Goal: Task Accomplishment & Management: Use online tool/utility

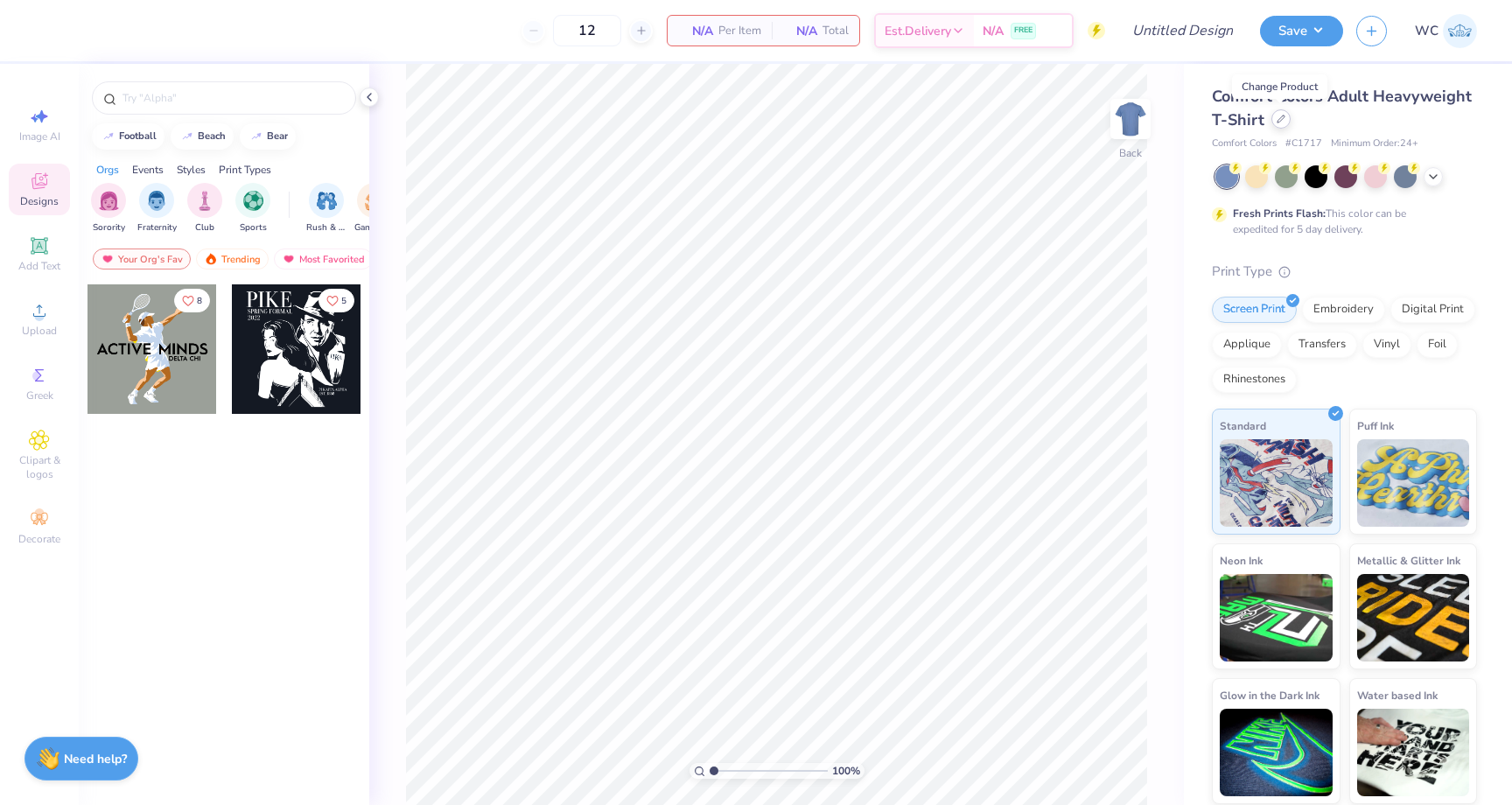
click at [1284, 117] on div at bounding box center [1280, 119] width 19 height 19
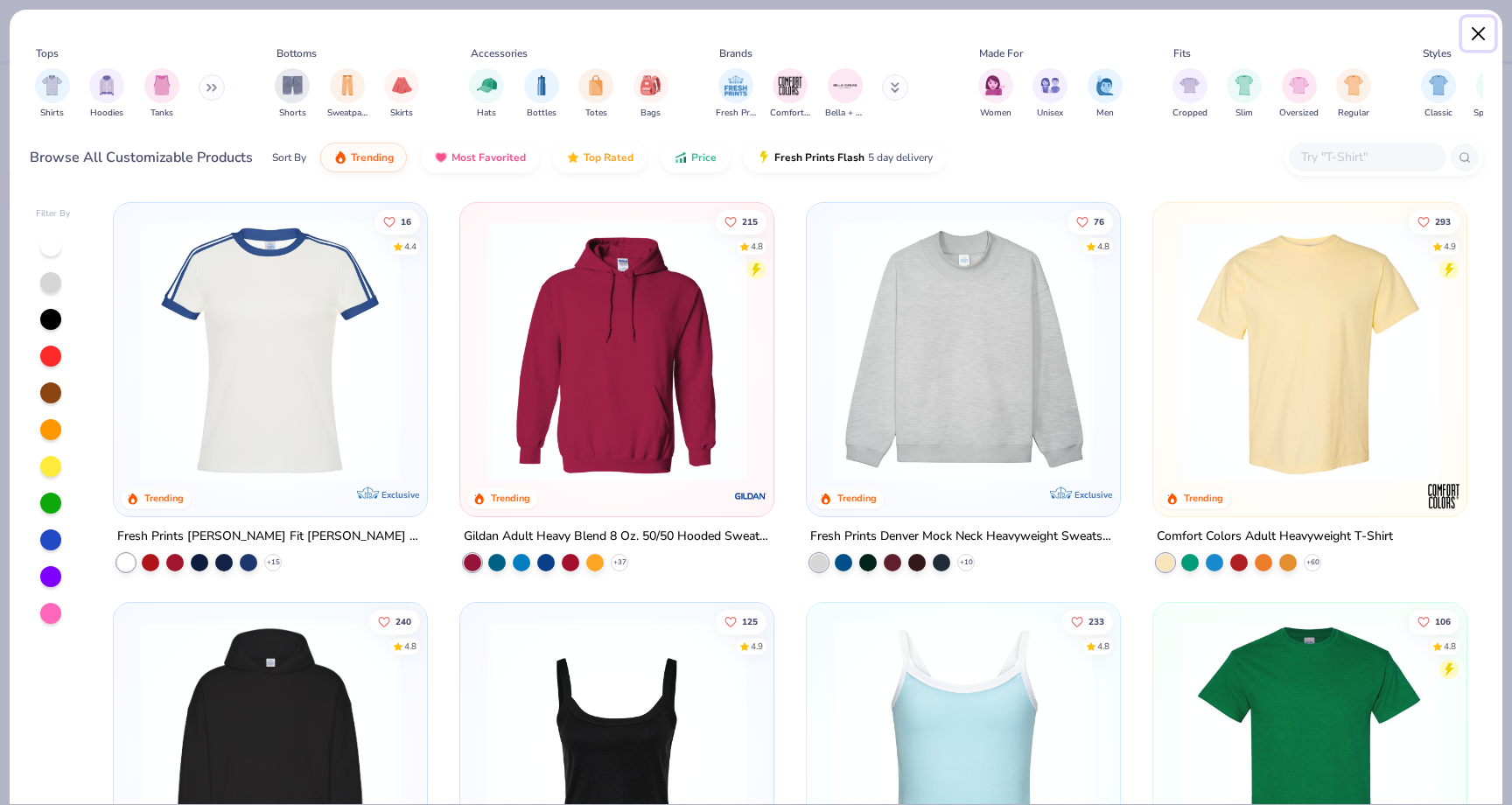
click at [1485, 32] on button "Close" at bounding box center [1479, 34] width 33 height 33
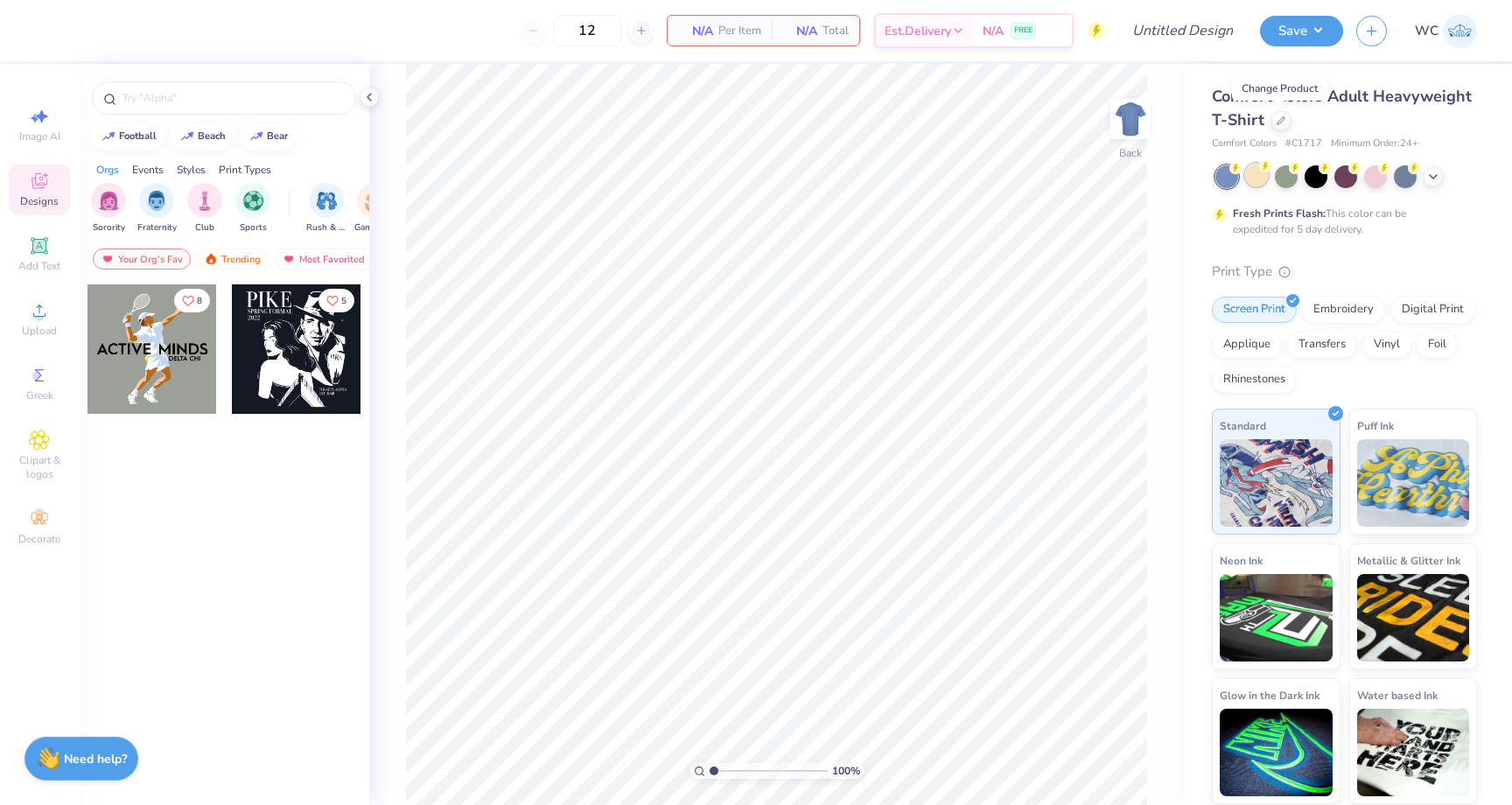
click at [1258, 183] on div at bounding box center [1256, 174] width 23 height 23
click at [1433, 171] on icon at bounding box center [1432, 174] width 14 height 14
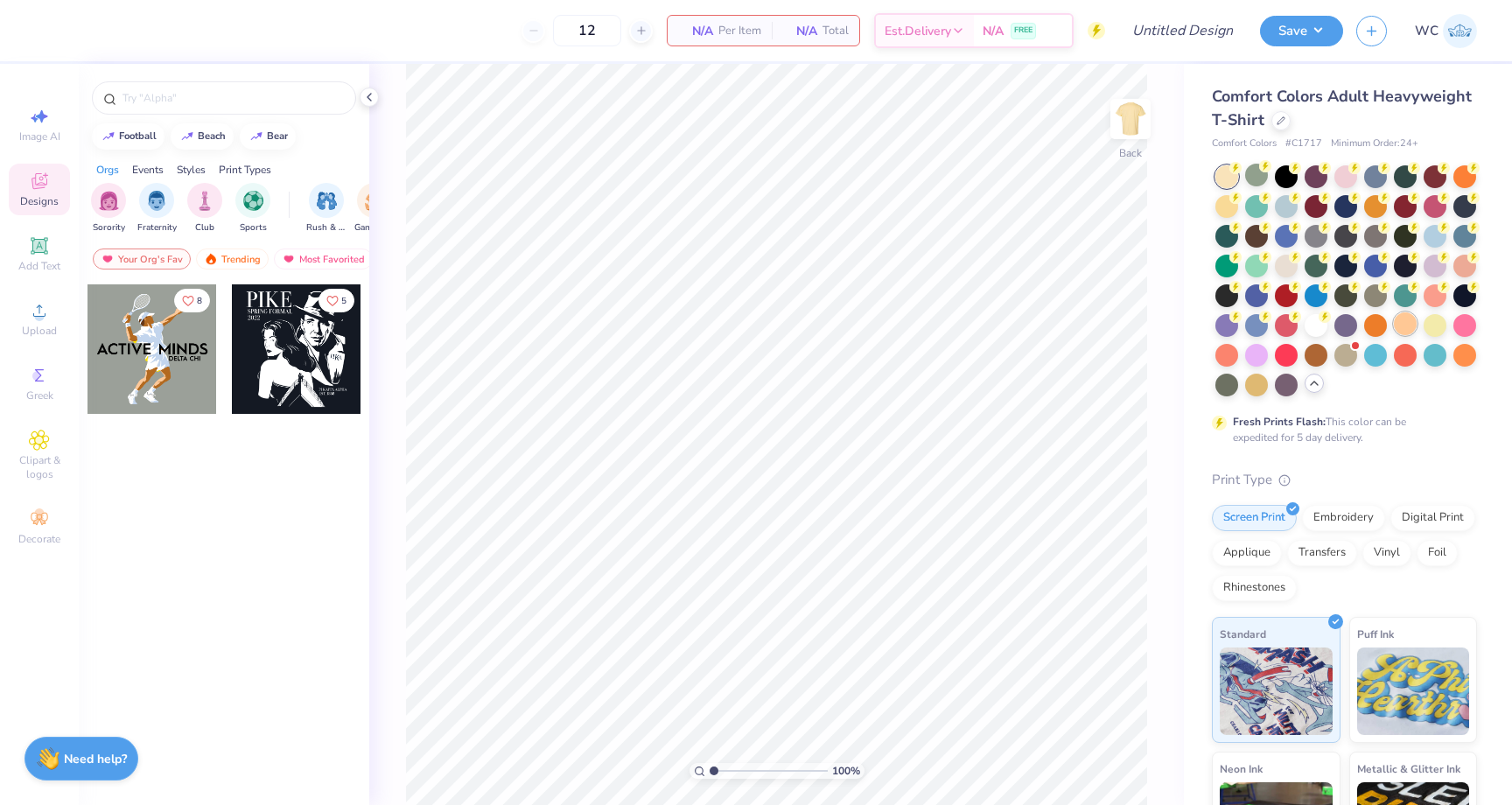
click at [1407, 322] on div at bounding box center [1404, 324] width 23 height 23
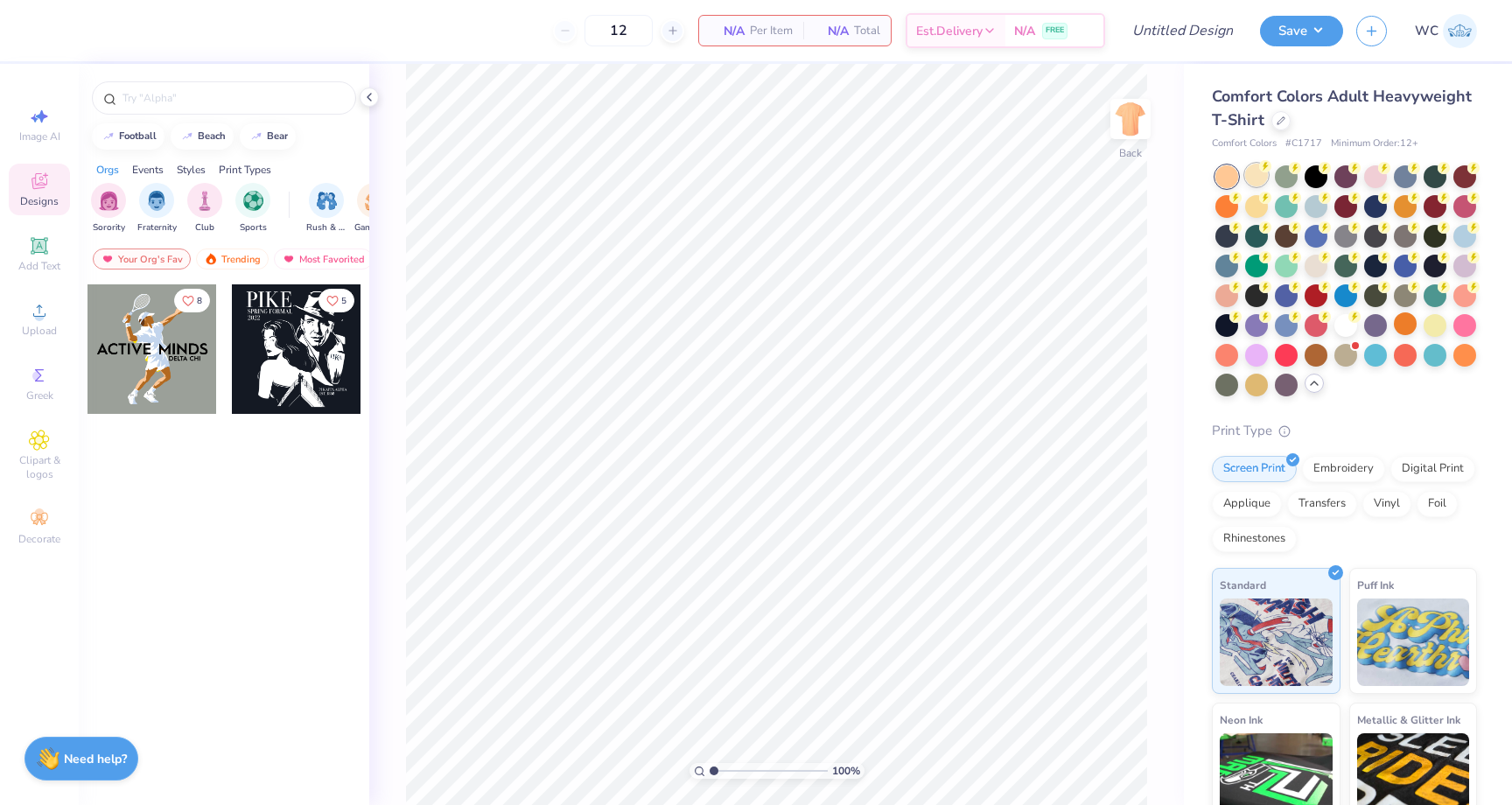
click at [1254, 170] on div at bounding box center [1256, 174] width 23 height 23
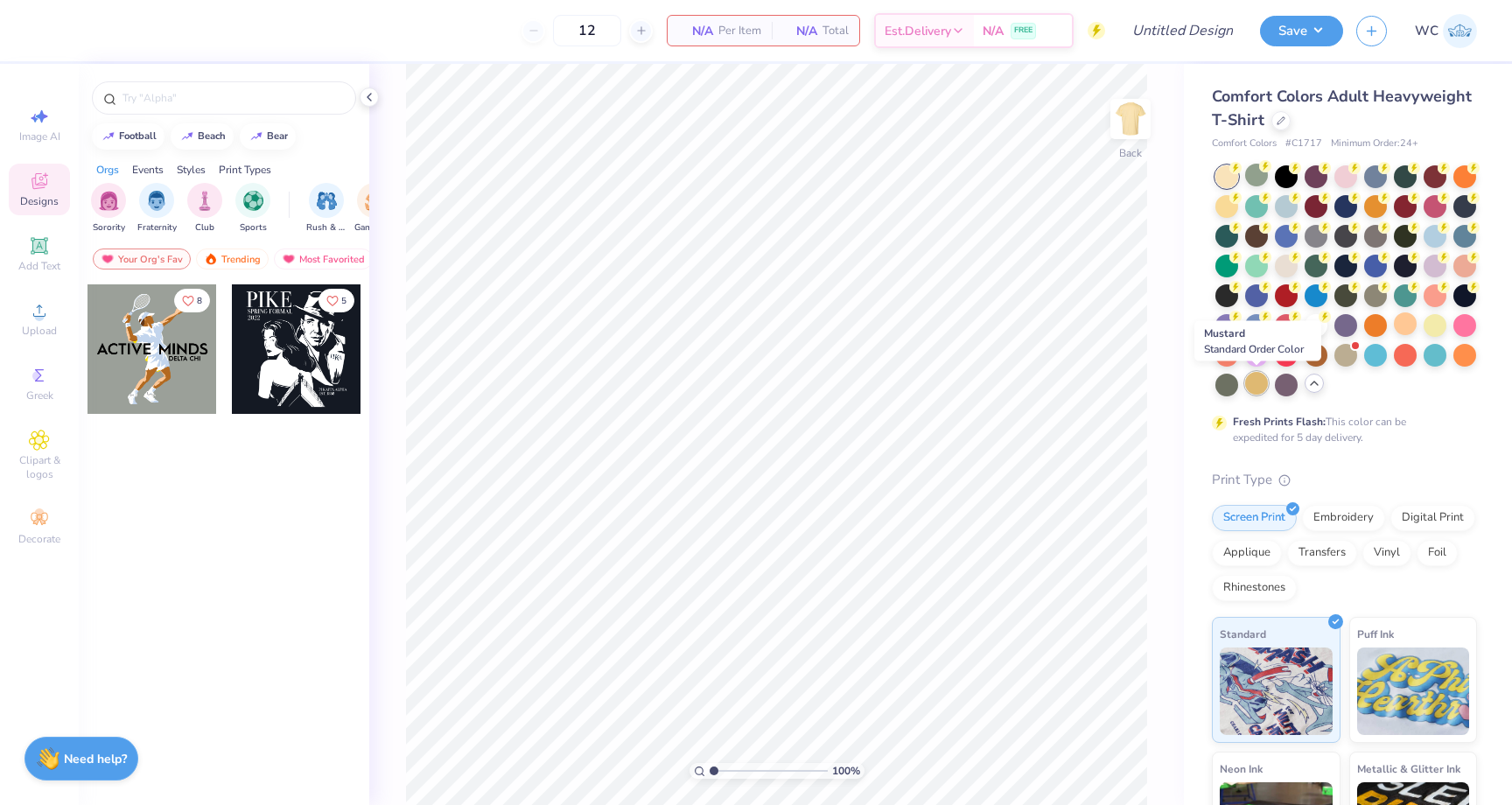
click at [1253, 383] on div at bounding box center [1256, 383] width 23 height 23
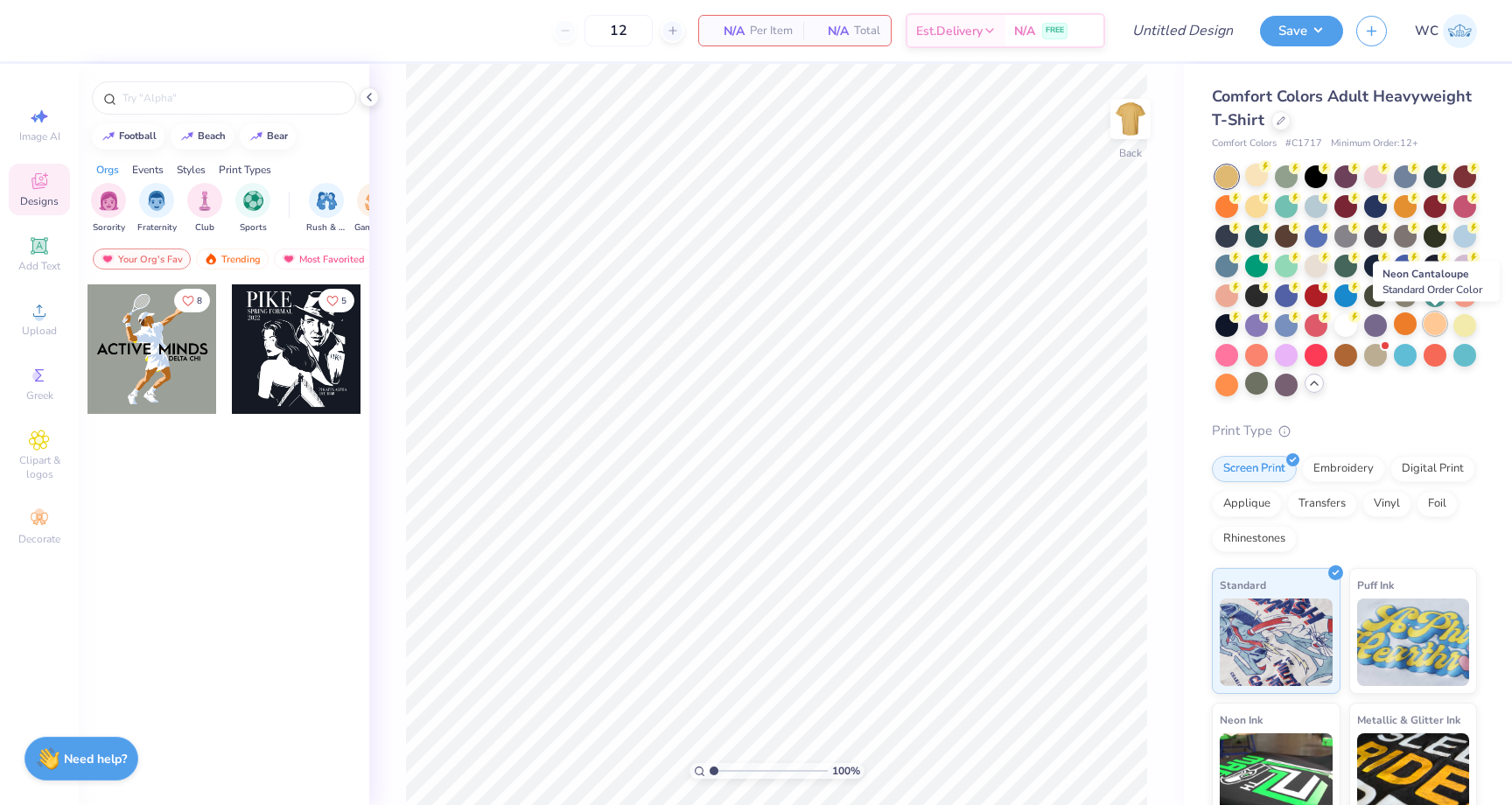
click at [1436, 329] on div at bounding box center [1434, 324] width 23 height 23
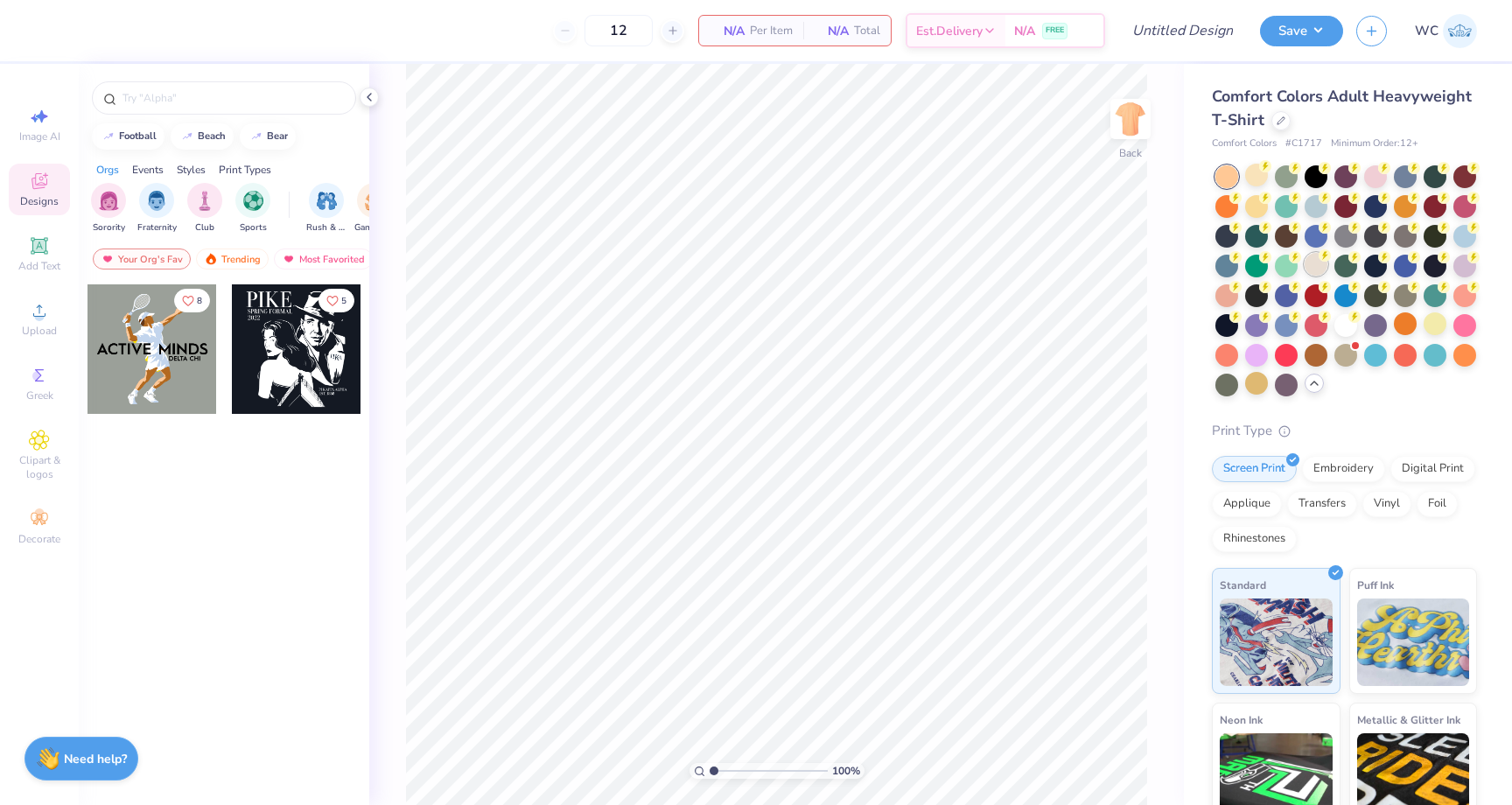
click at [1315, 260] on div at bounding box center [1315, 264] width 23 height 23
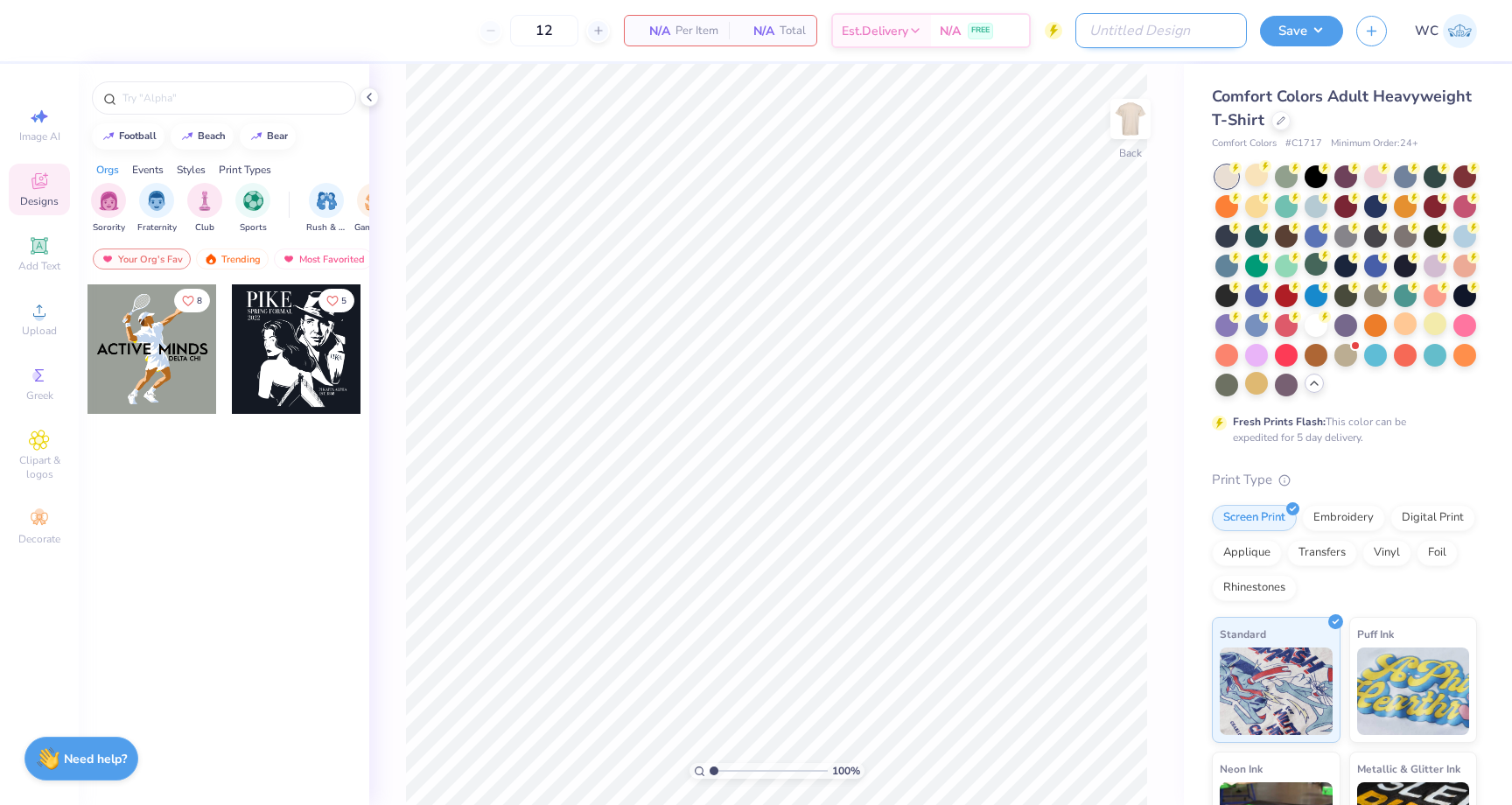
click at [1163, 38] on input "Design Title" at bounding box center [1161, 31] width 172 height 35
type input "m"
type input "MELO - Recruitment"
click at [36, 301] on icon at bounding box center [39, 311] width 21 height 21
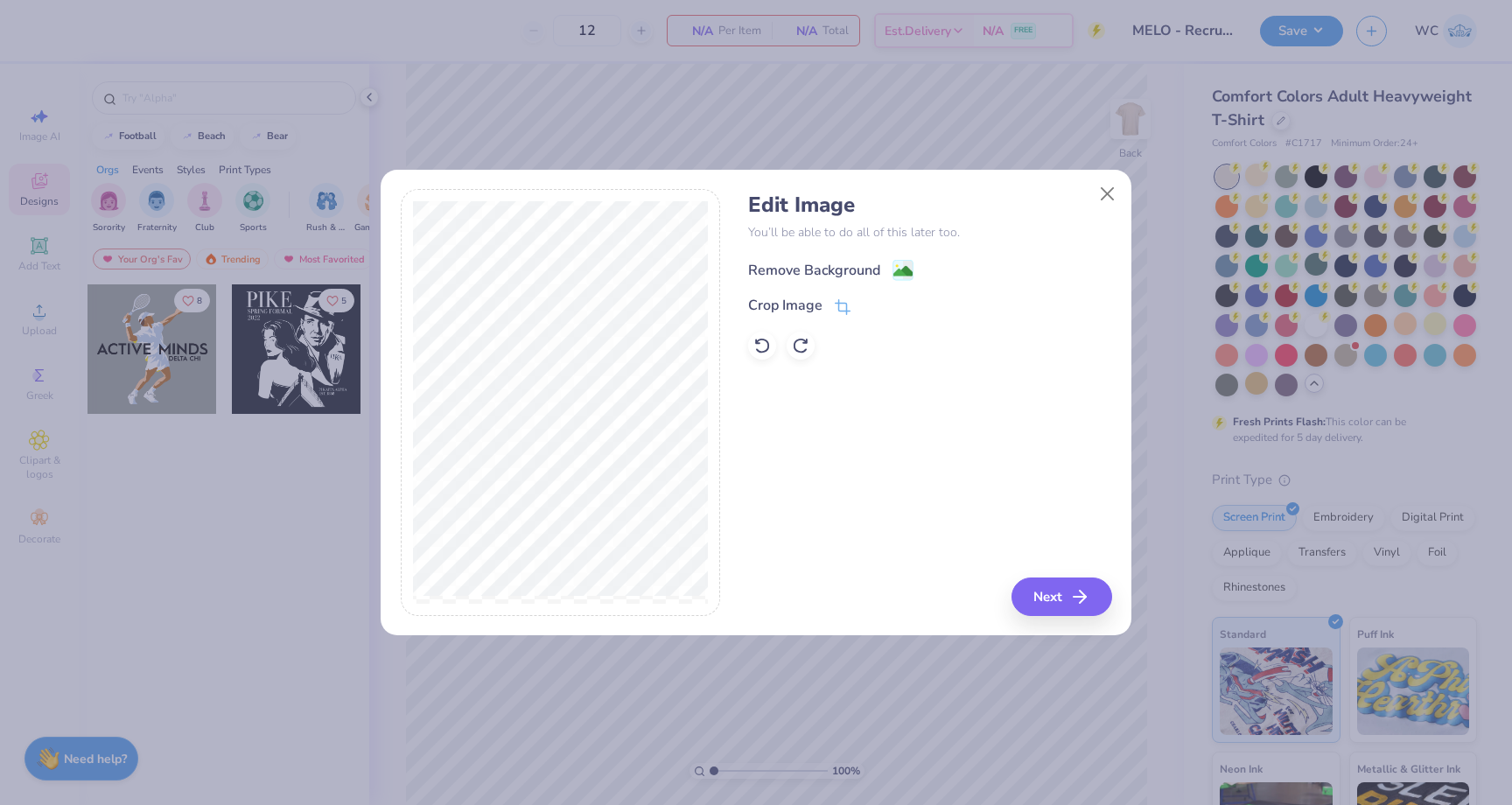
click at [902, 268] on image at bounding box center [903, 271] width 19 height 19
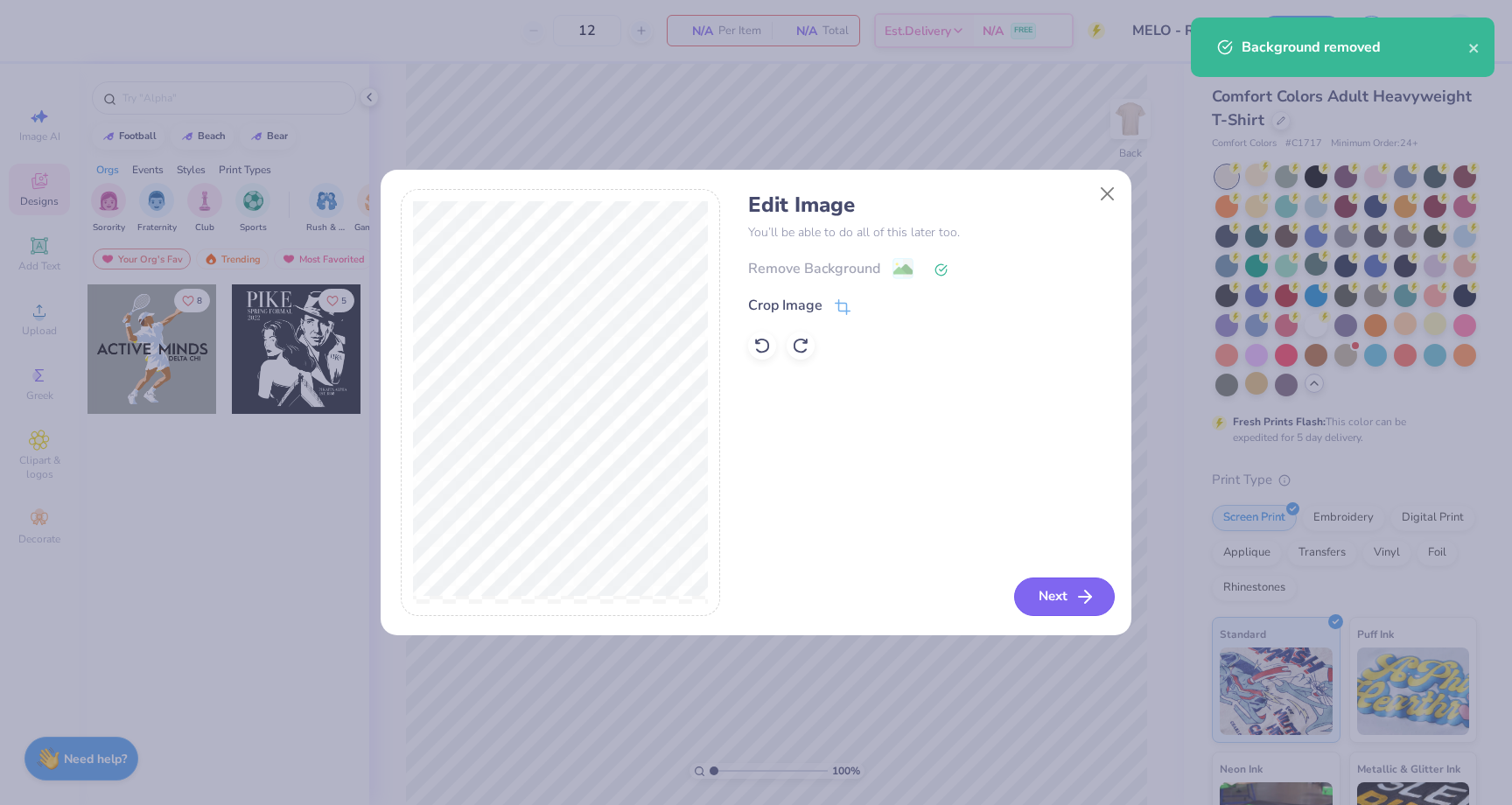
click at [1049, 594] on button "Next" at bounding box center [1064, 597] width 101 height 39
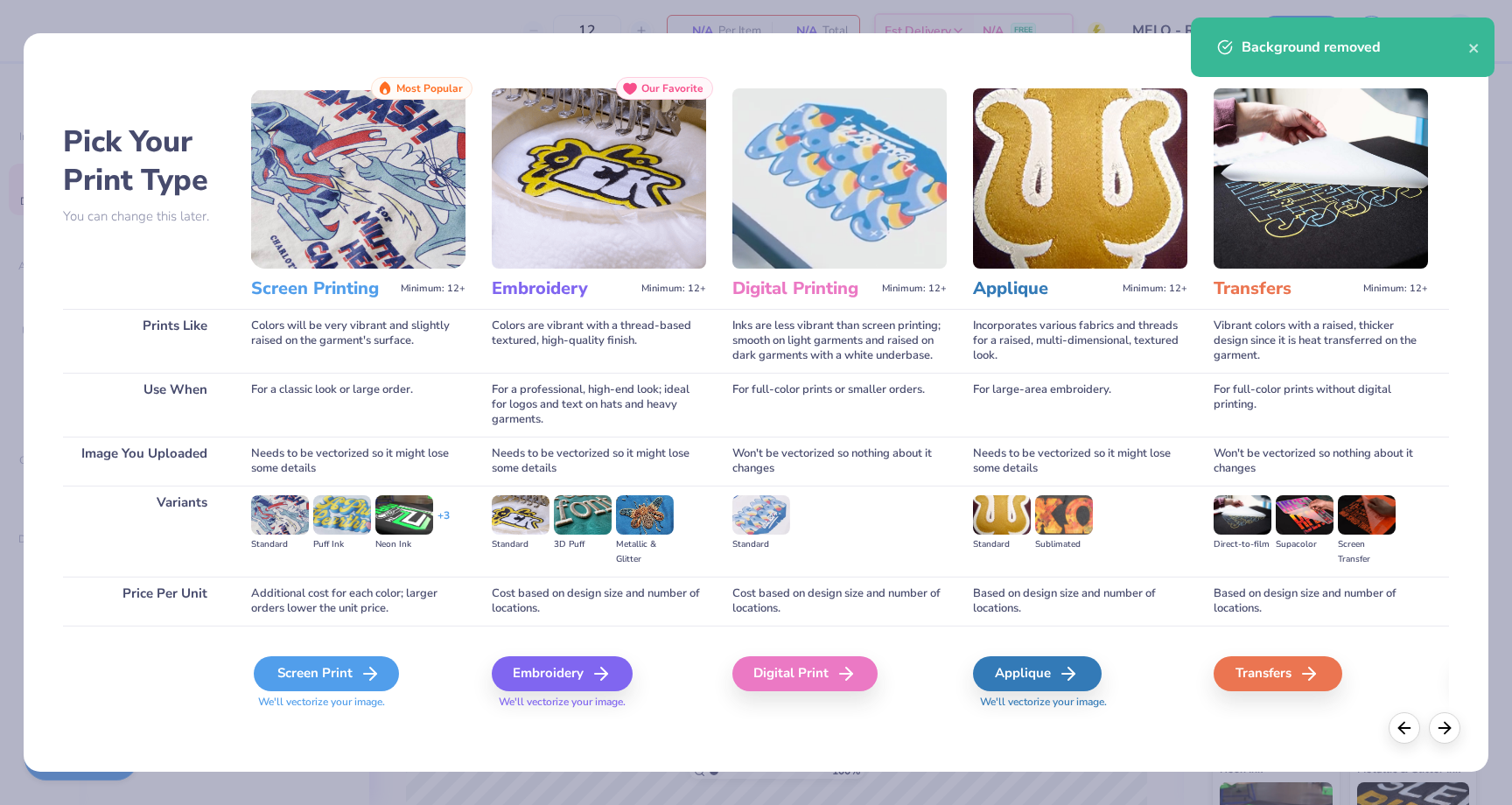
click at [363, 674] on icon at bounding box center [370, 673] width 21 height 21
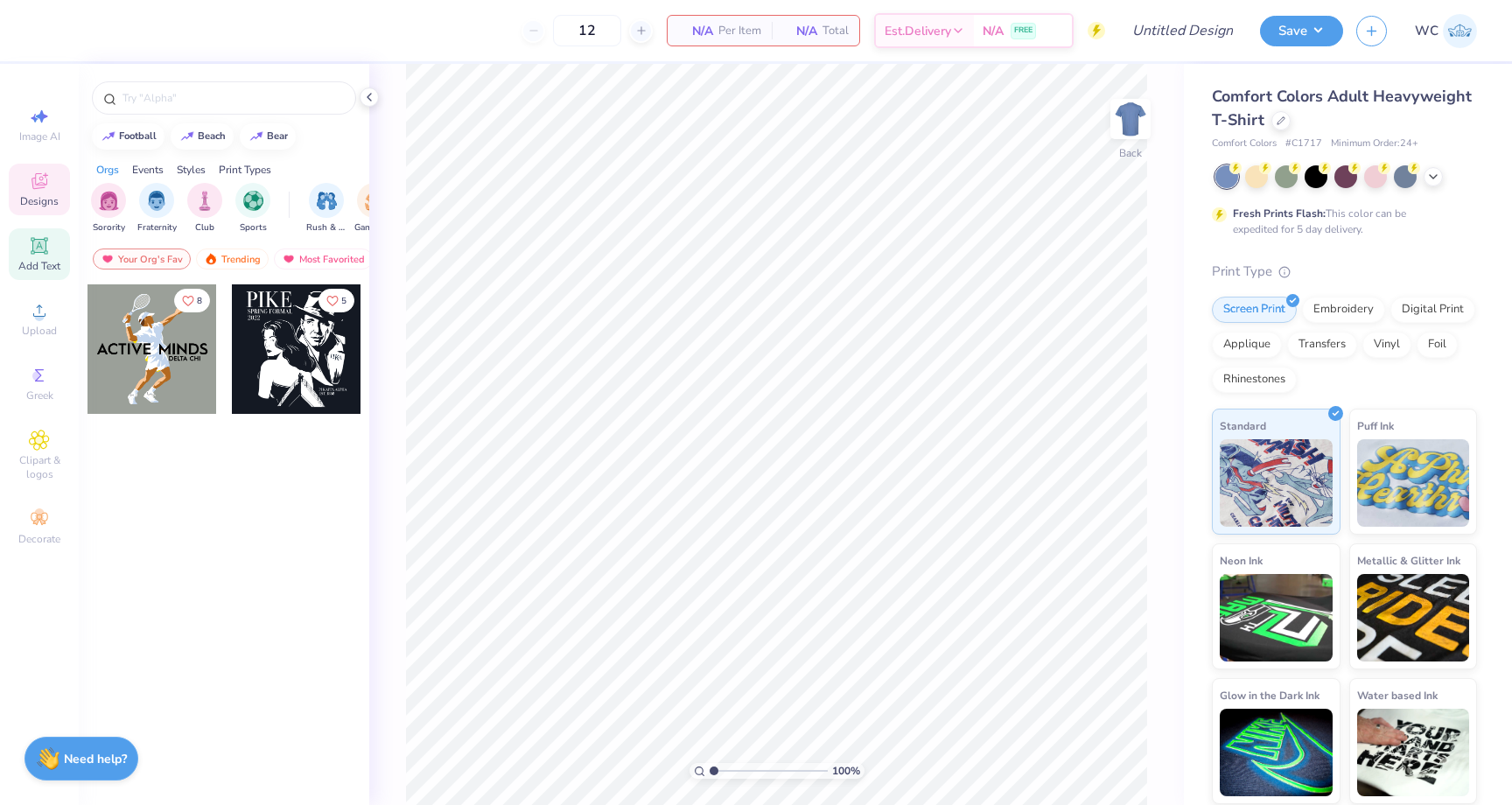
click at [56, 251] on div "Add Text" at bounding box center [39, 254] width 61 height 52
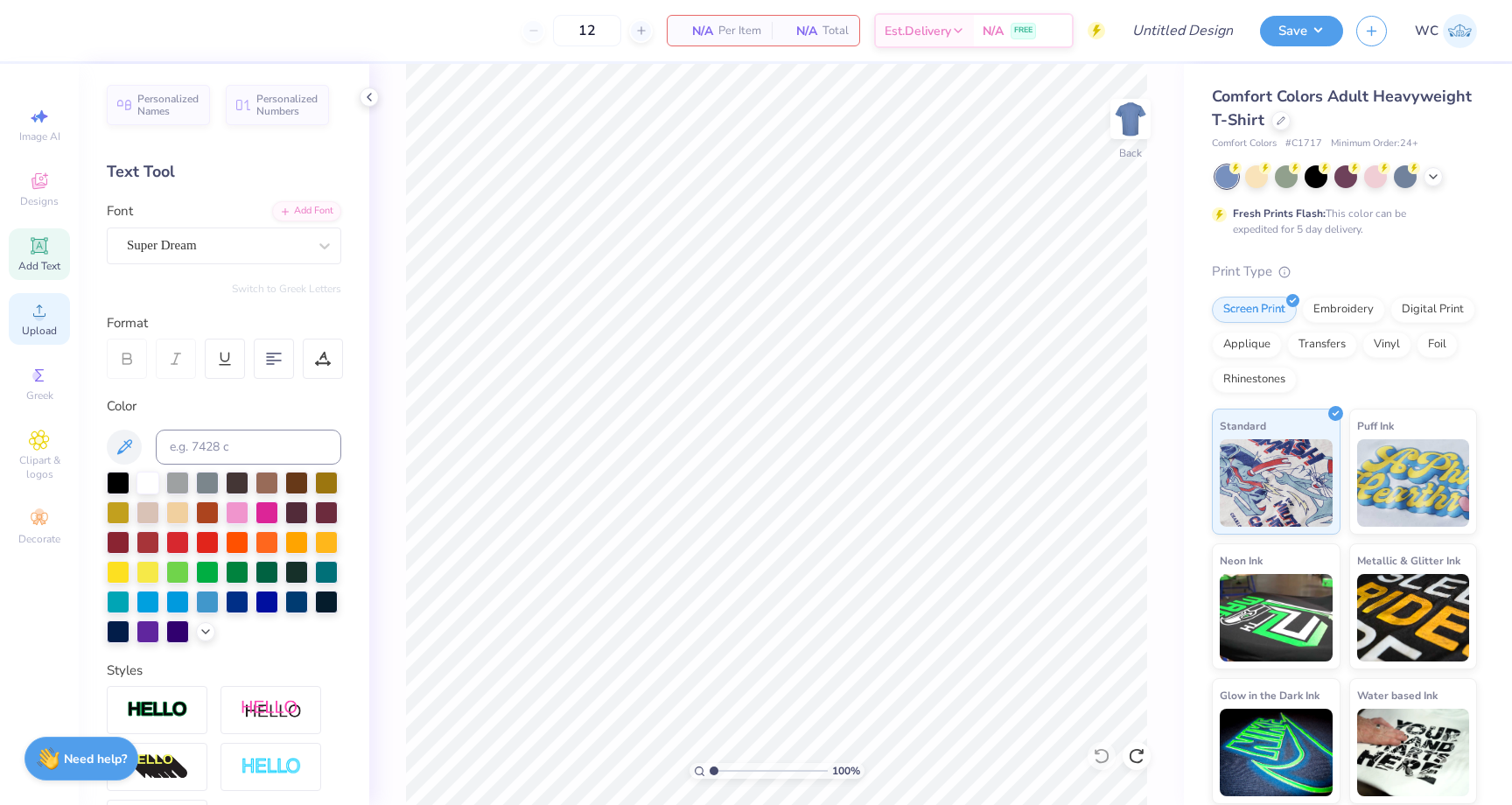
click at [27, 316] on div "Upload" at bounding box center [39, 319] width 61 height 52
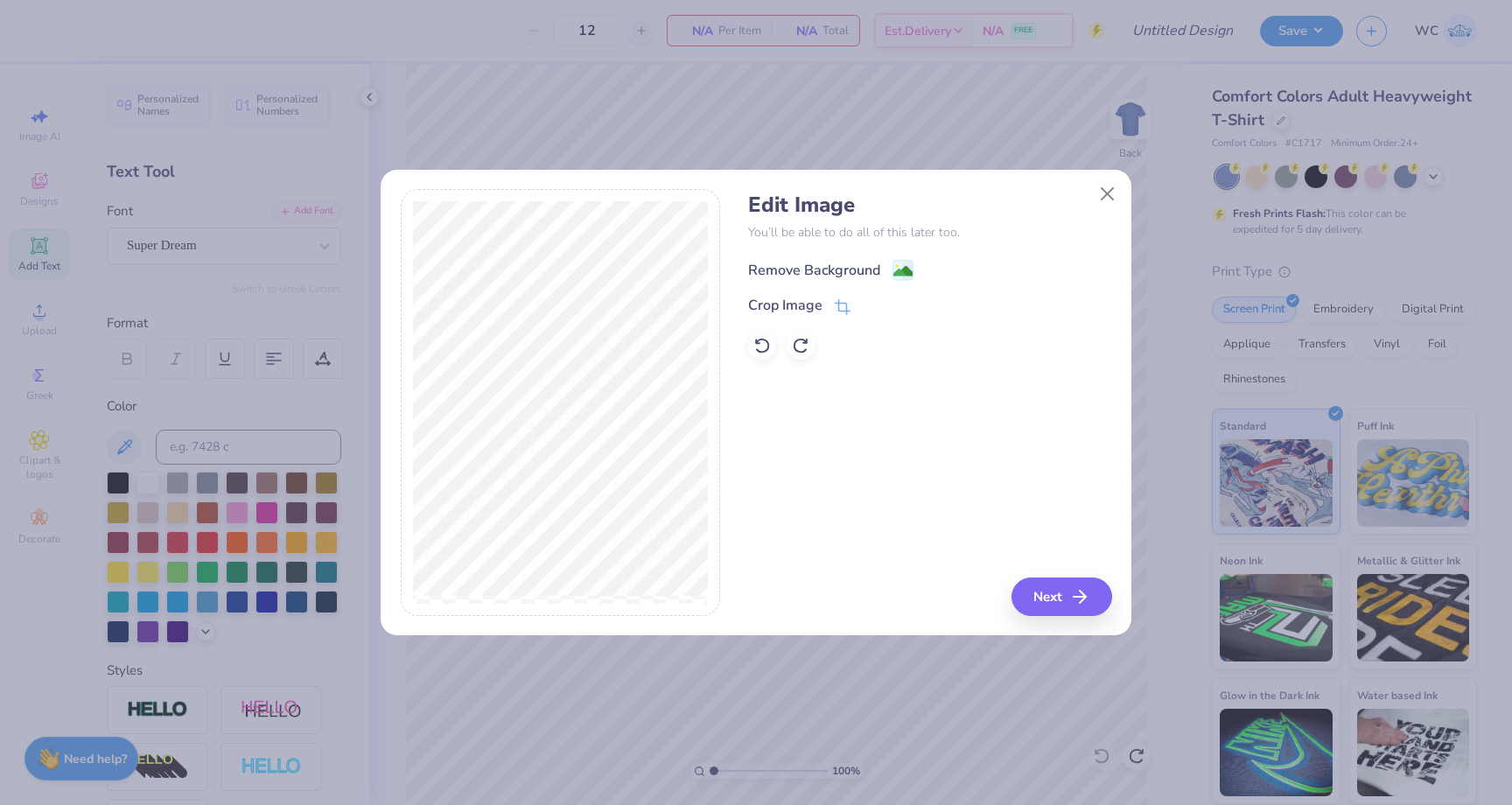
click at [911, 264] on image at bounding box center [903, 271] width 19 height 19
click at [1062, 593] on button "Next" at bounding box center [1064, 597] width 101 height 39
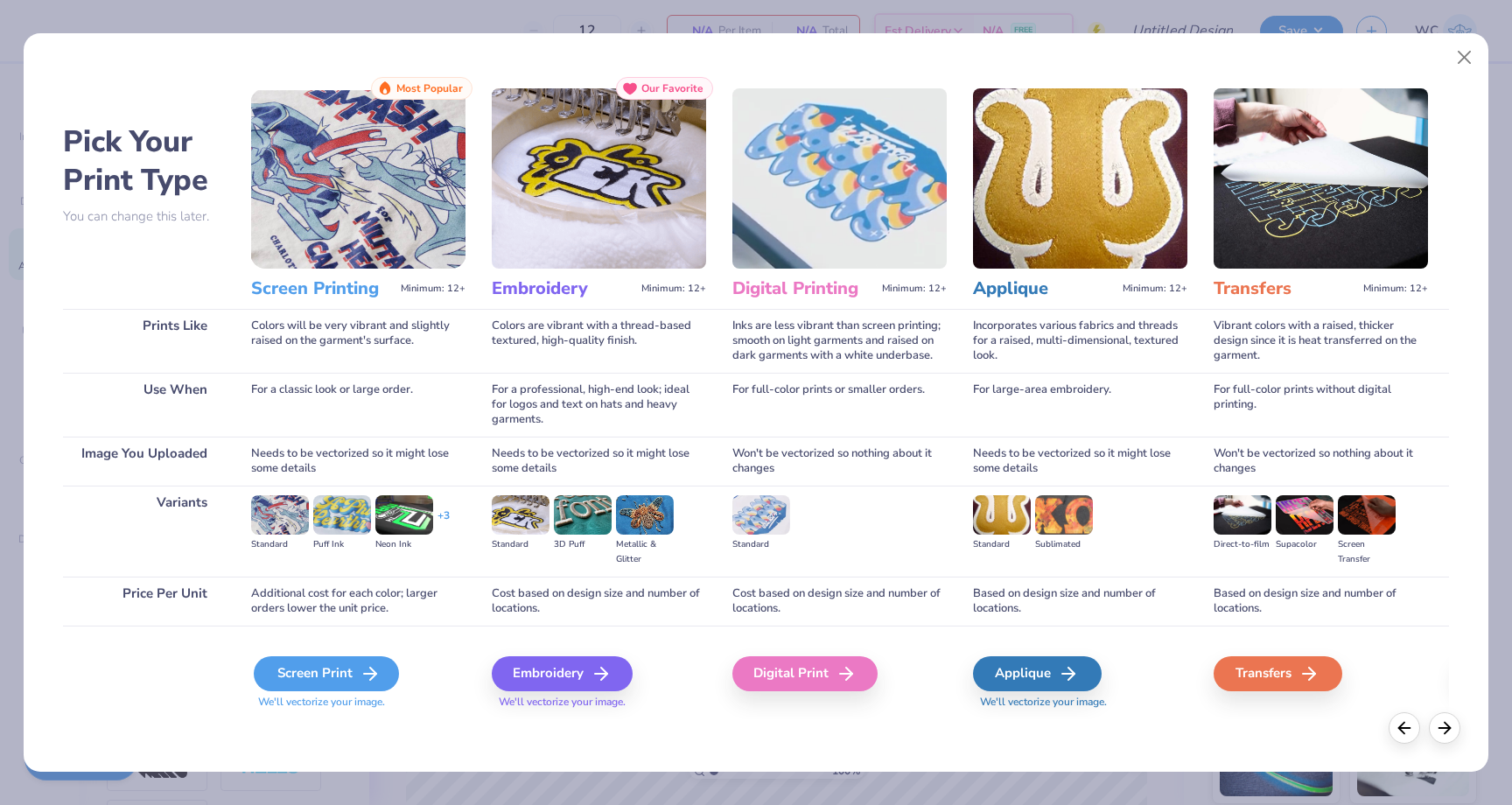
click at [362, 678] on icon at bounding box center [370, 673] width 21 height 21
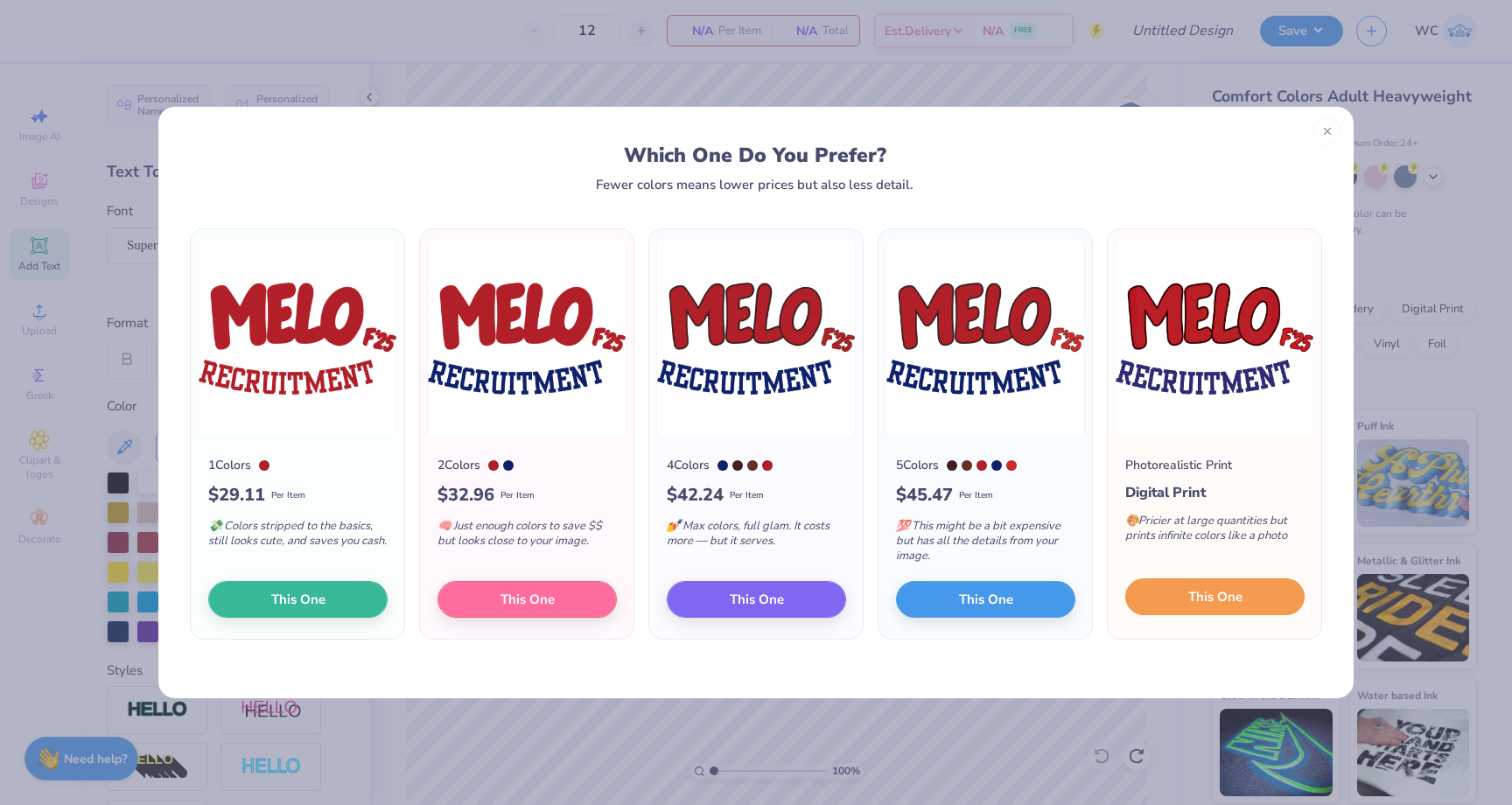
click at [1274, 594] on button "This One" at bounding box center [1214, 597] width 179 height 37
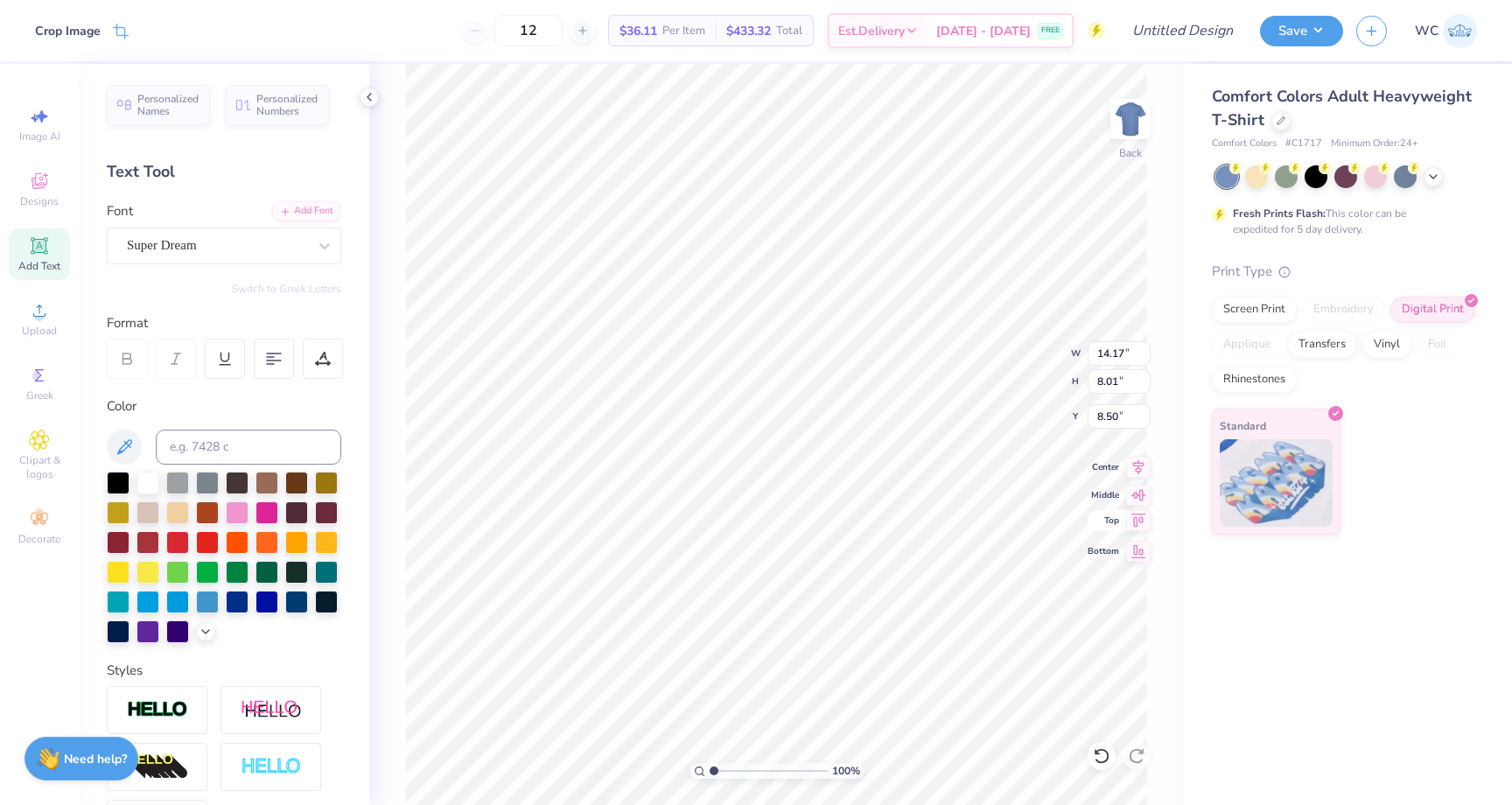
type input "6.50"
type input "3.67"
type input "3.00"
type input "3.35"
type input "1.89"
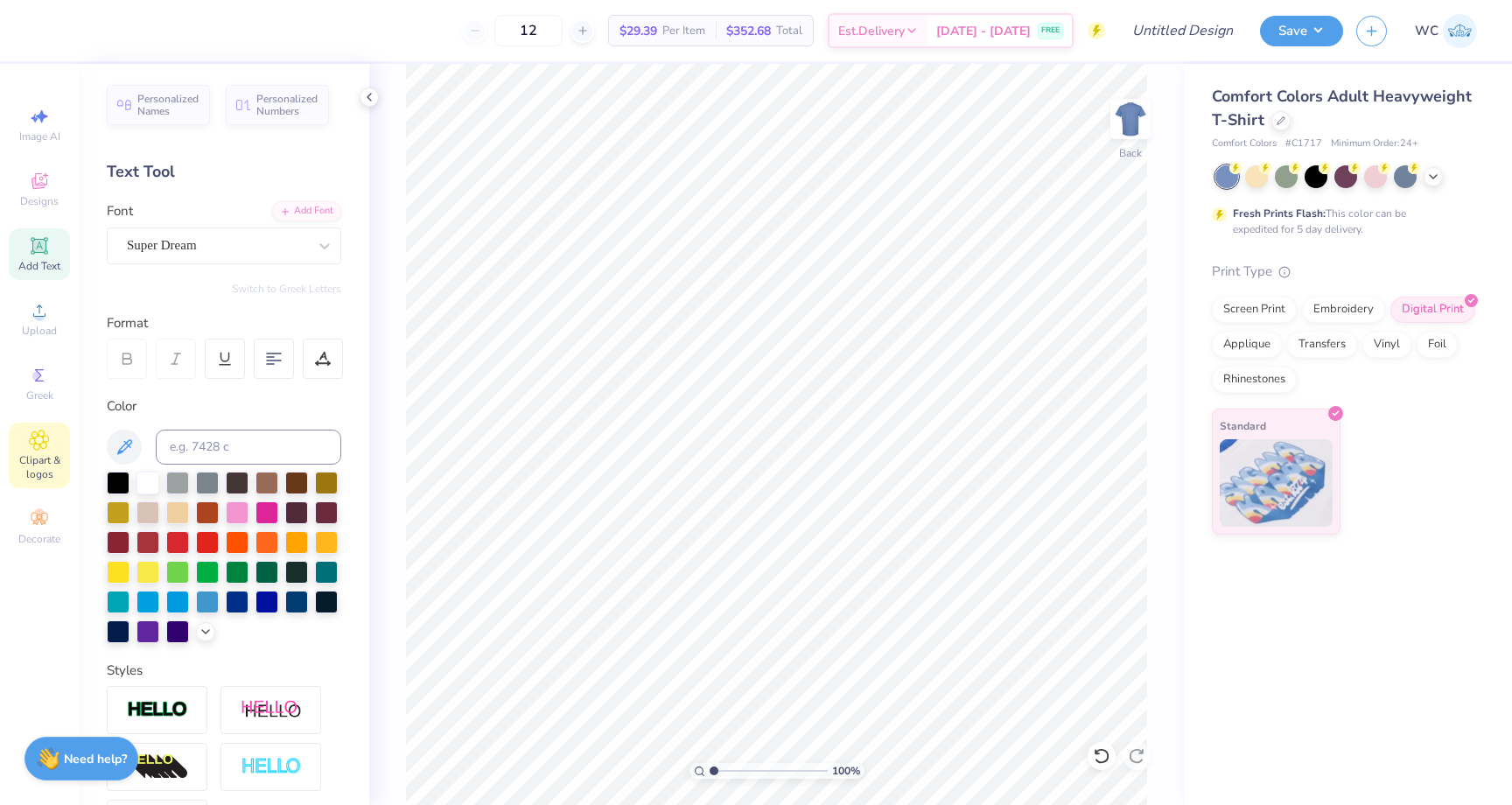
click at [55, 430] on div "Clipart & logos" at bounding box center [39, 455] width 61 height 66
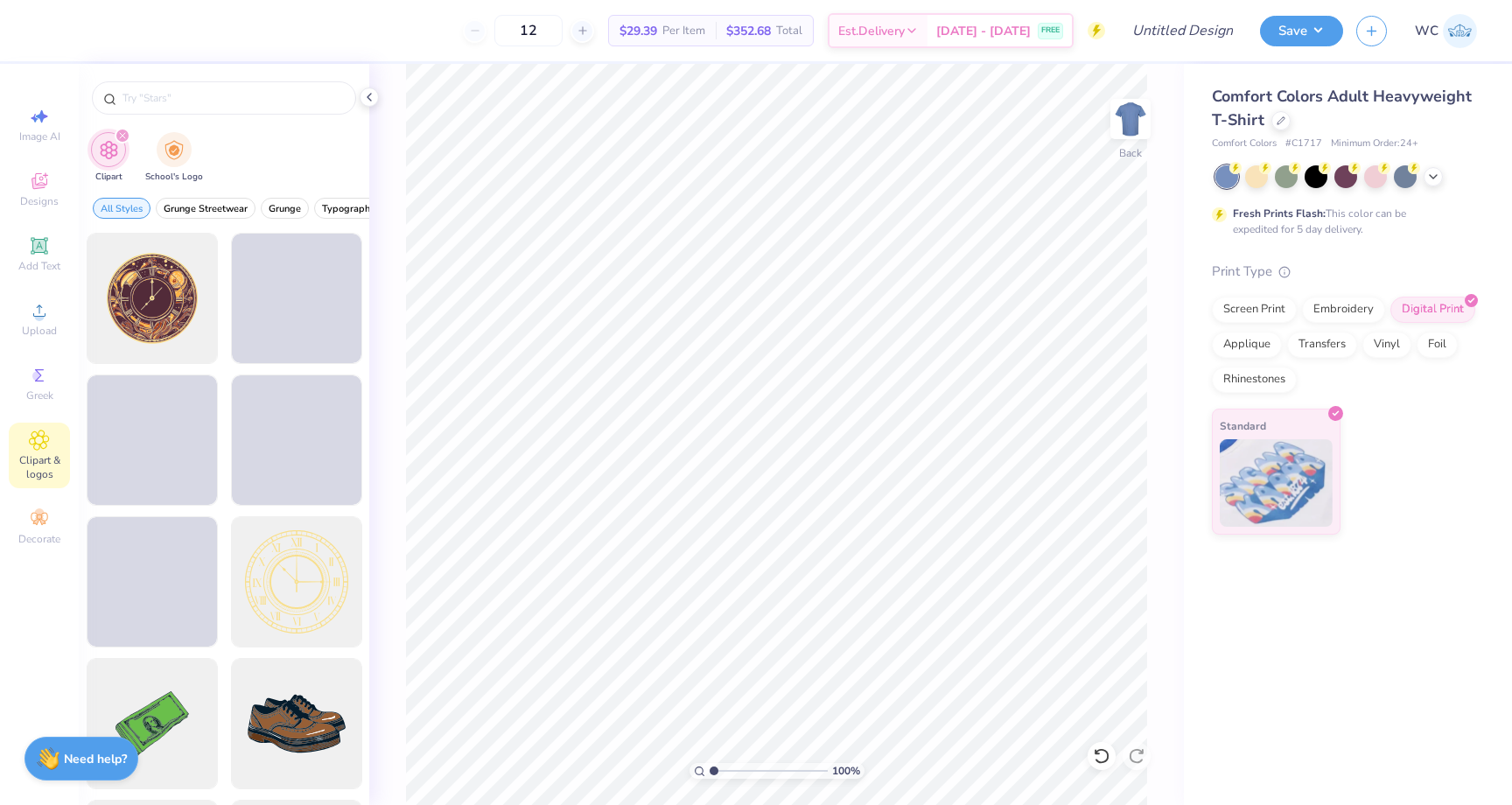
click at [195, 117] on div at bounding box center [223, 94] width 290 height 59
click at [195, 105] on input "text" at bounding box center [233, 97] width 224 height 18
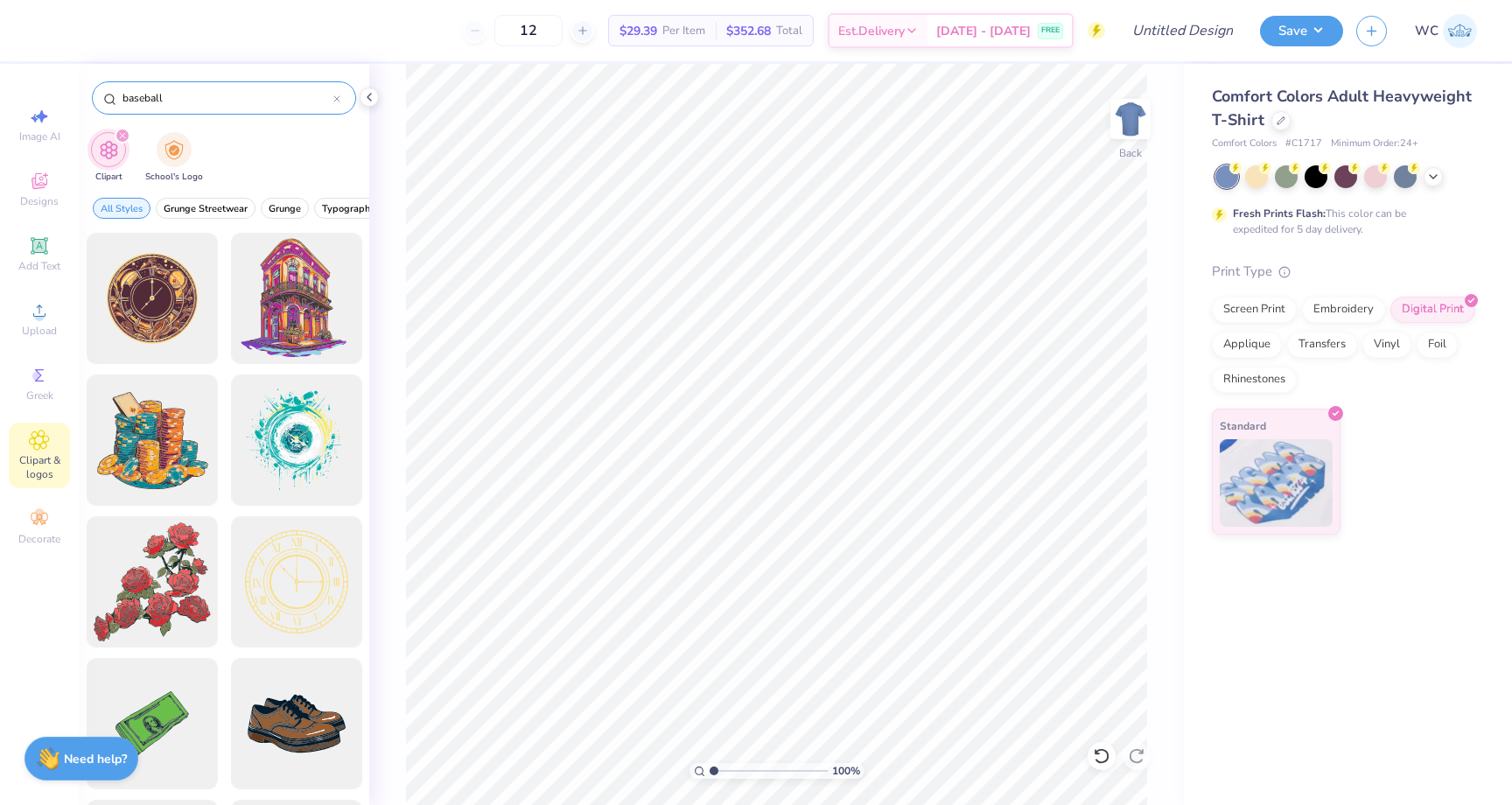
type input "baseball"
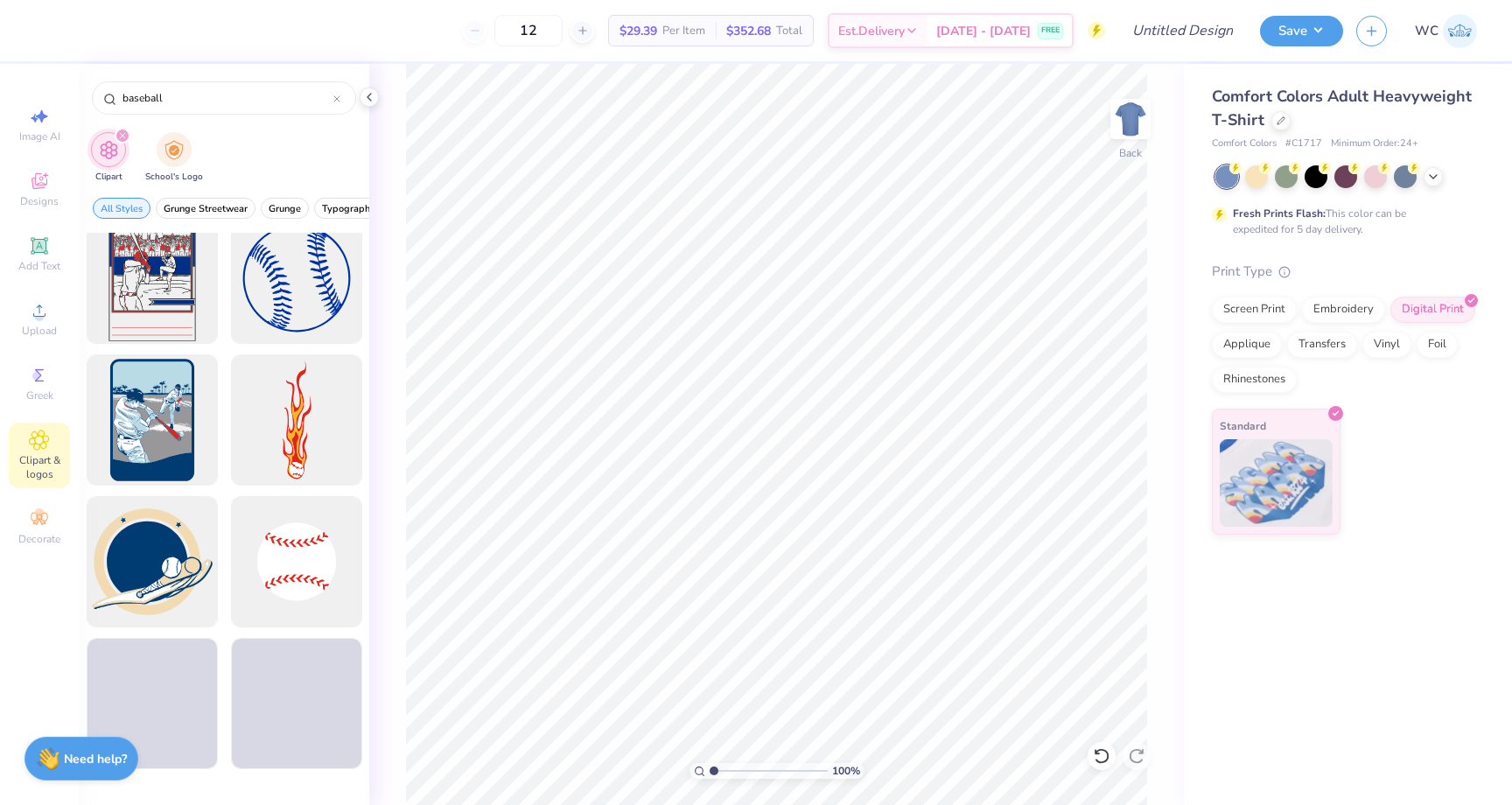
scroll to position [994, 0]
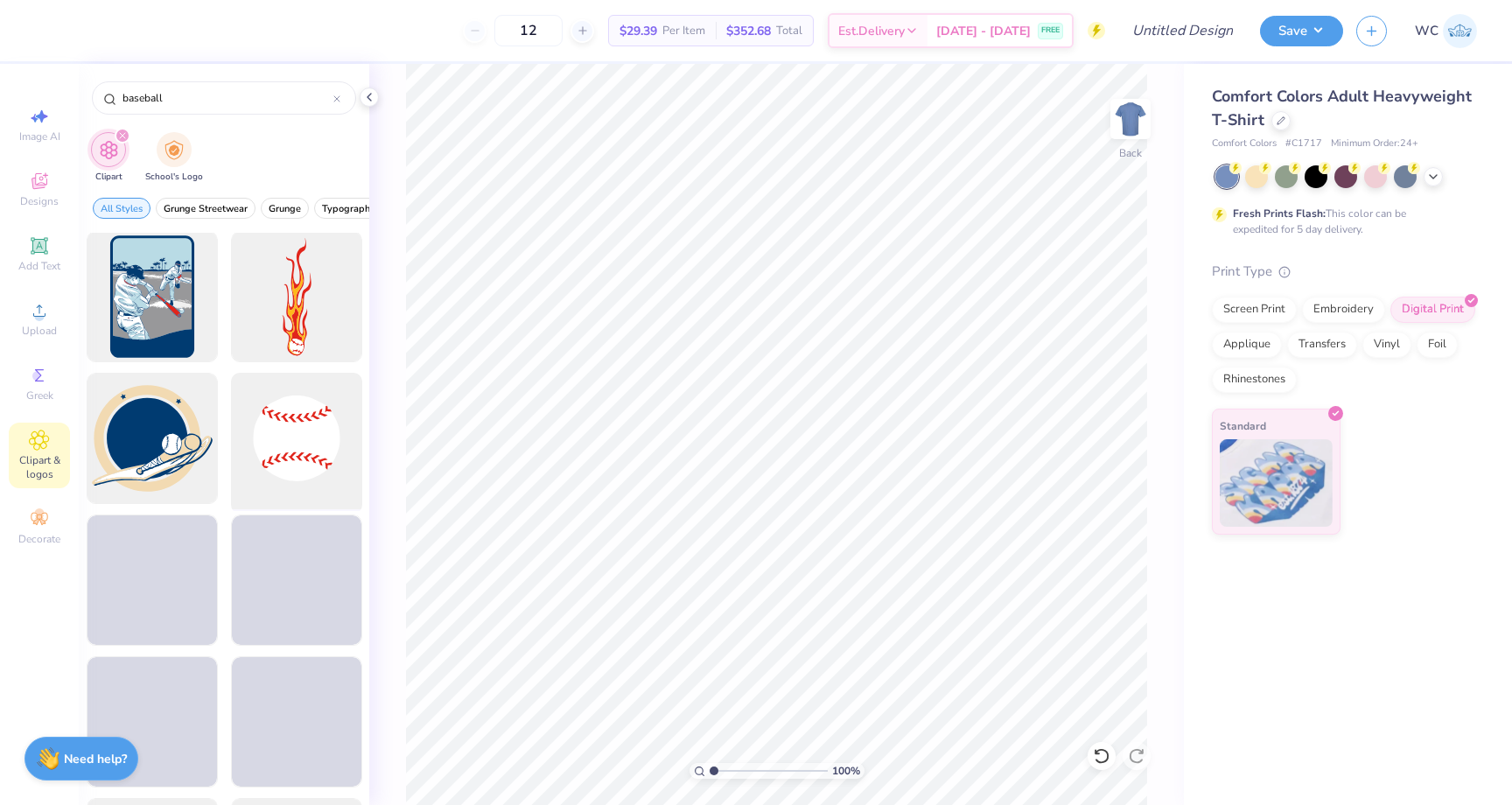
click at [276, 447] on div at bounding box center [297, 439] width 145 height 145
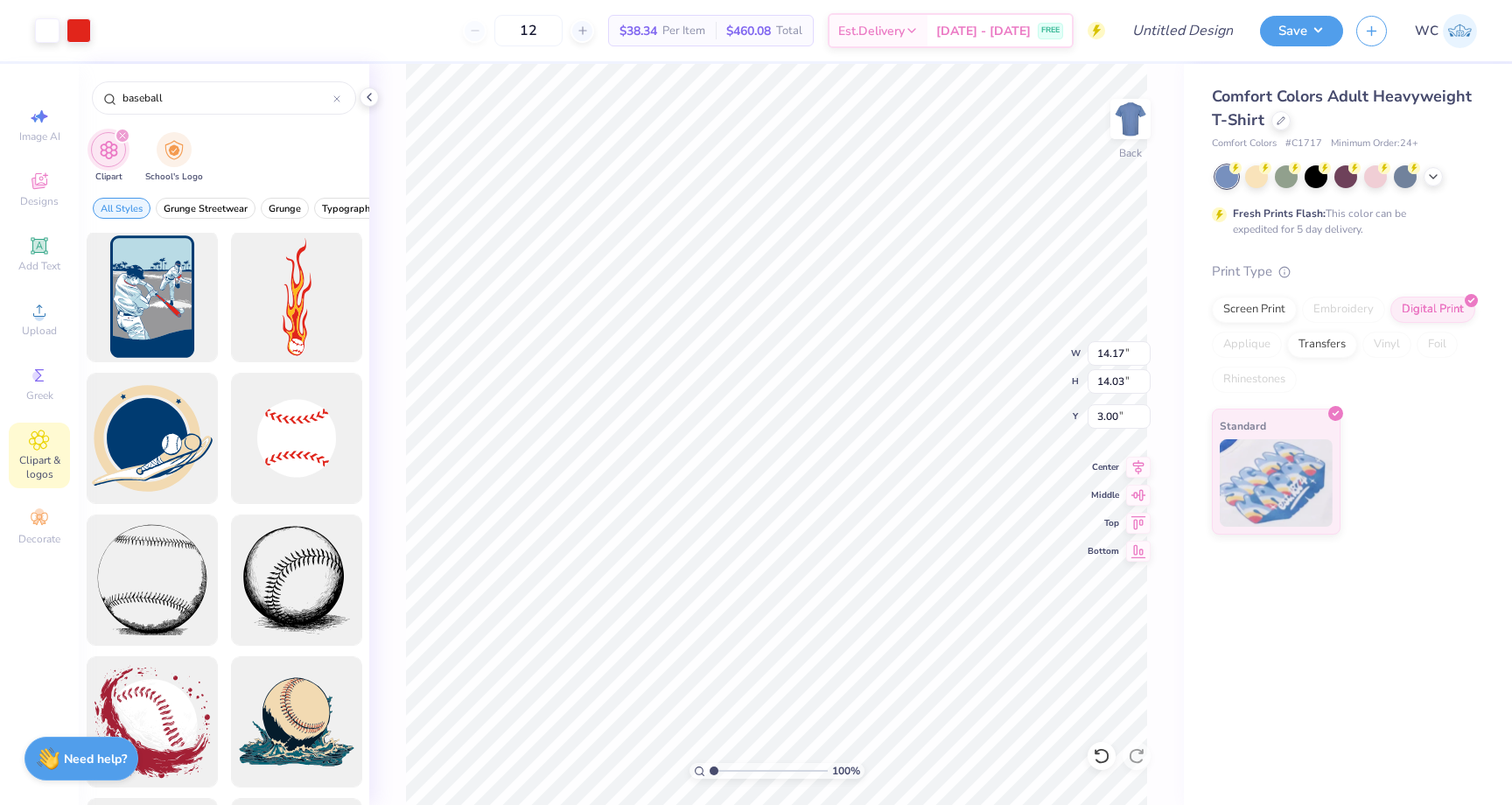
type input "4.34"
type input "4.30"
click at [954, 706] on li "Send to Back" at bounding box center [966, 705] width 137 height 34
type input "1.80"
type input "3.35"
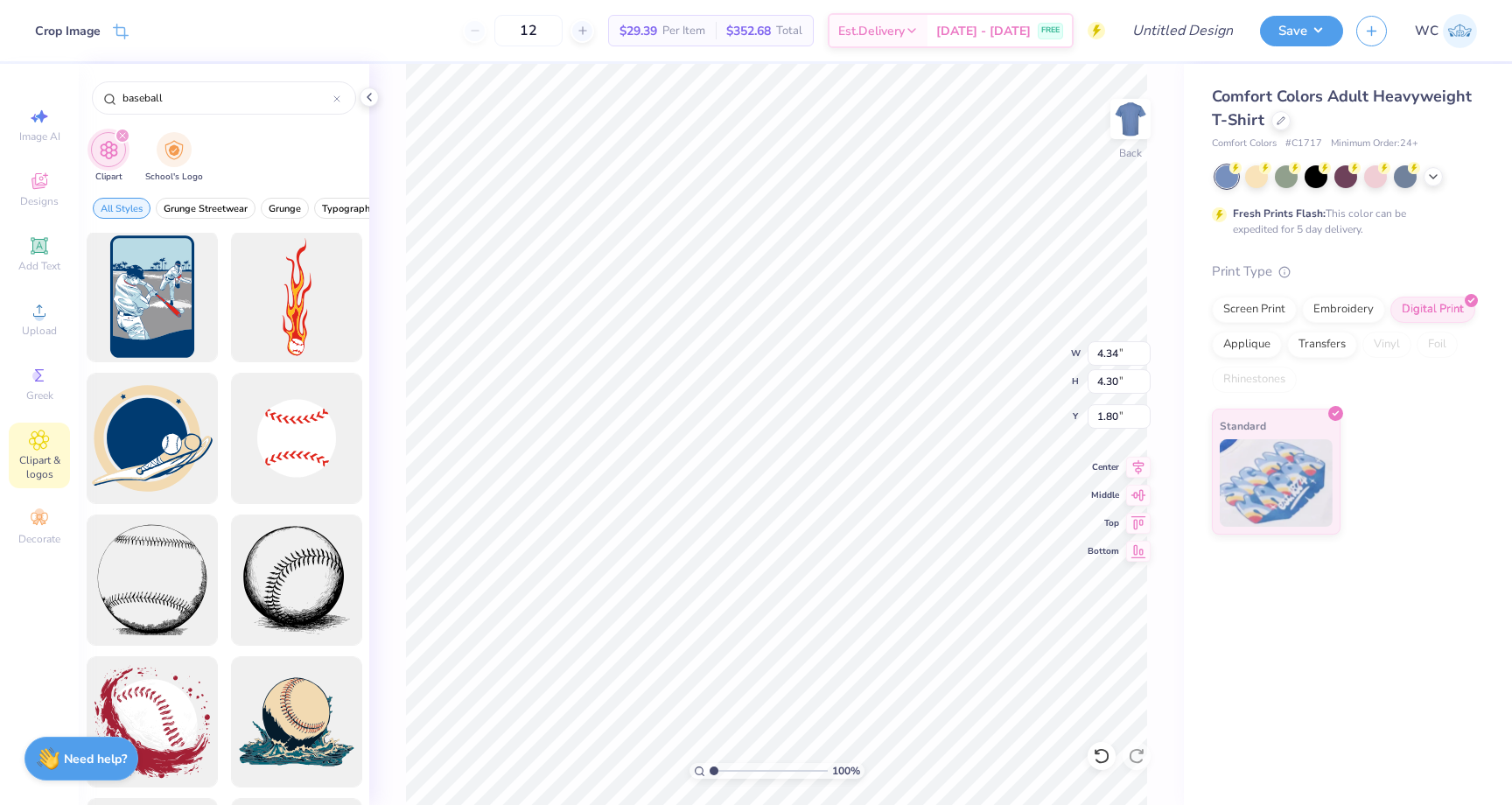
type input "1.89"
type input "3.00"
type input "2.24"
type input "1.27"
type input "3.31"
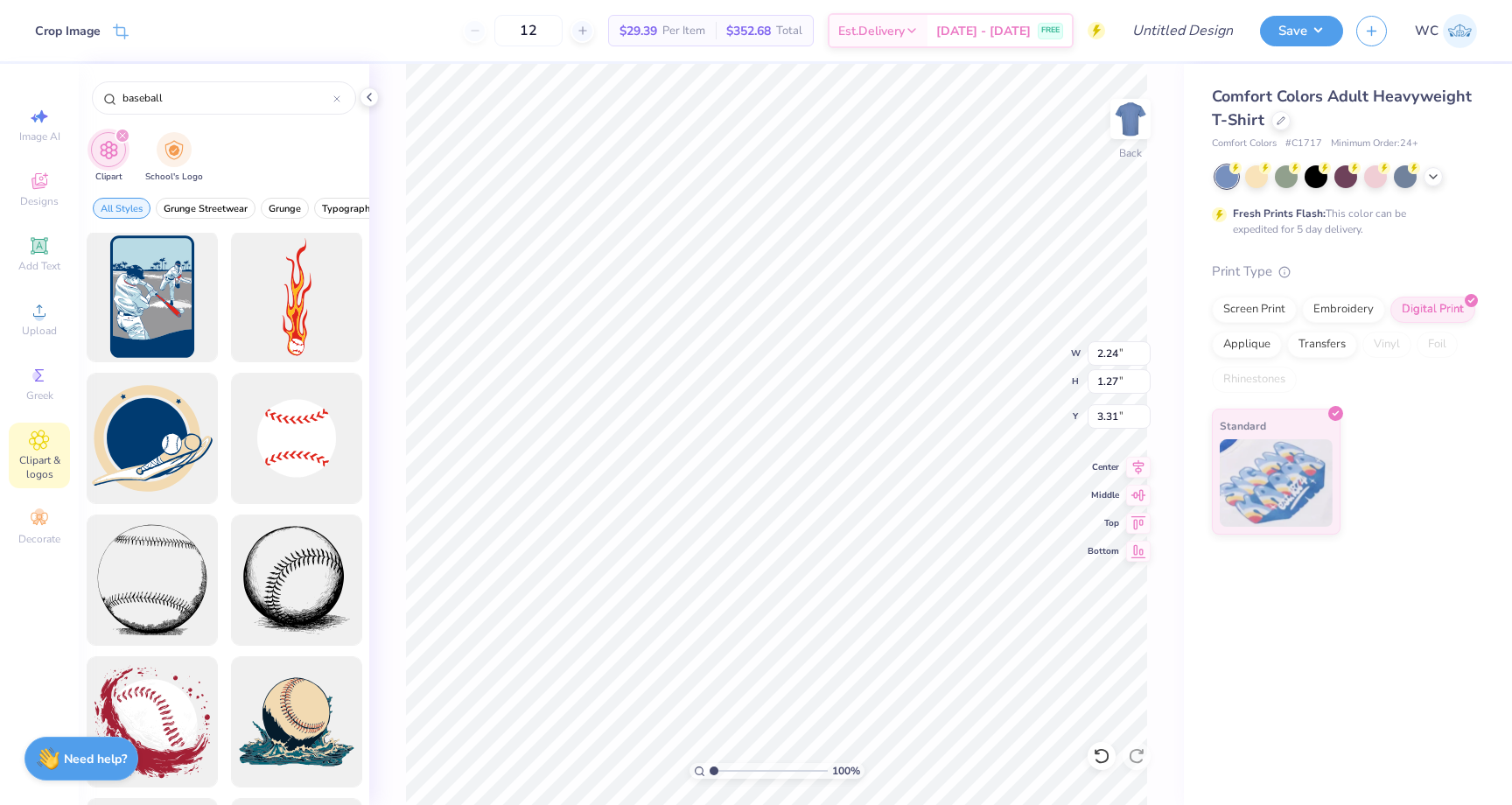
type input "4.34"
type input "4.30"
type input "1.80"
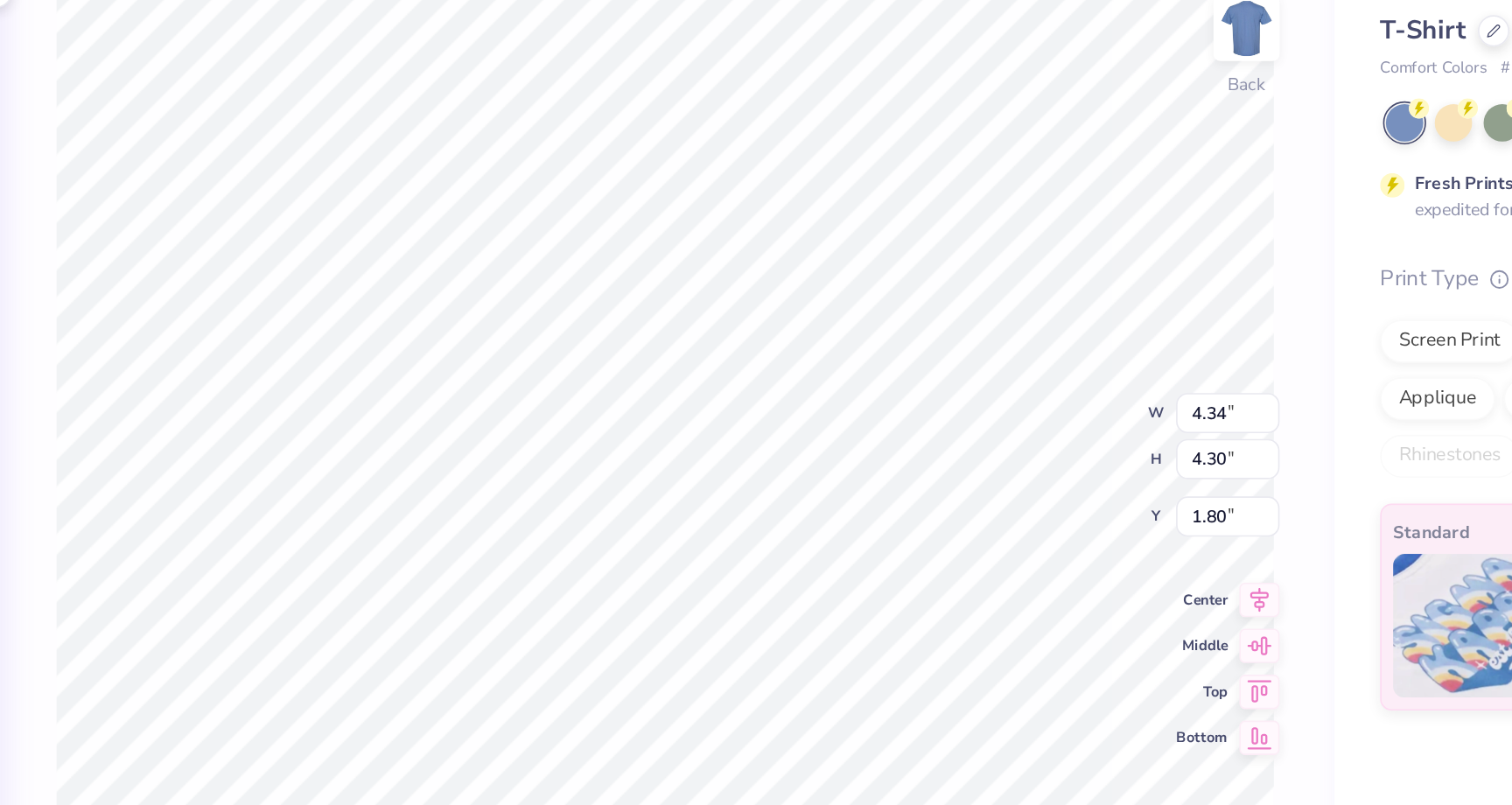
type input "2.24"
type input "1.27"
type input "3.31"
type input "3.22"
type input "1.82"
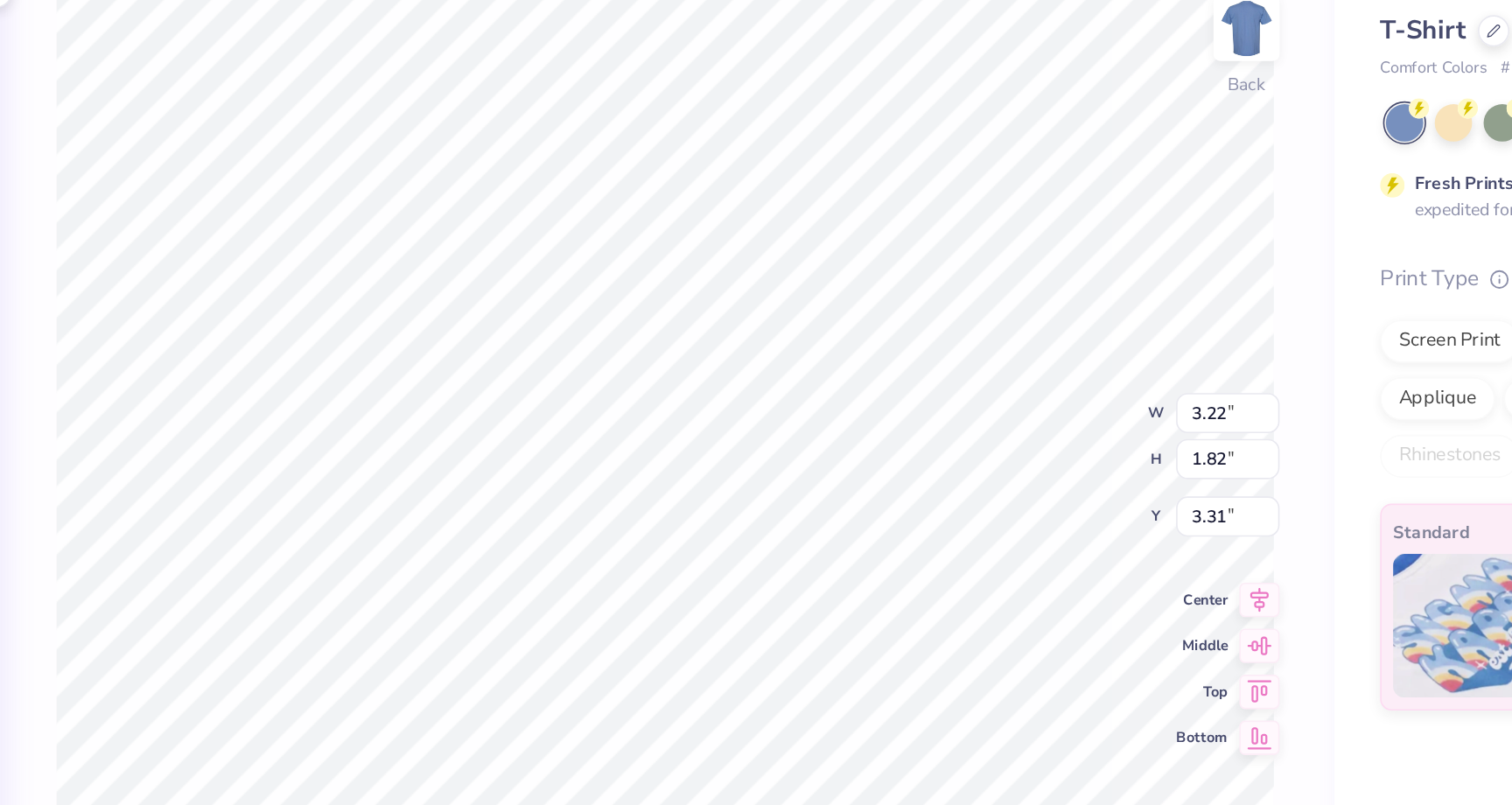
type input "4.34"
type input "4.30"
type input "1.79"
type input "3.39"
type input "1.92"
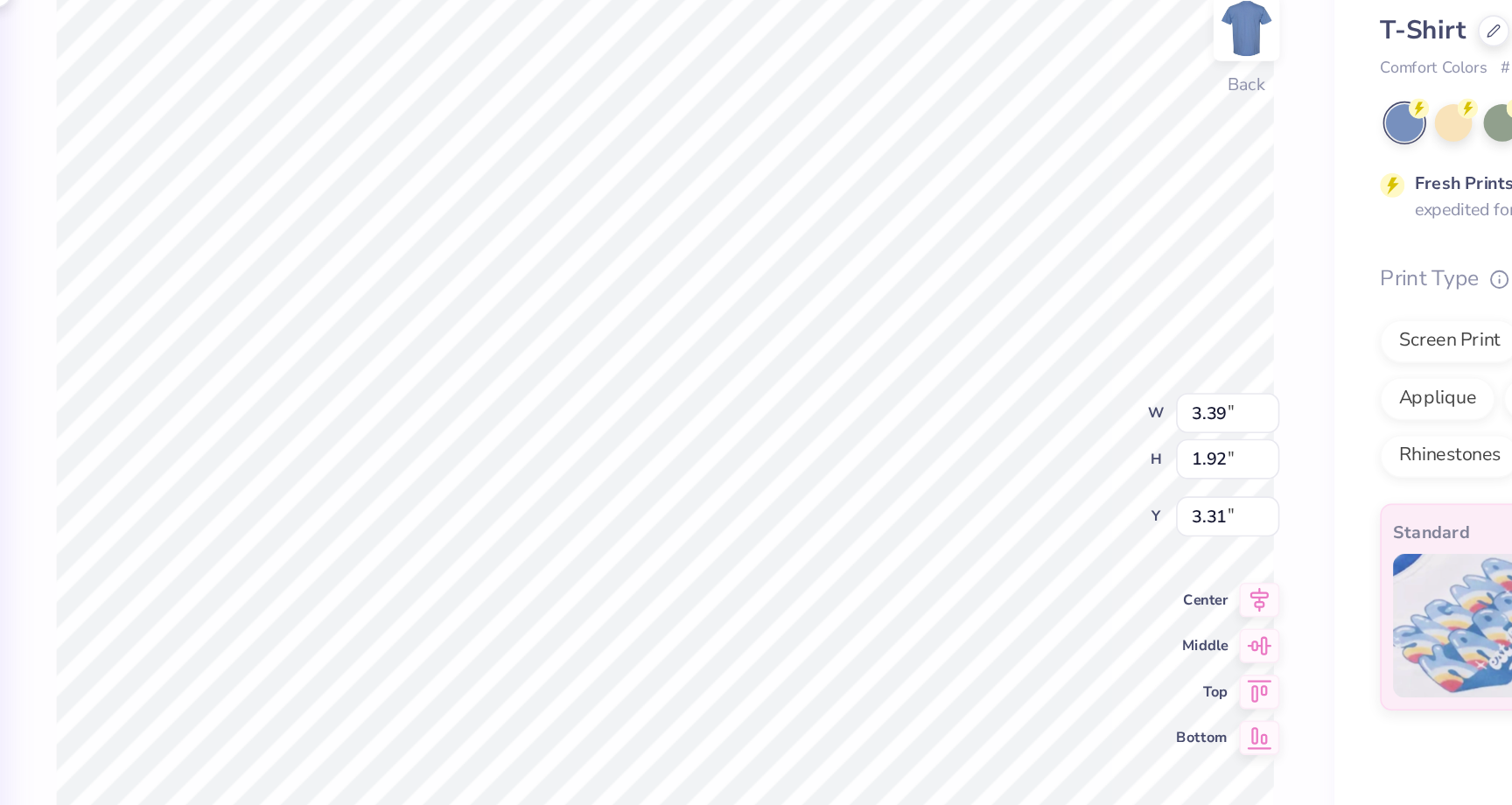
type input "3.00"
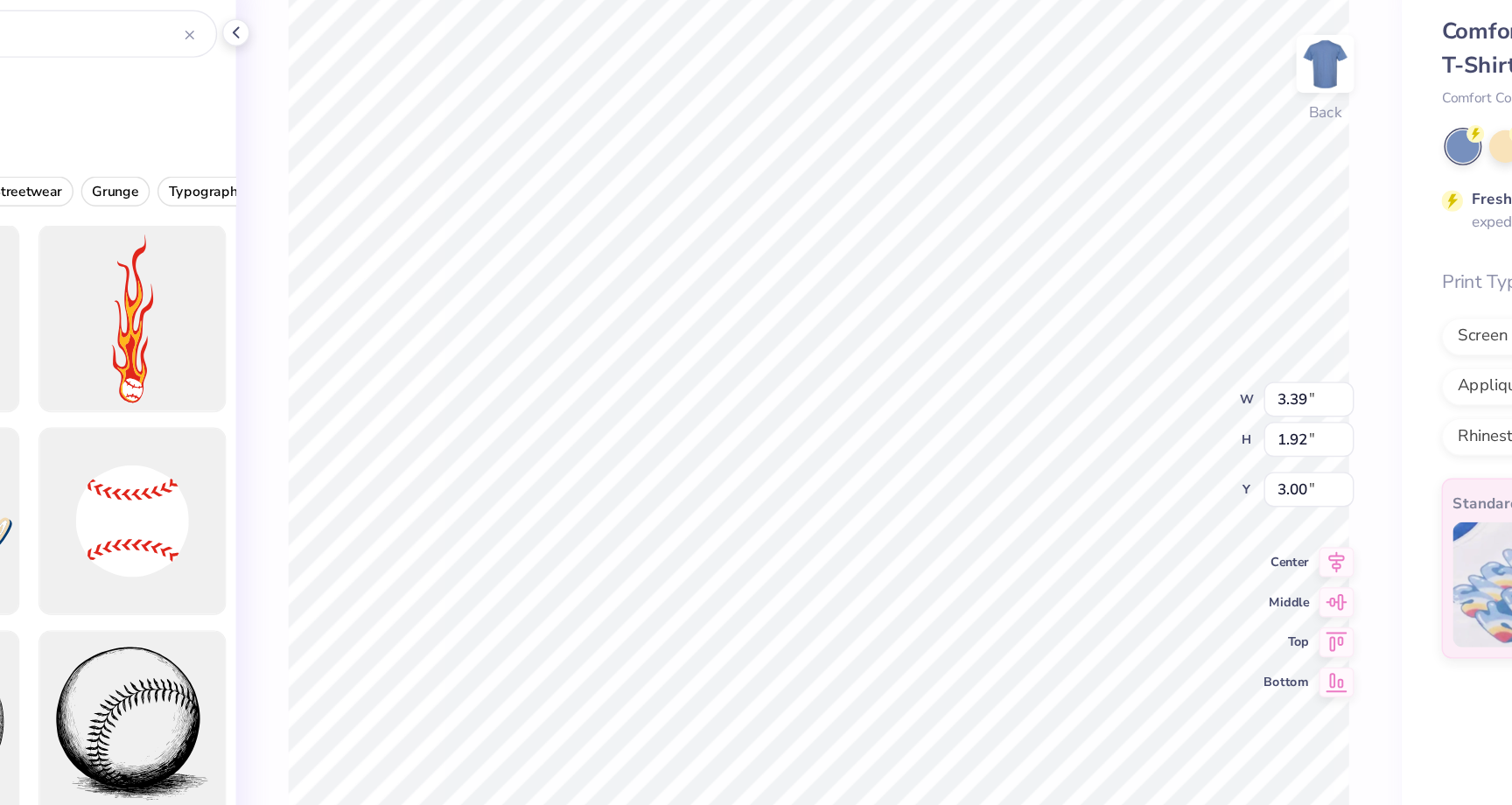
type input "4.27"
type input "2.41"
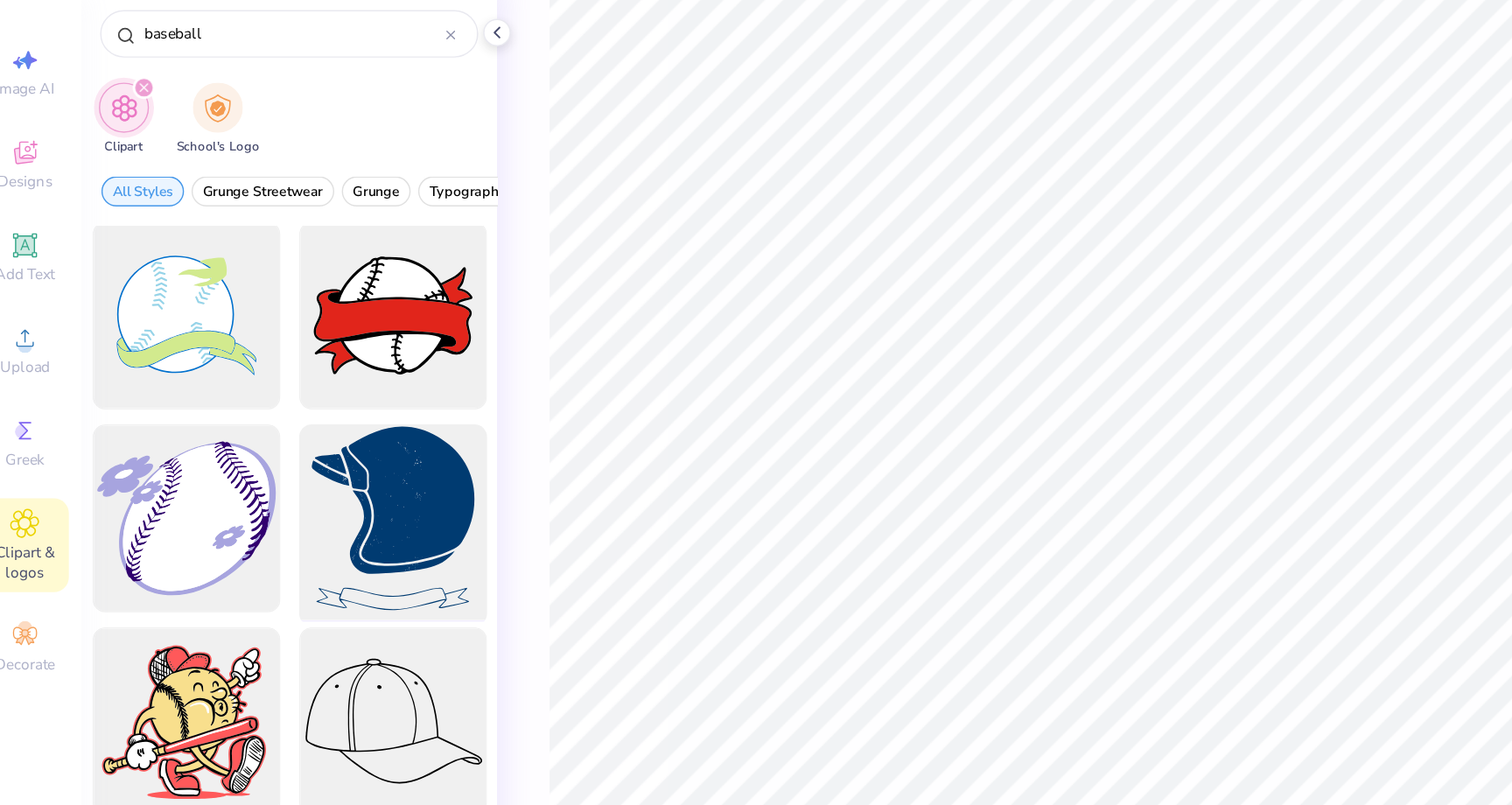
scroll to position [2554, 0]
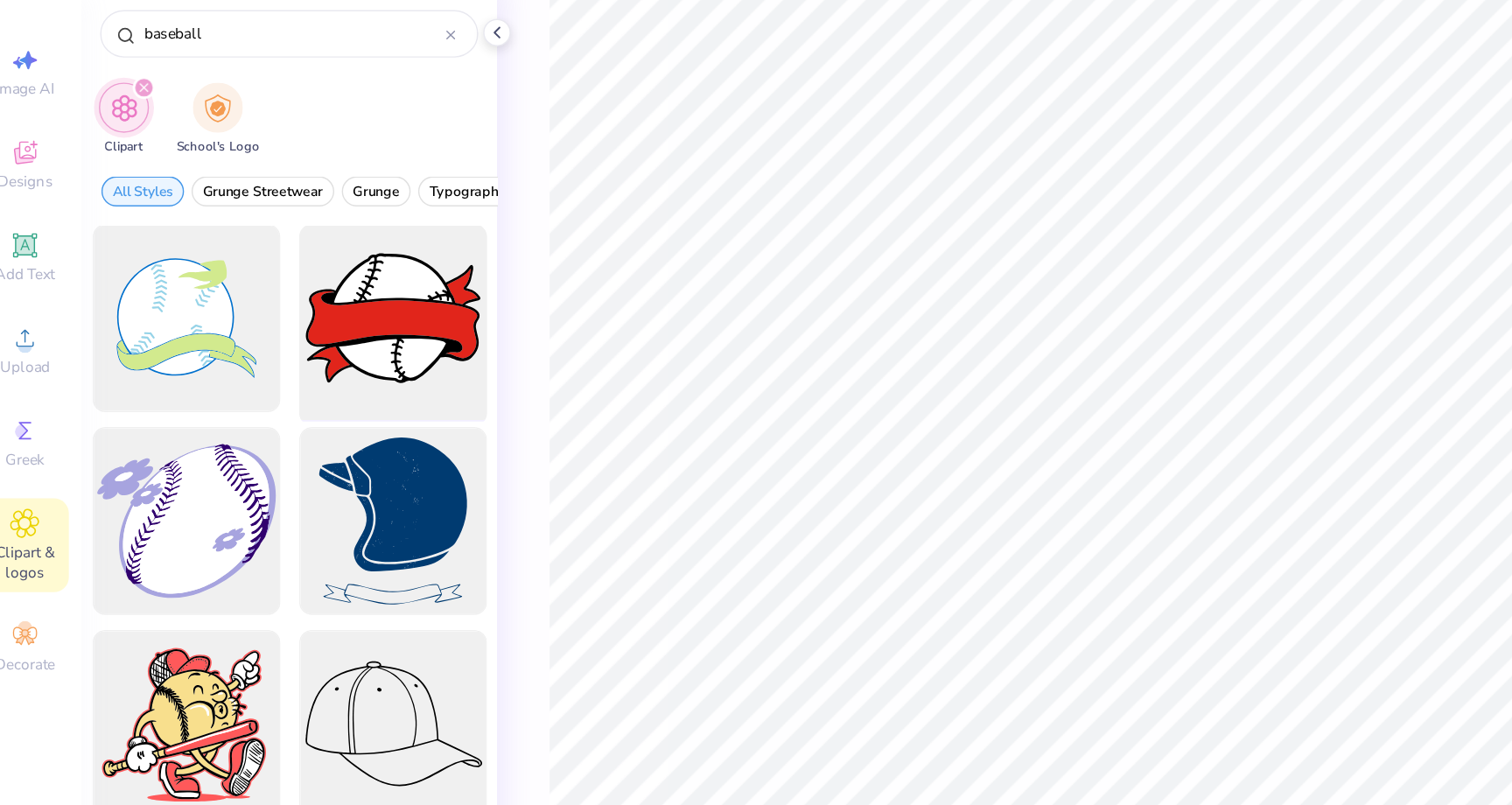
click at [322, 334] on div at bounding box center [297, 298] width 145 height 145
type input "5.97"
type input "4.92"
type input "3.66"
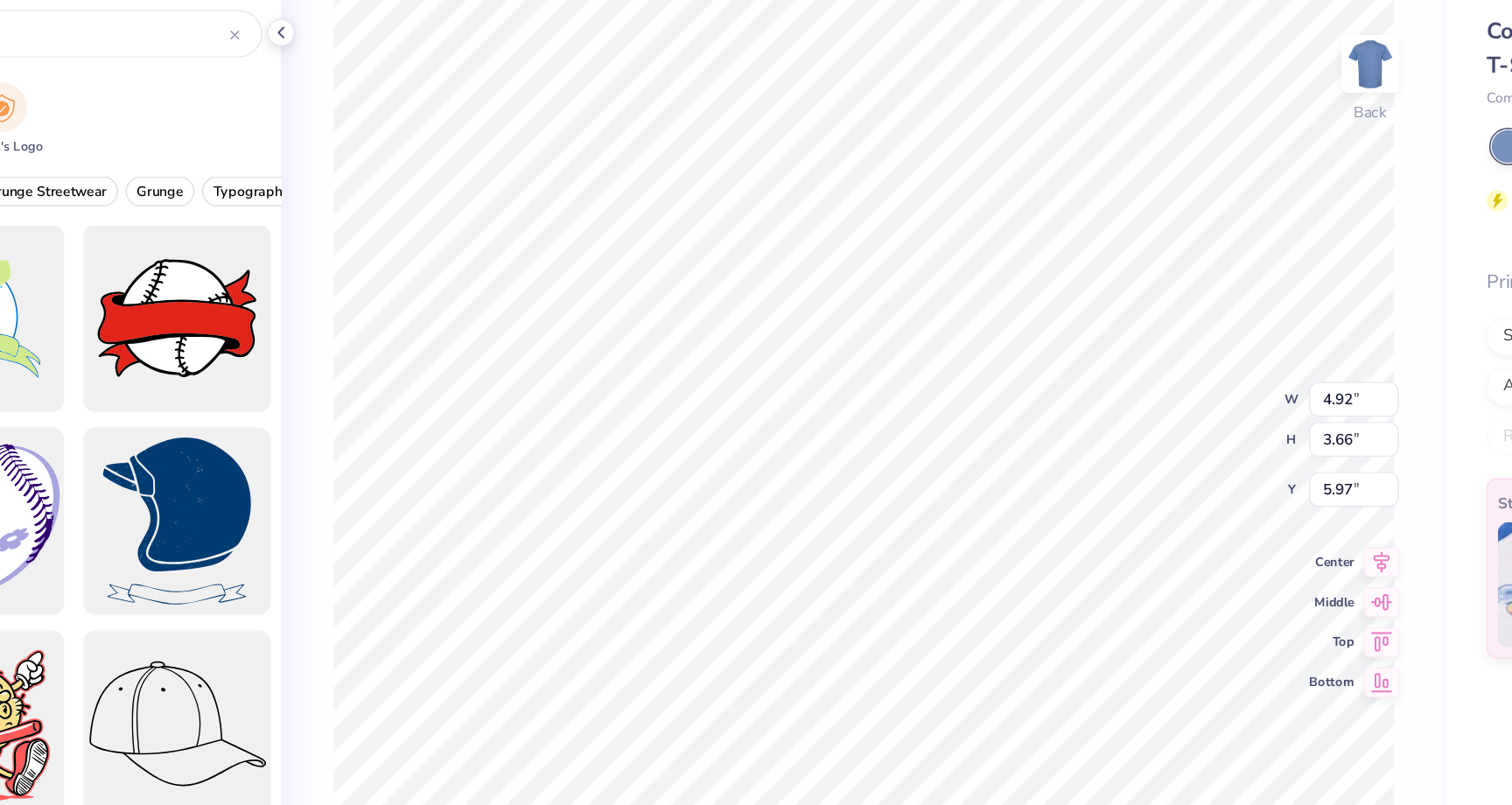
type input "4.27"
type input "2.41"
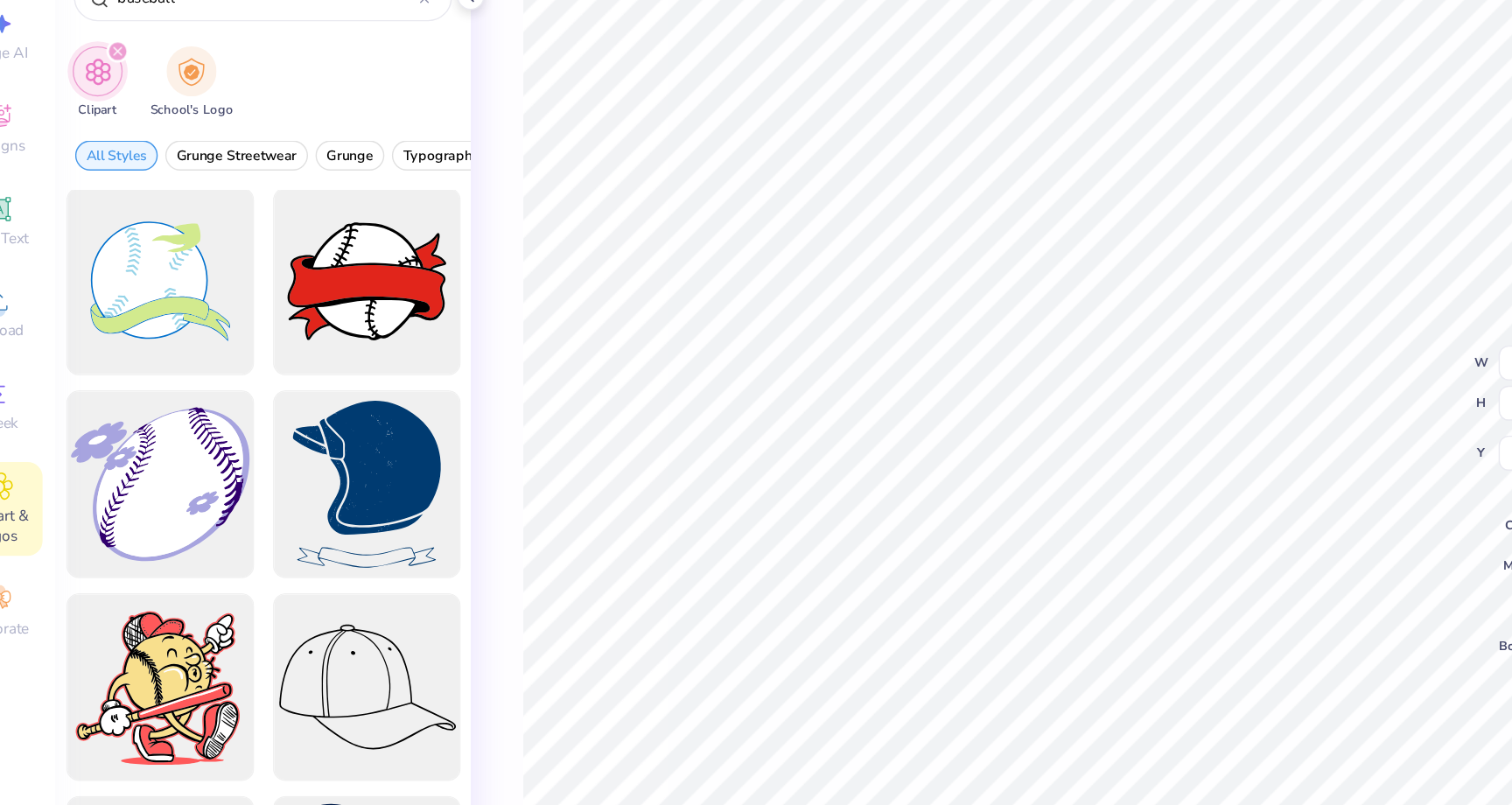
type input "2.80"
type input "4.92"
type input "3.66"
type input "3.20"
type input "4.82"
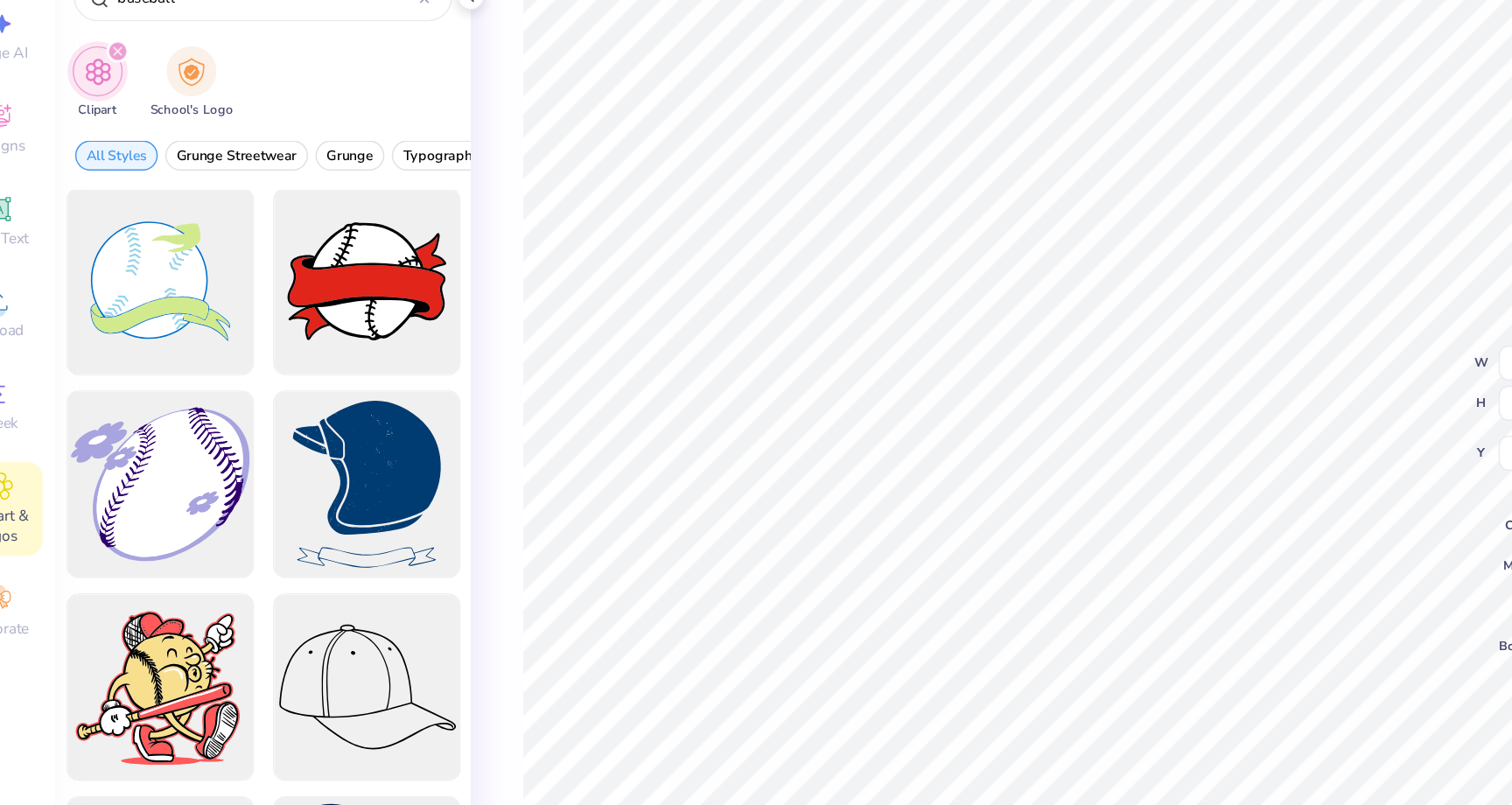
type input "3.59"
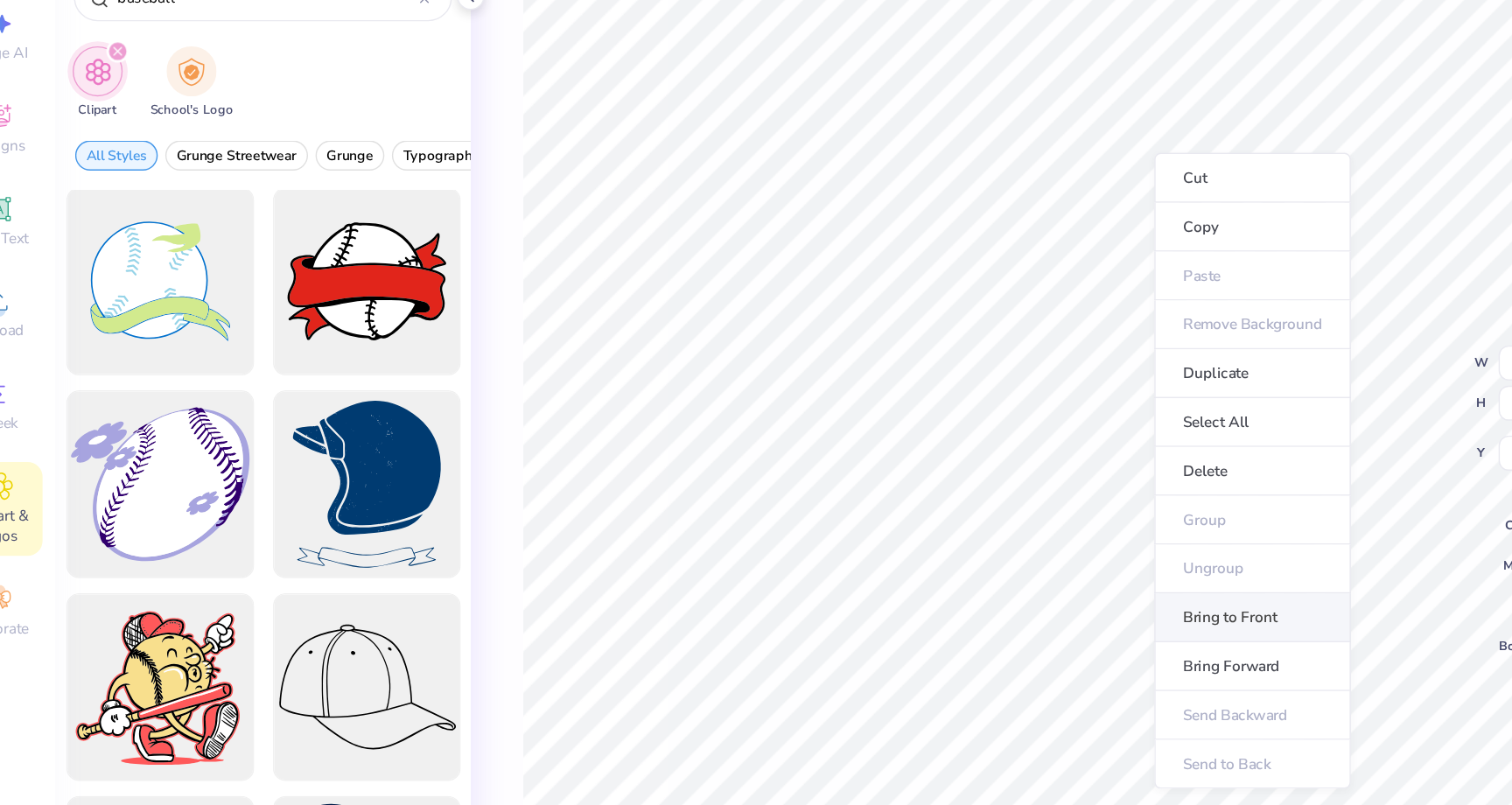
click at [919, 537] on li "Bring to Front" at bounding box center [916, 531] width 137 height 34
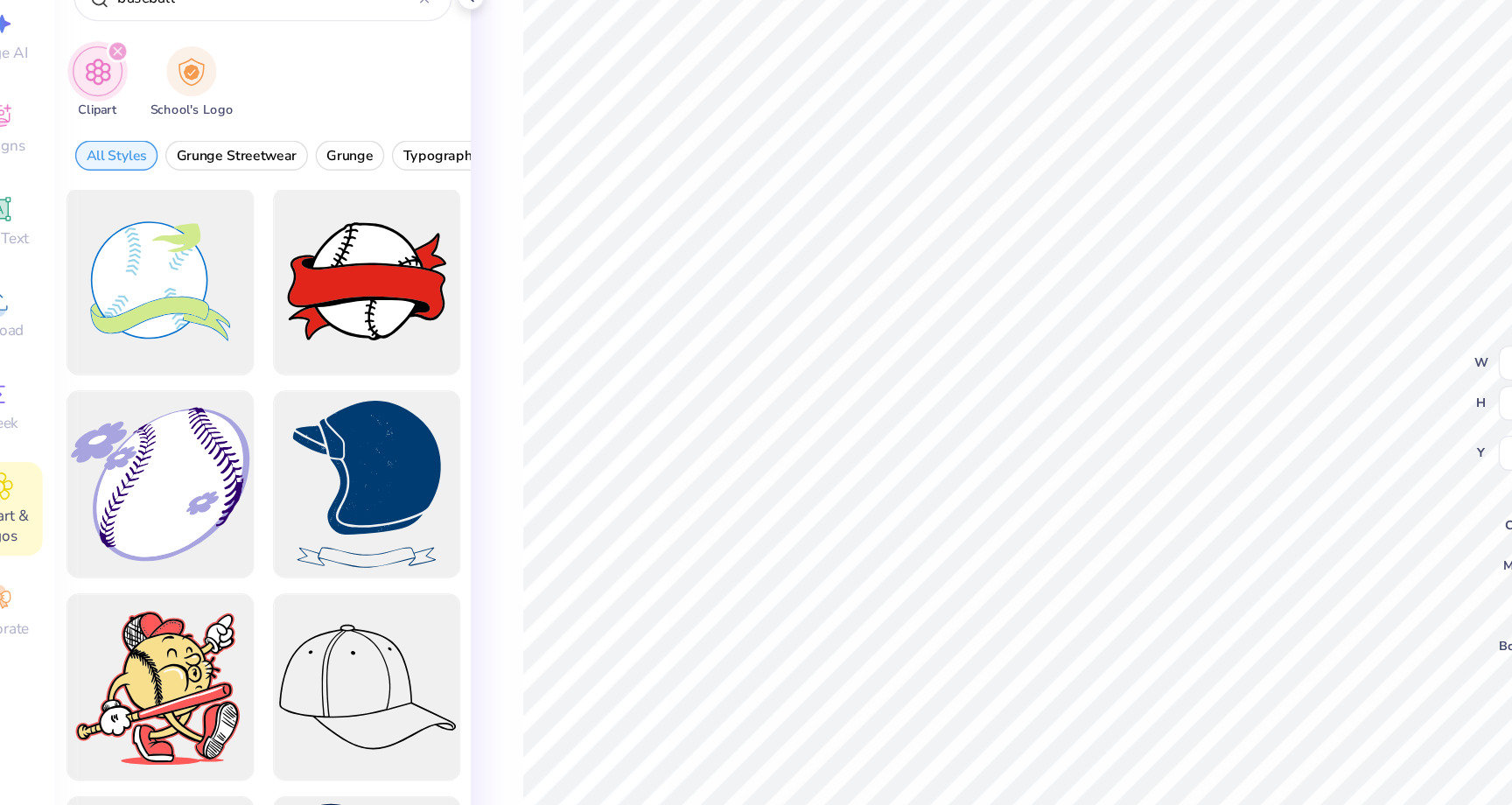
type input "3.00"
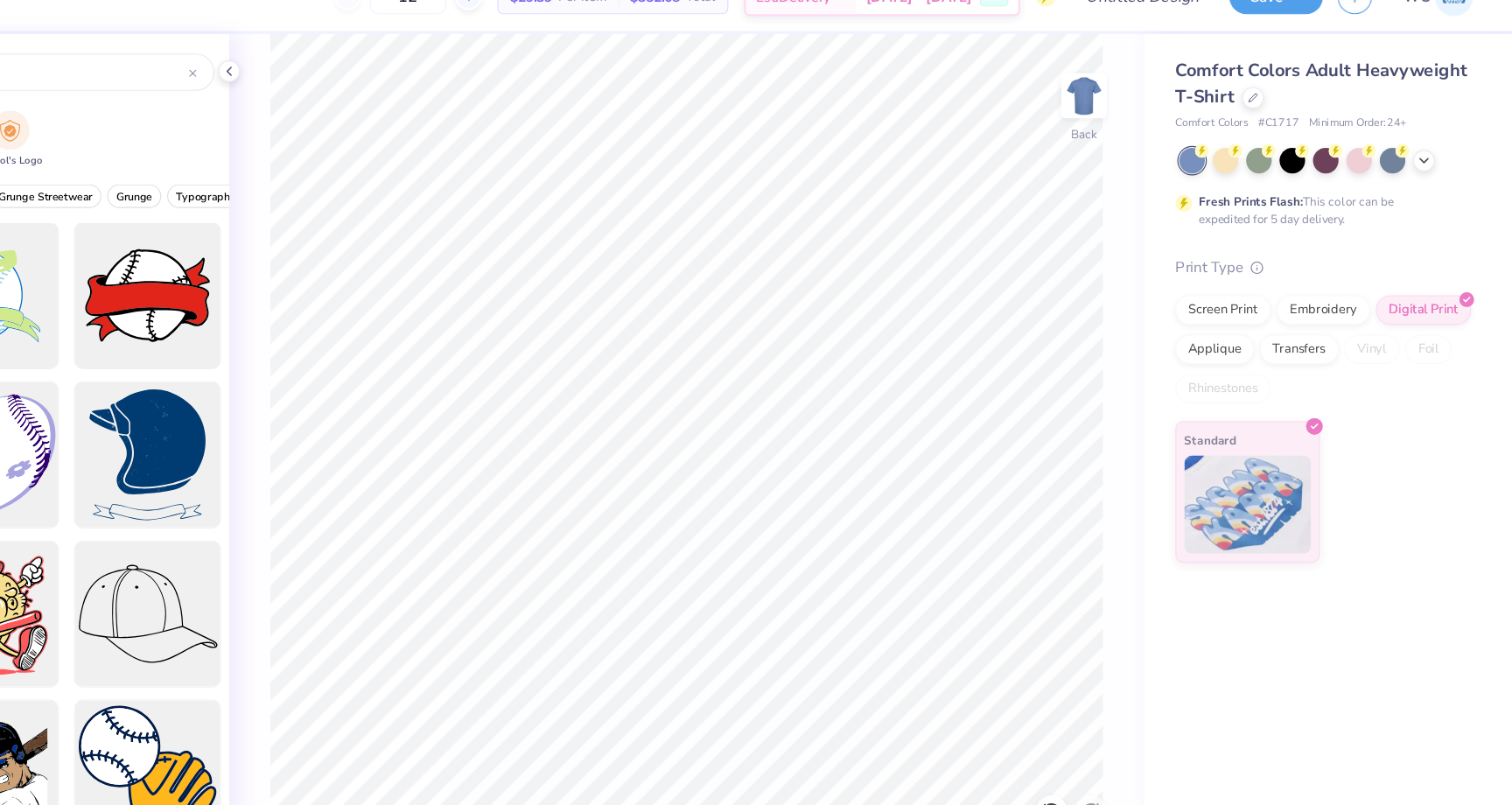
scroll to position [0, 0]
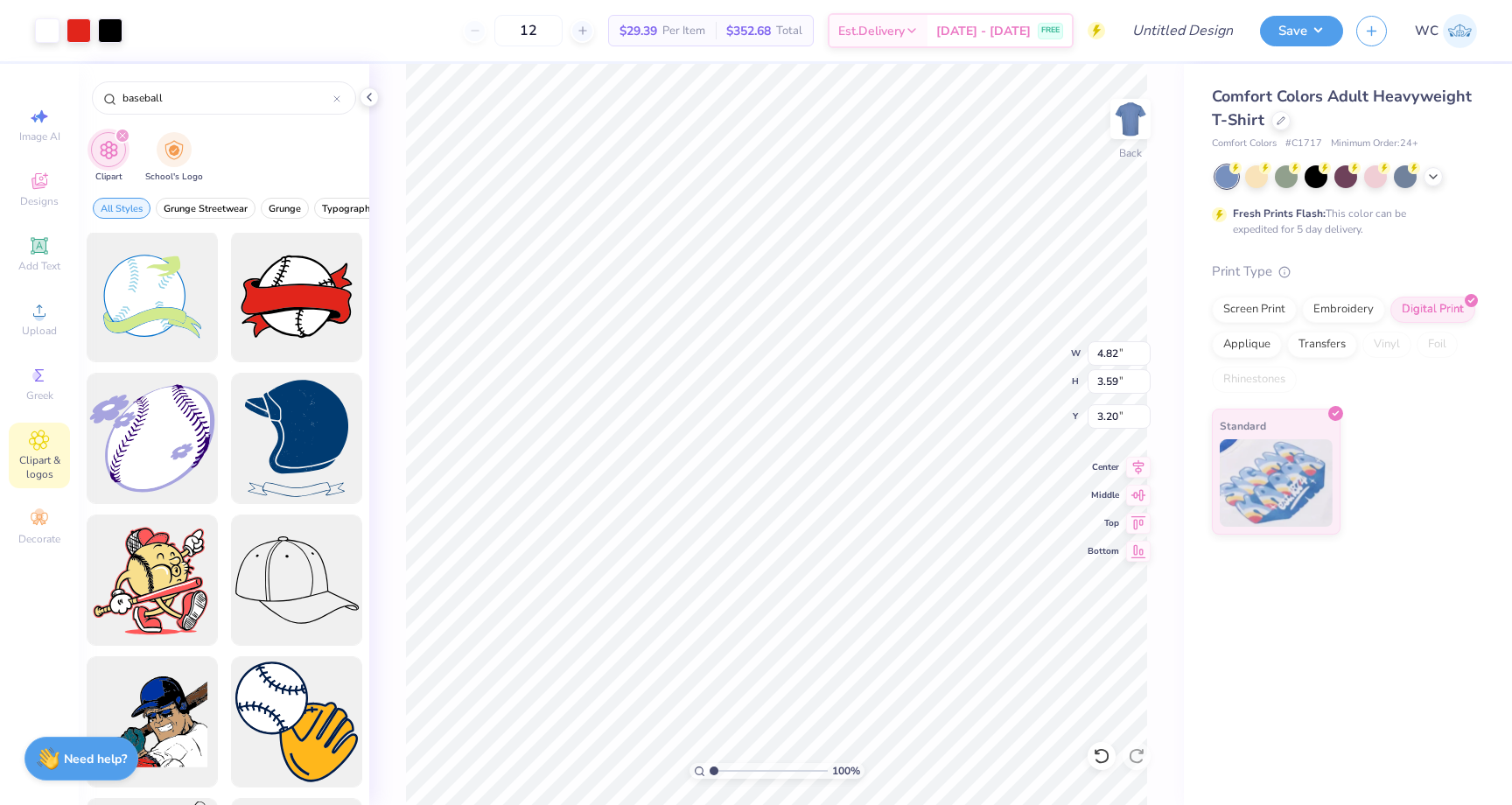
type input "4.27"
type input "2.41"
type input "3.00"
click at [42, 311] on icon at bounding box center [39, 311] width 21 height 21
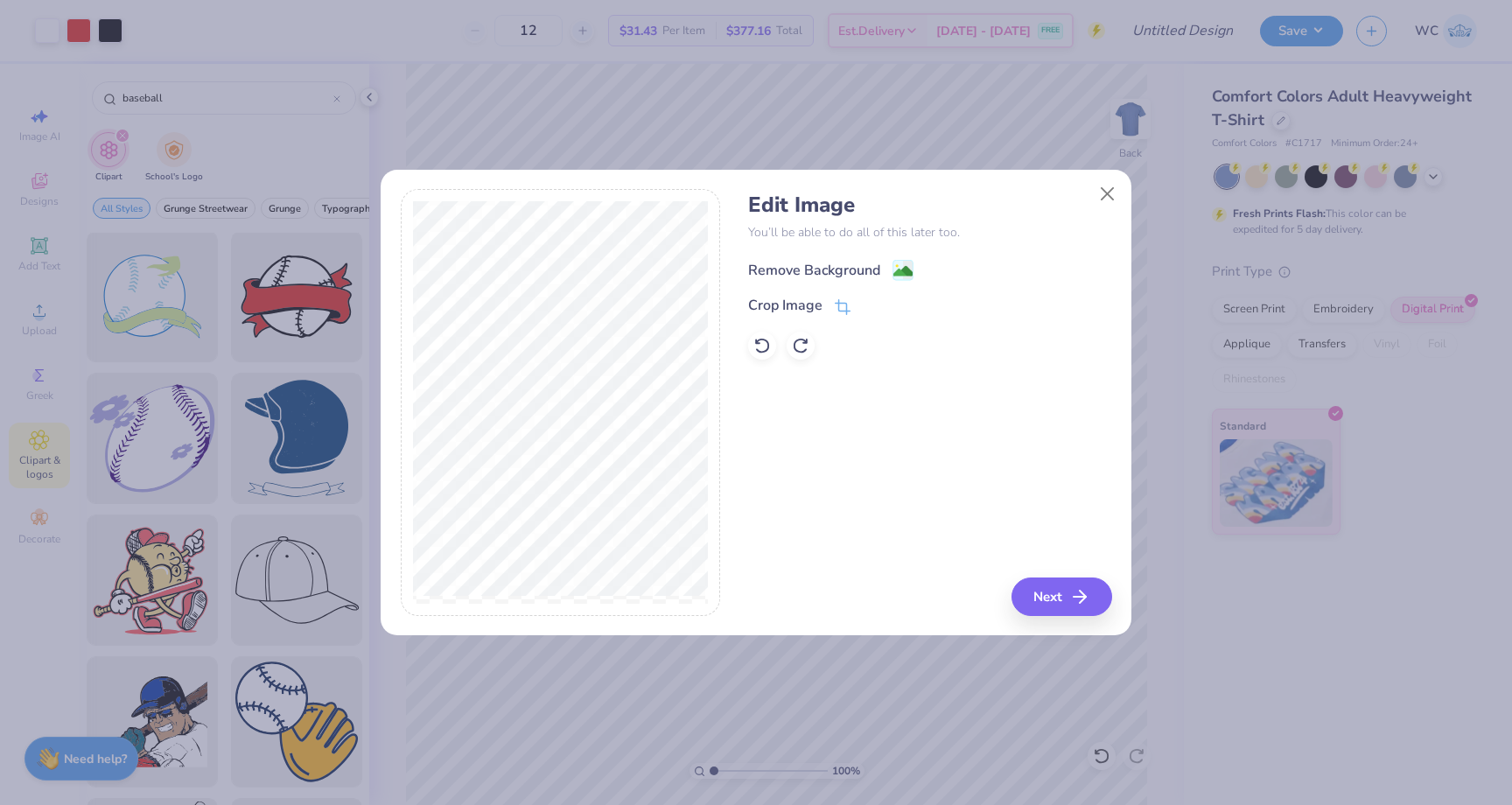
click at [907, 266] on image at bounding box center [903, 271] width 19 height 19
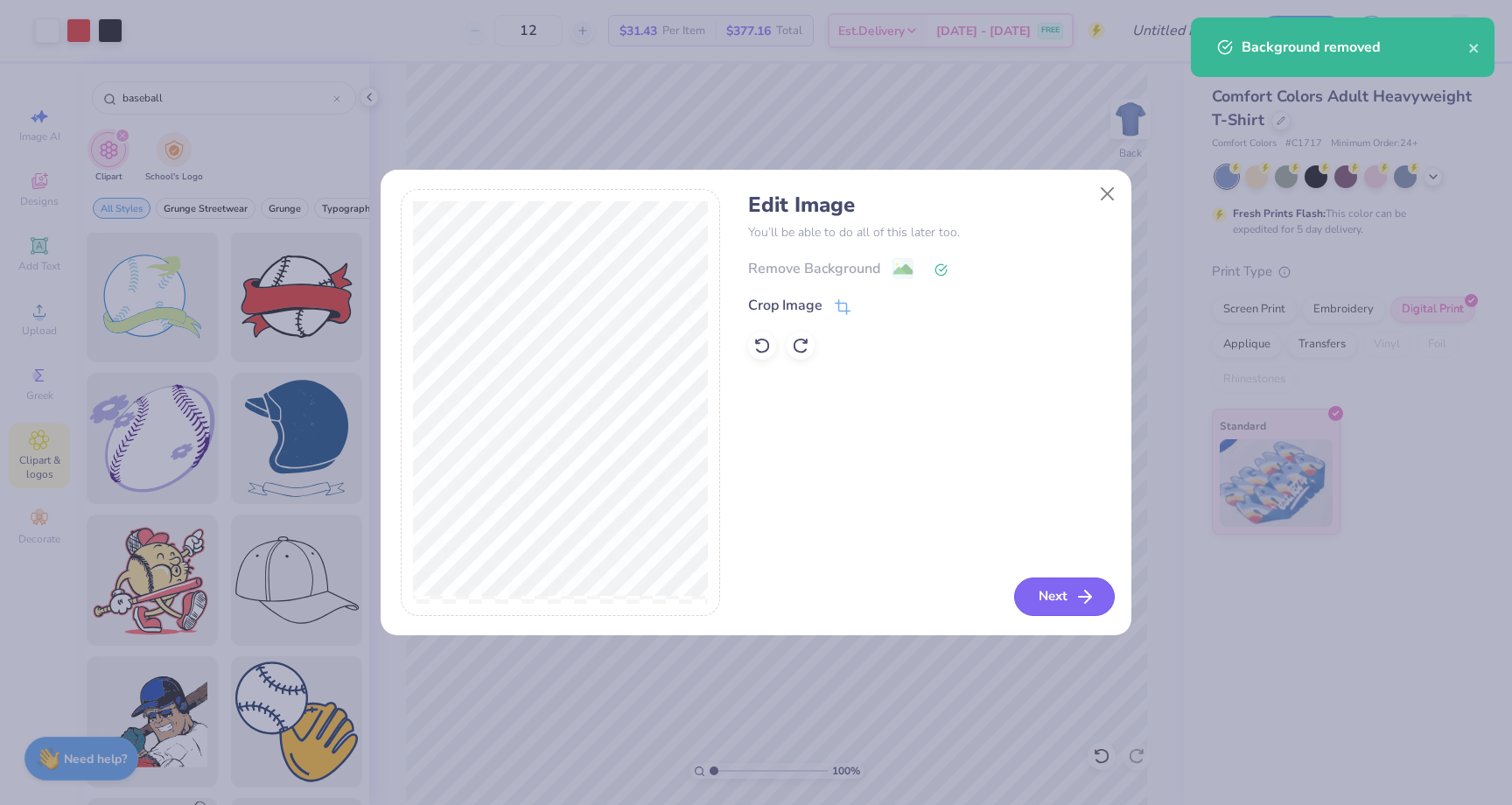
click at [1058, 594] on button "Next" at bounding box center [1064, 597] width 101 height 39
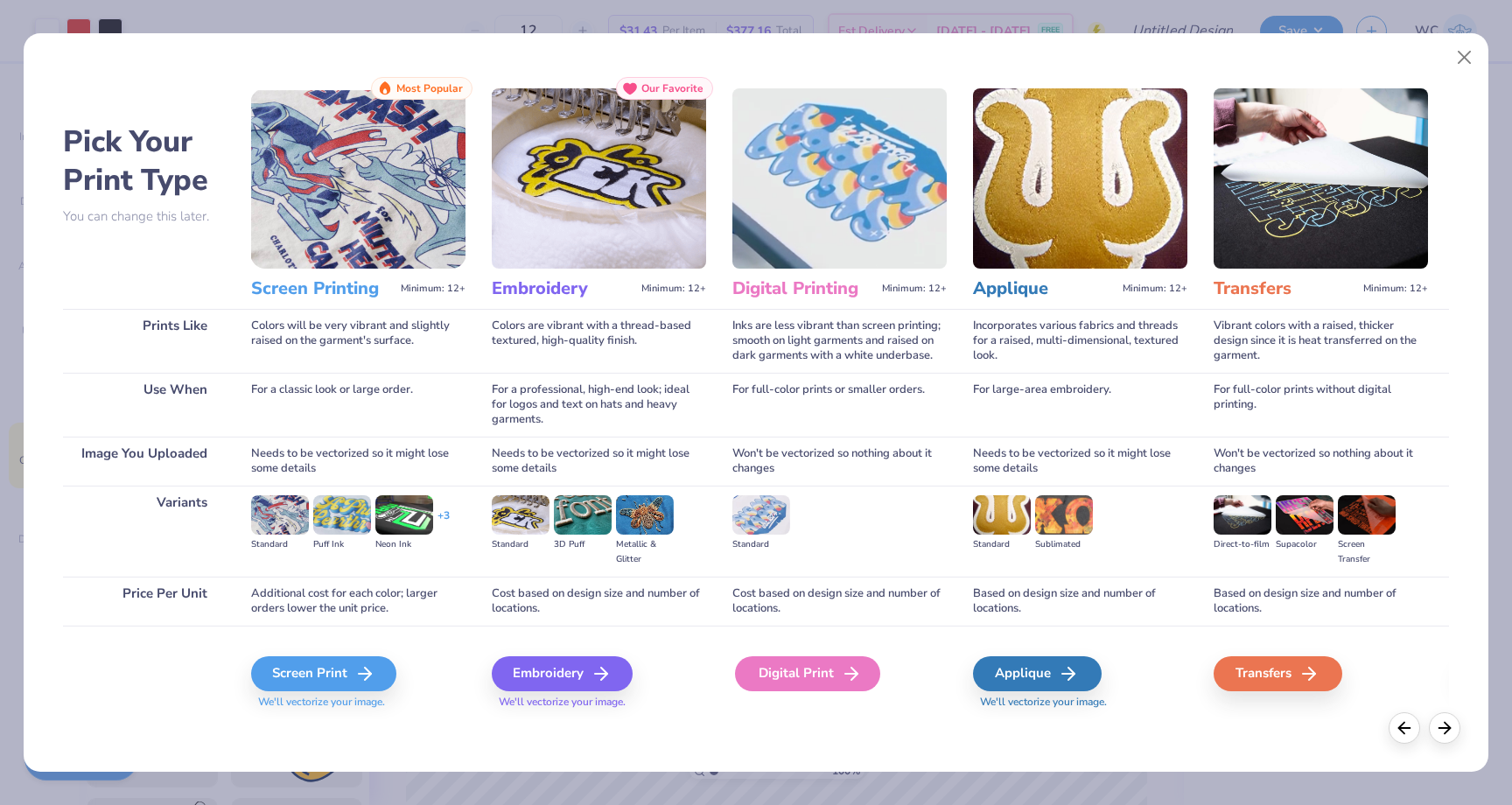
click at [810, 674] on div "Digital Print" at bounding box center [807, 674] width 146 height 35
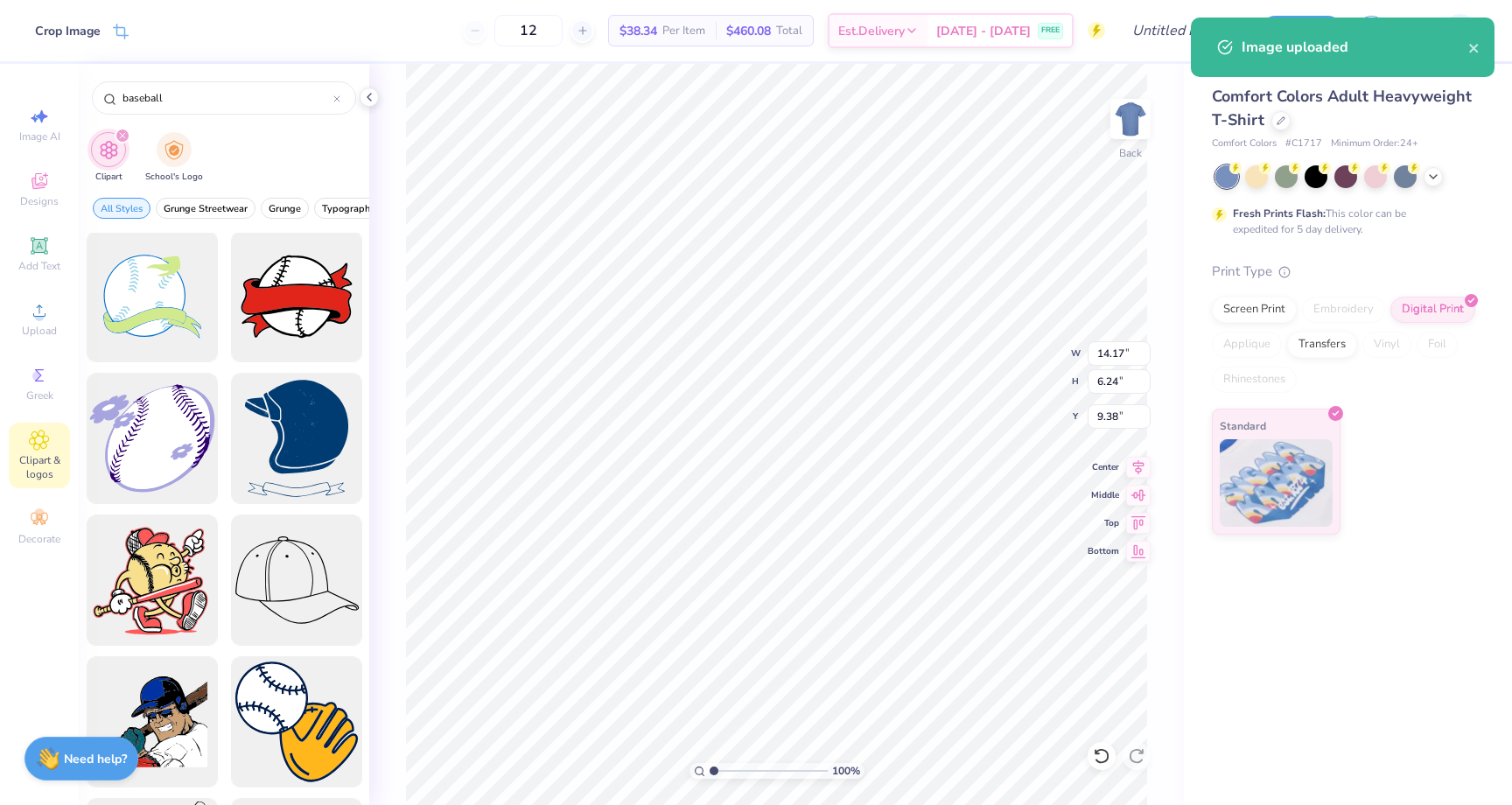
type input "4.59"
type input "2.02"
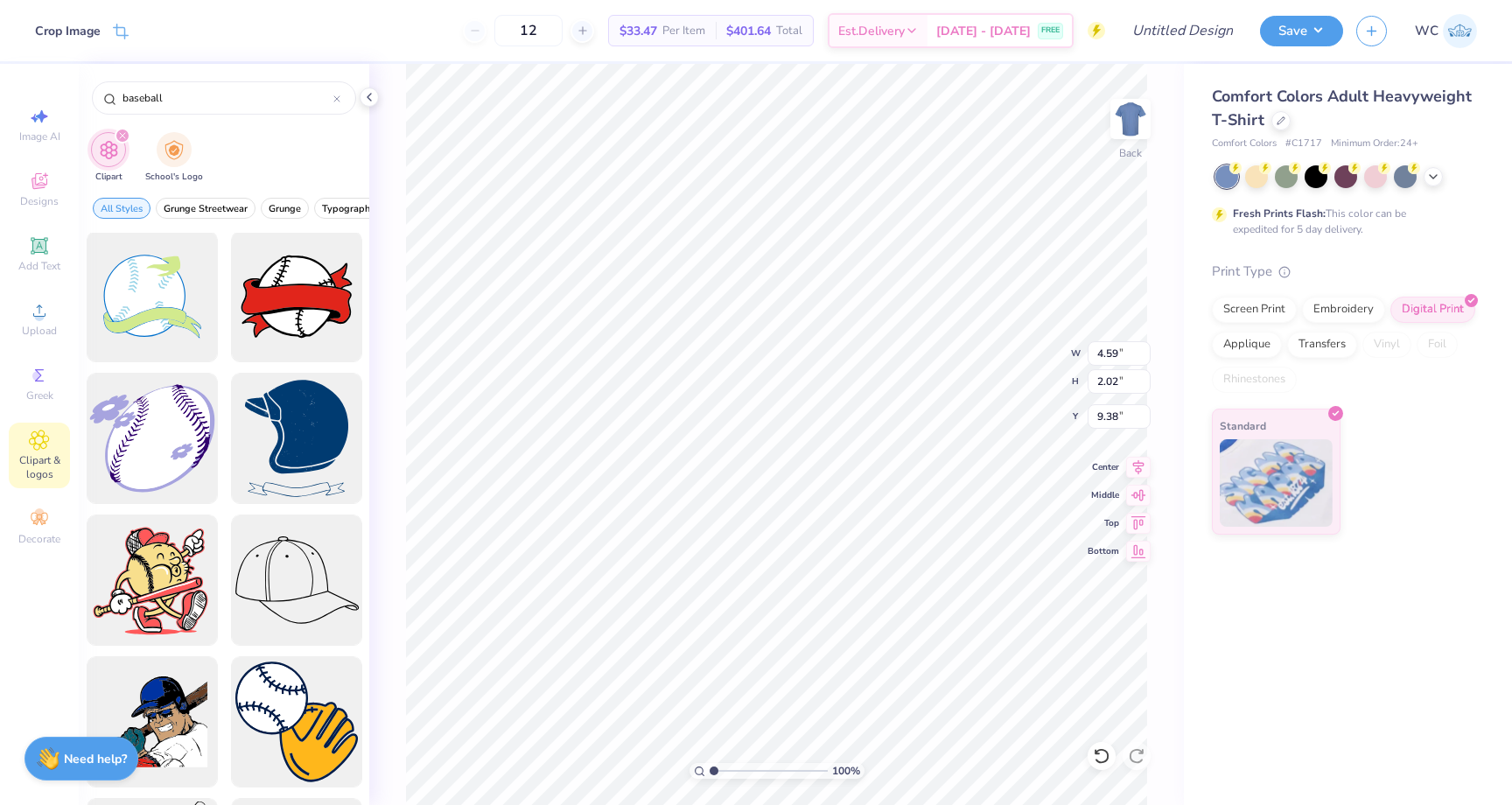
type input "1.99"
type input "3.03"
type input "1.33"
type input "3.49"
type input "1.54"
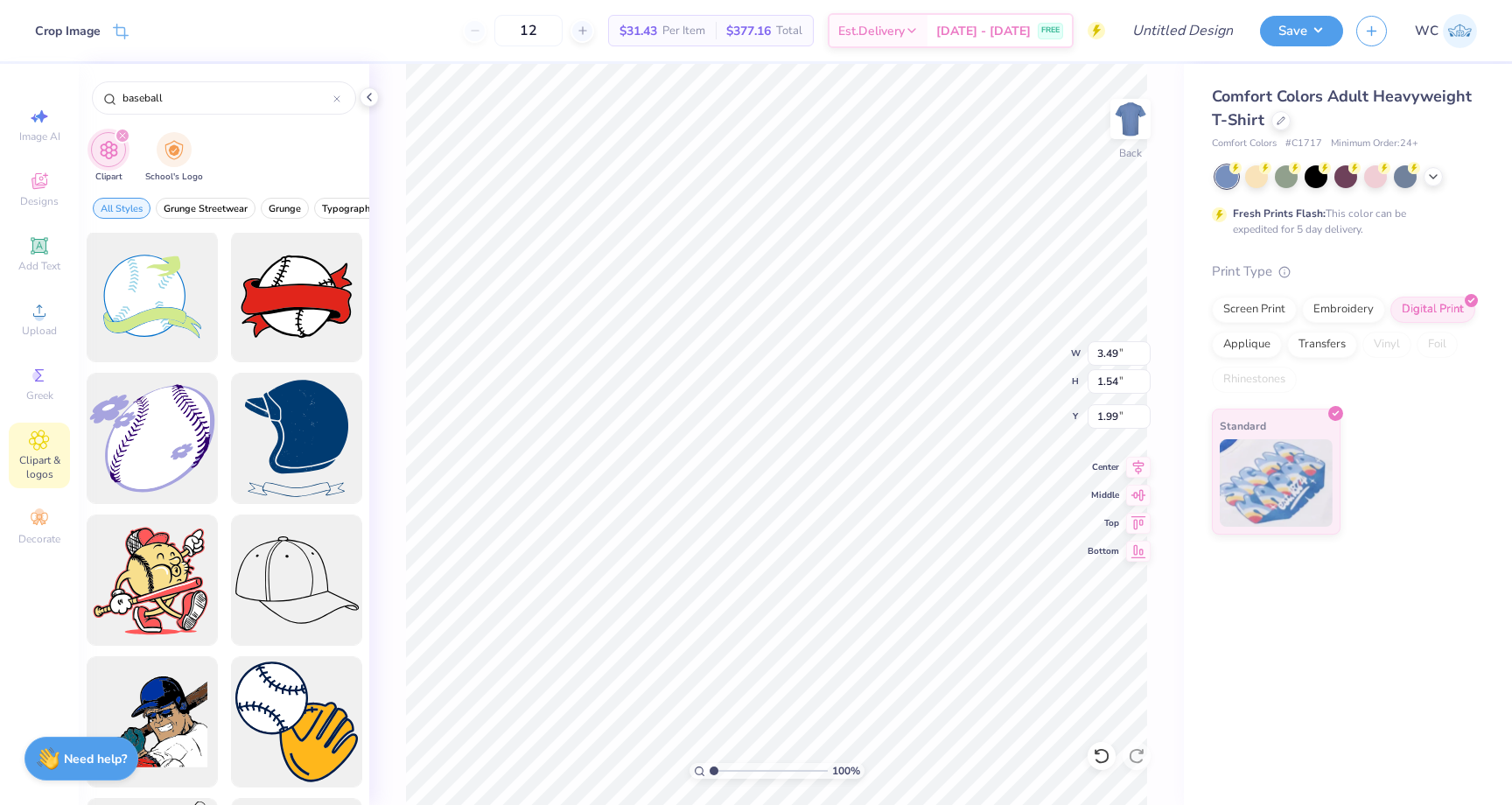
type input "2.67"
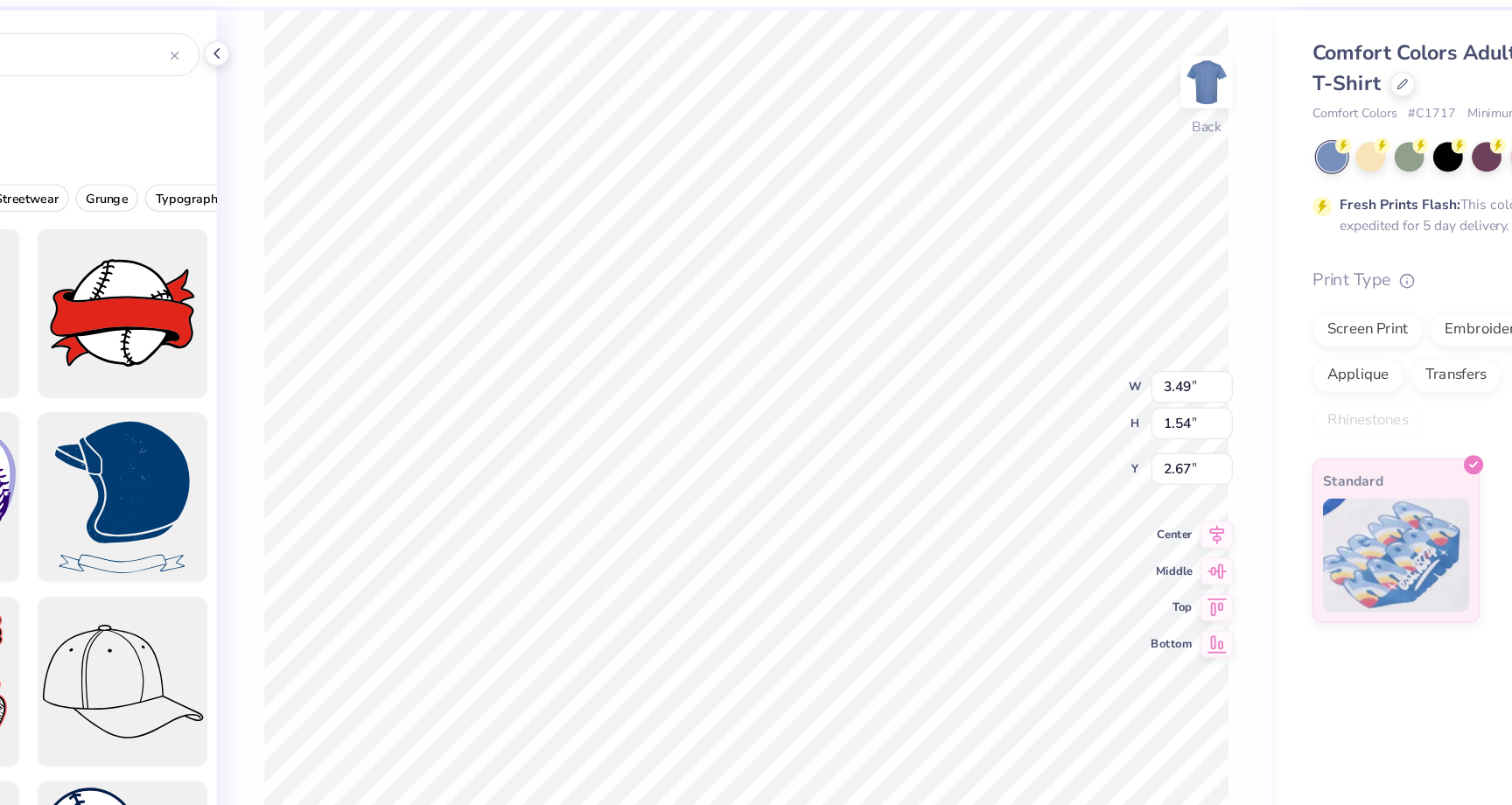
type input "4.82"
type input "3.59"
type input "3.20"
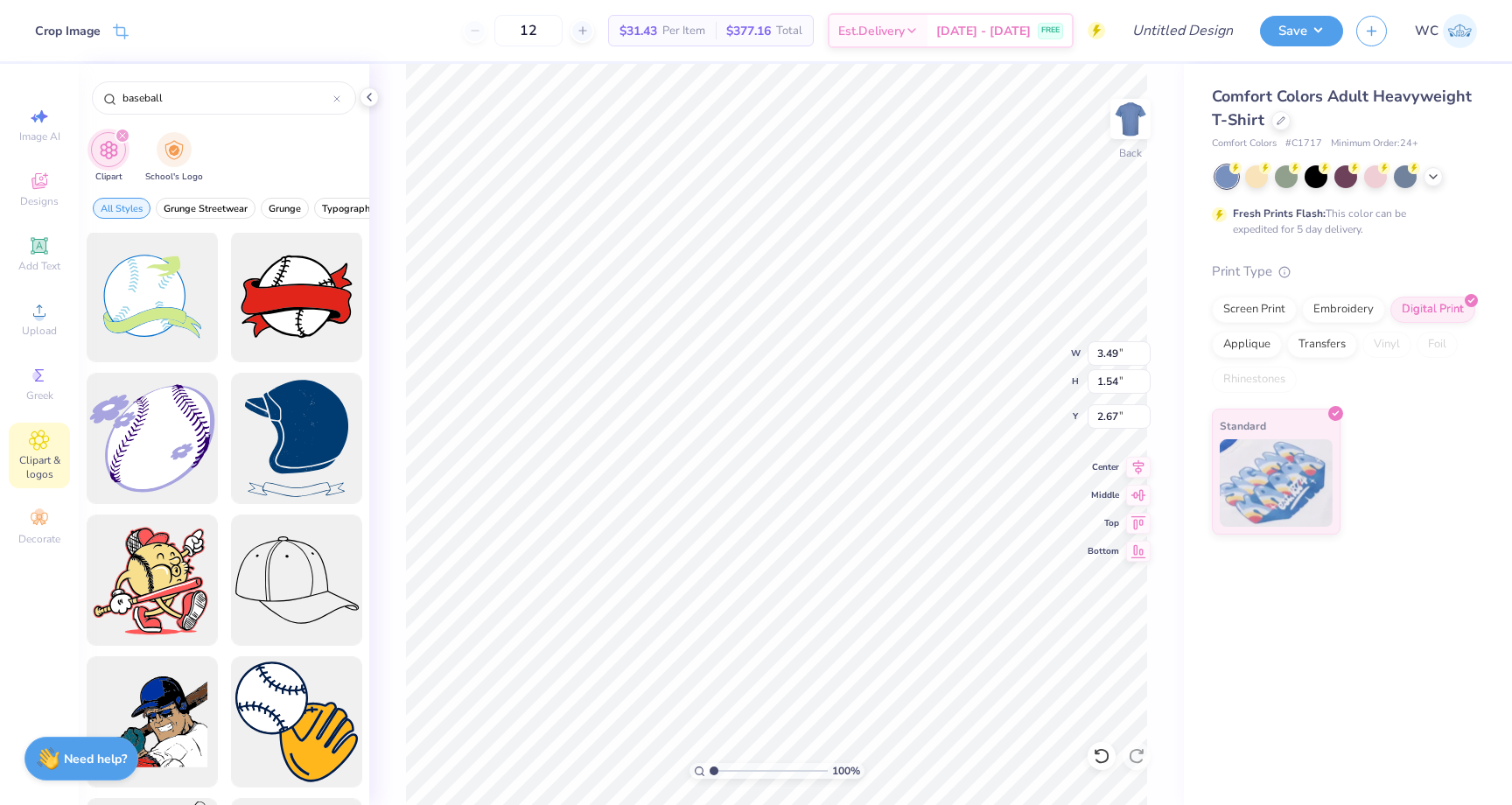
type input "2.51"
click at [925, 556] on li "Bring to Front" at bounding box center [916, 561] width 137 height 34
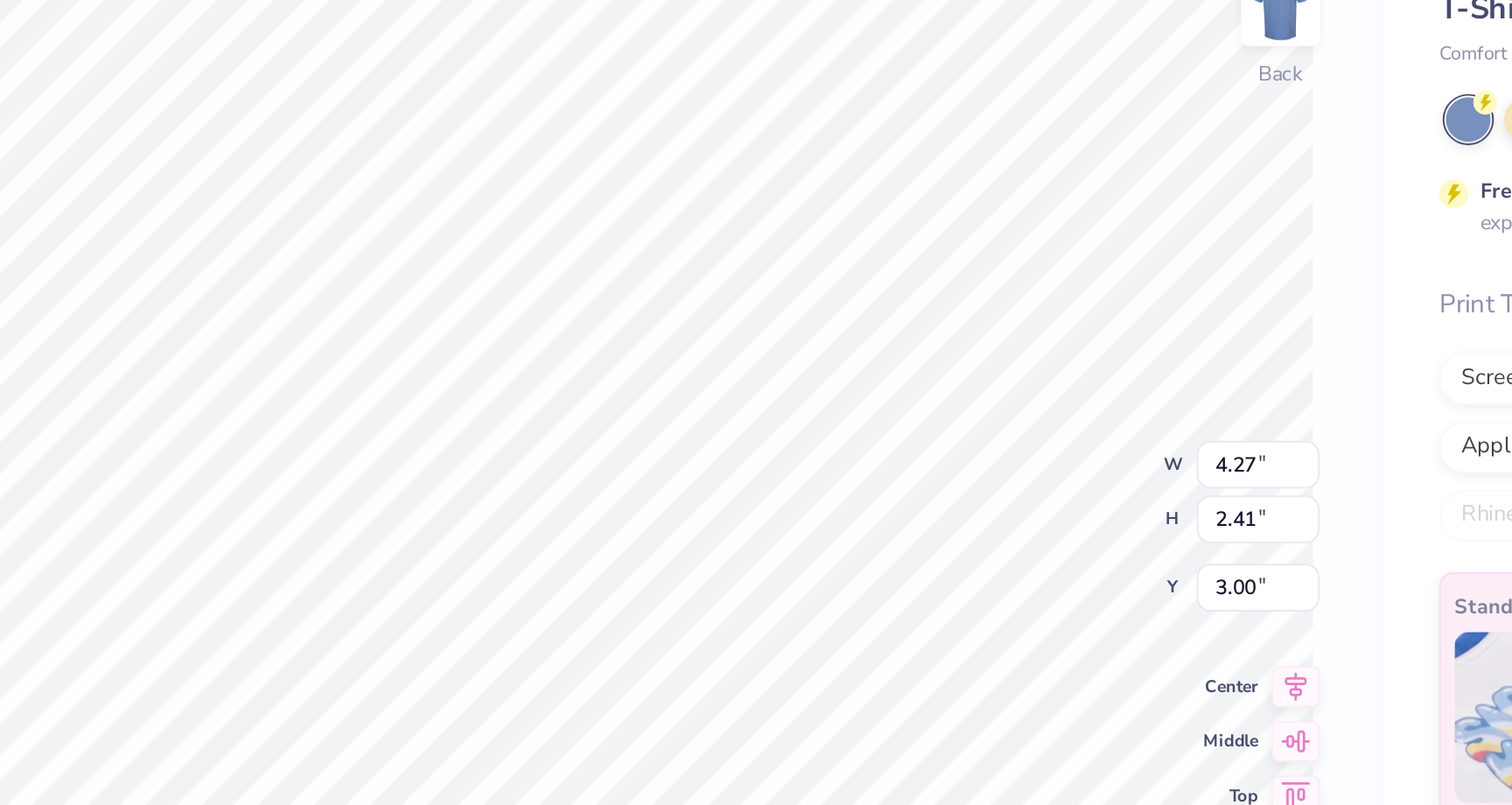
type input "4.69"
type input "3.07"
type input "3.48"
type input "4.83"
type input "3.16"
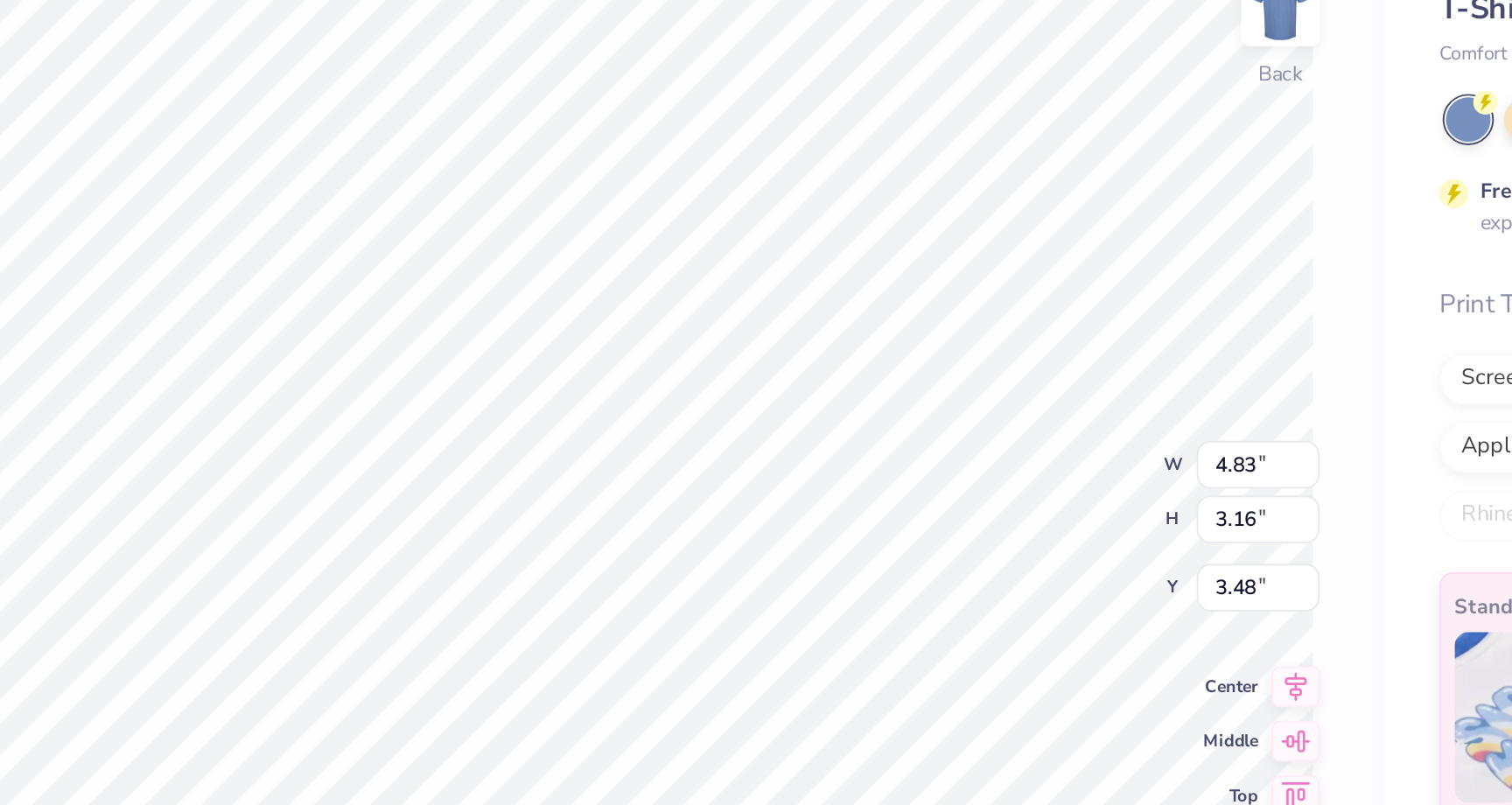
type input "5.41"
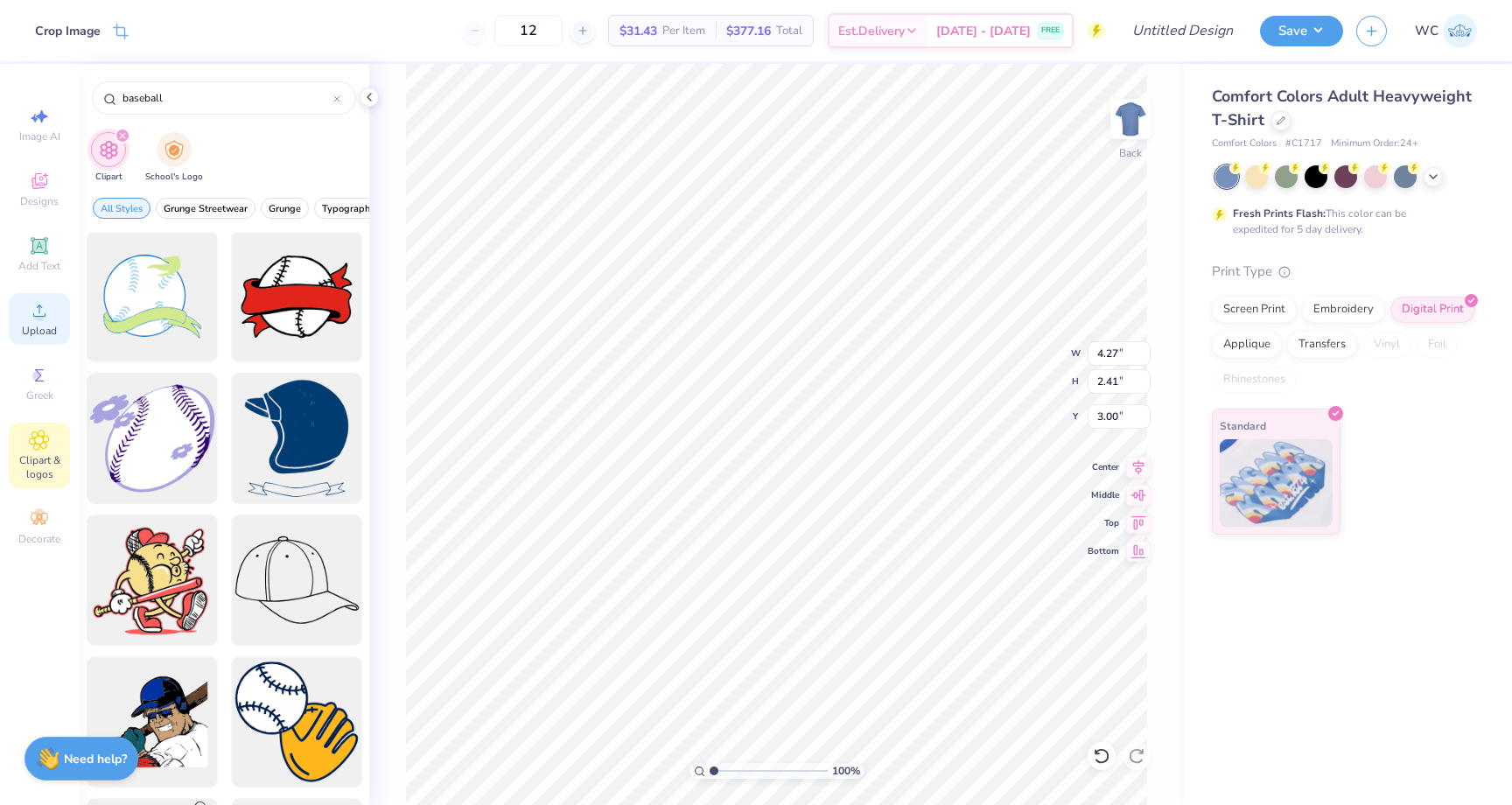
click at [45, 321] on div "Upload" at bounding box center [39, 319] width 61 height 52
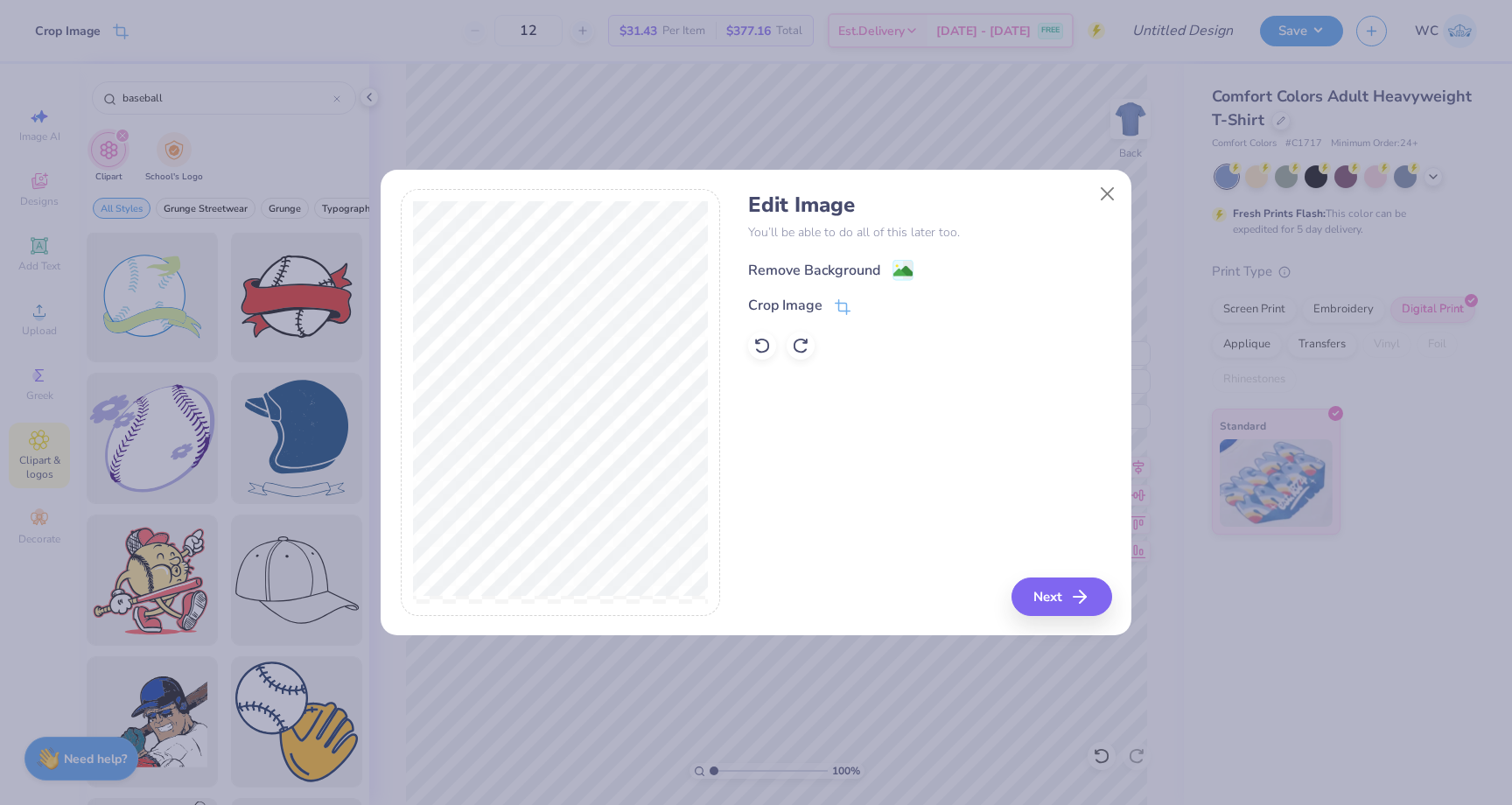
click at [897, 262] on image at bounding box center [903, 271] width 19 height 19
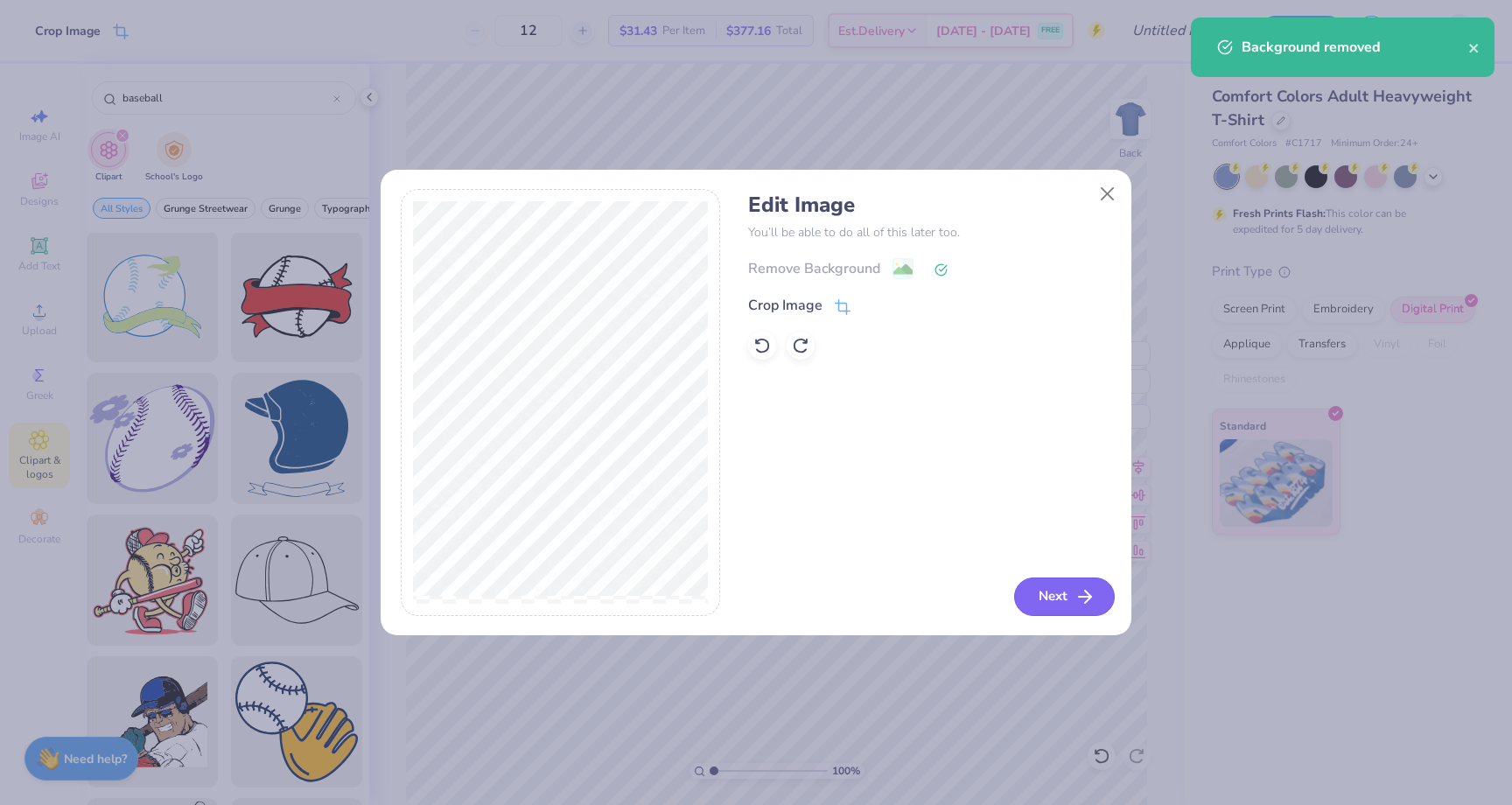
click at [1056, 597] on button "Next" at bounding box center [1064, 597] width 101 height 39
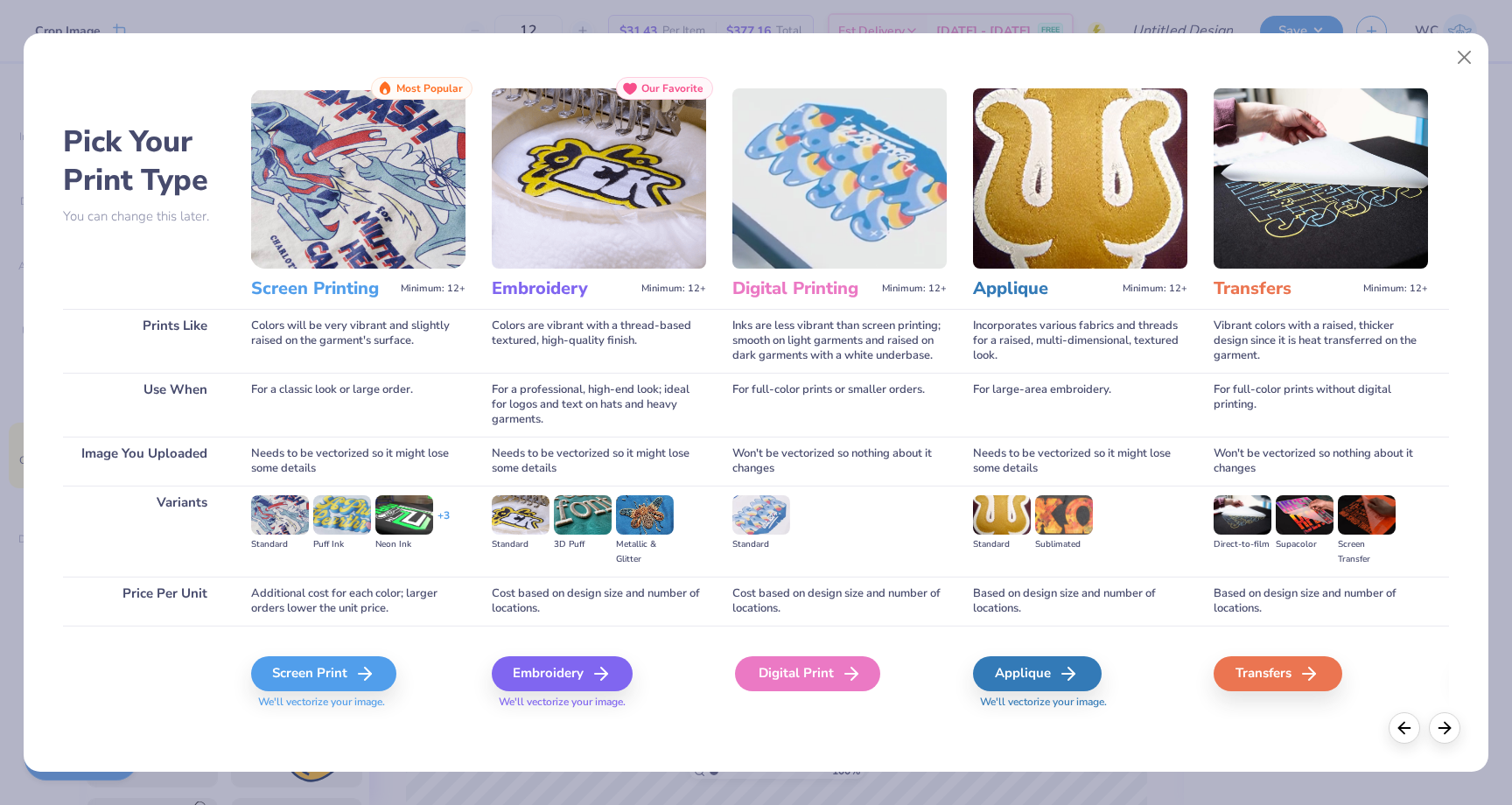
click at [794, 671] on div "Digital Print" at bounding box center [807, 674] width 146 height 35
type input "14.17"
type input "1.84"
type input "11.58"
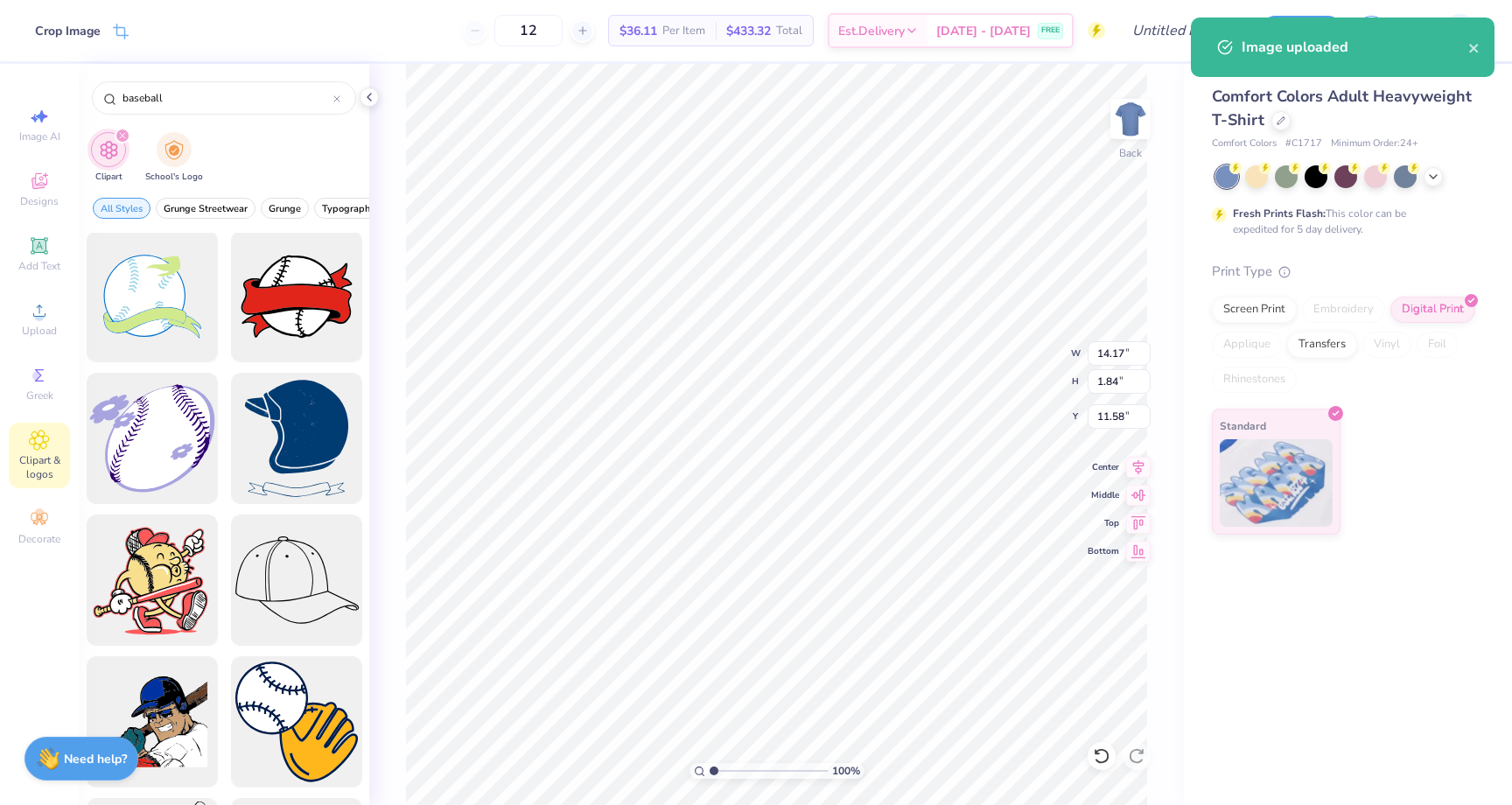
type input "6.29"
type input "0.82"
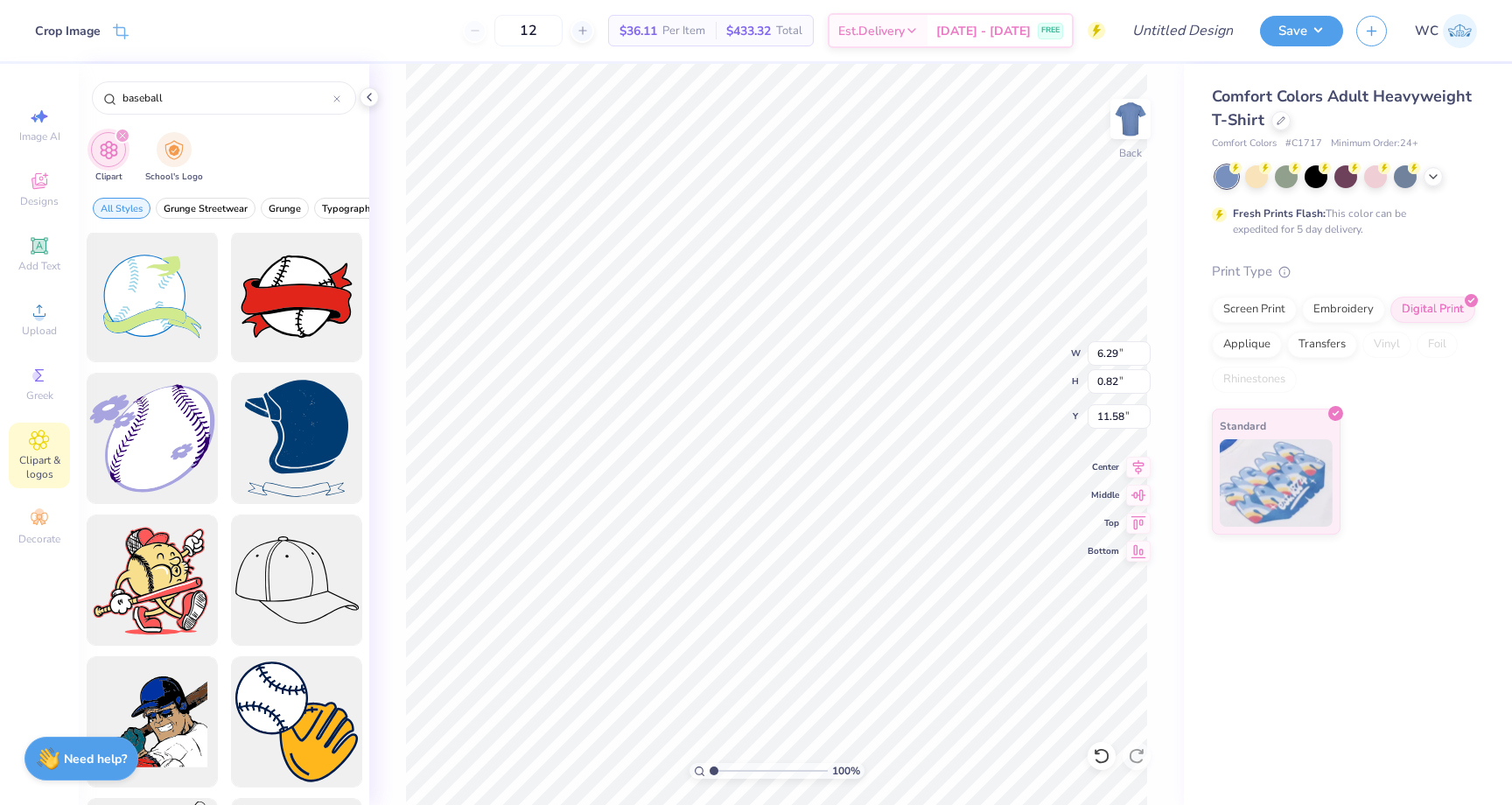
type input "6.93"
type input "0.90"
type input "2.97"
type input "0.38"
type input "4.80"
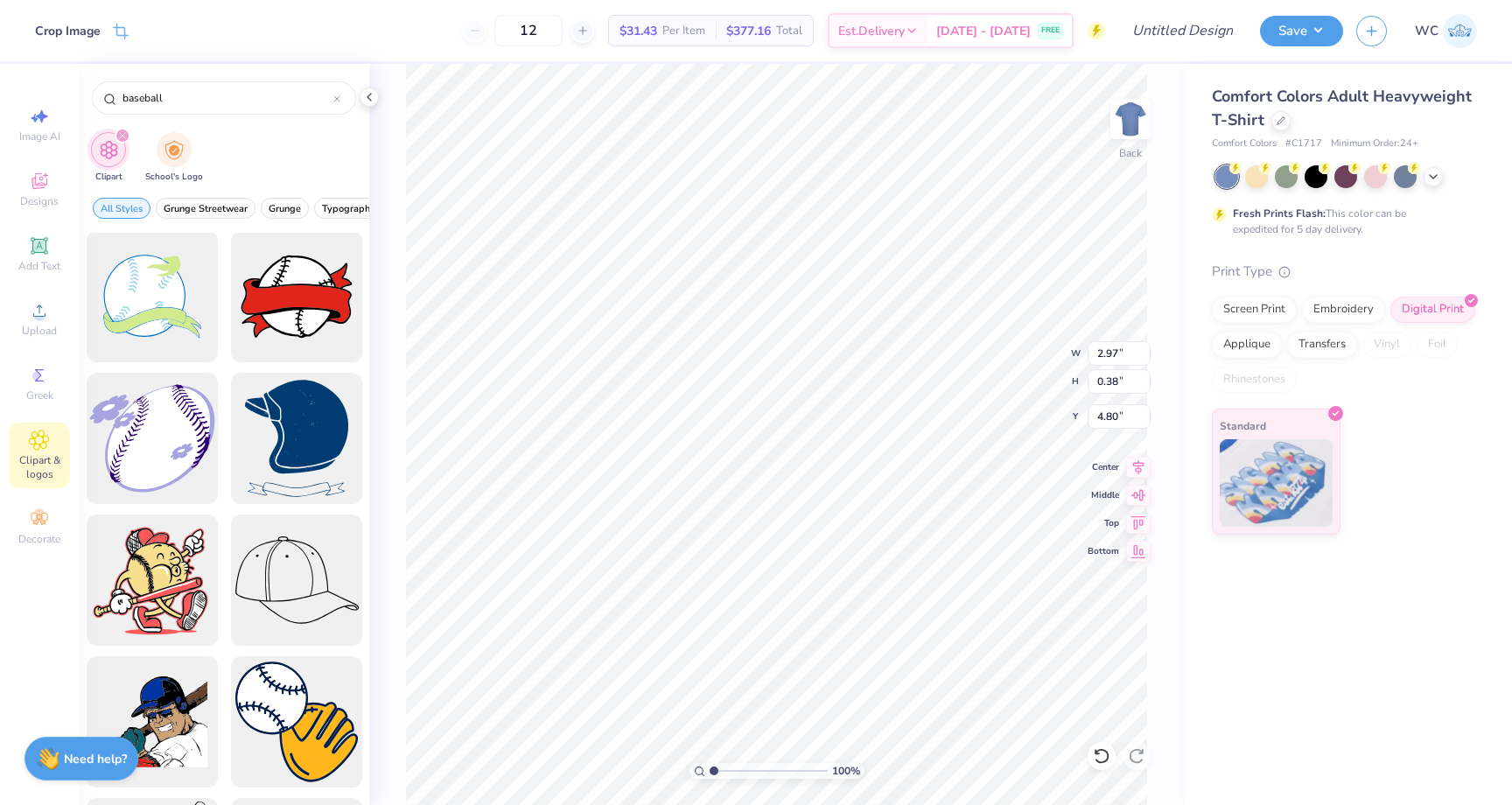
type input "3.72"
type input "0.48"
type input "4.75"
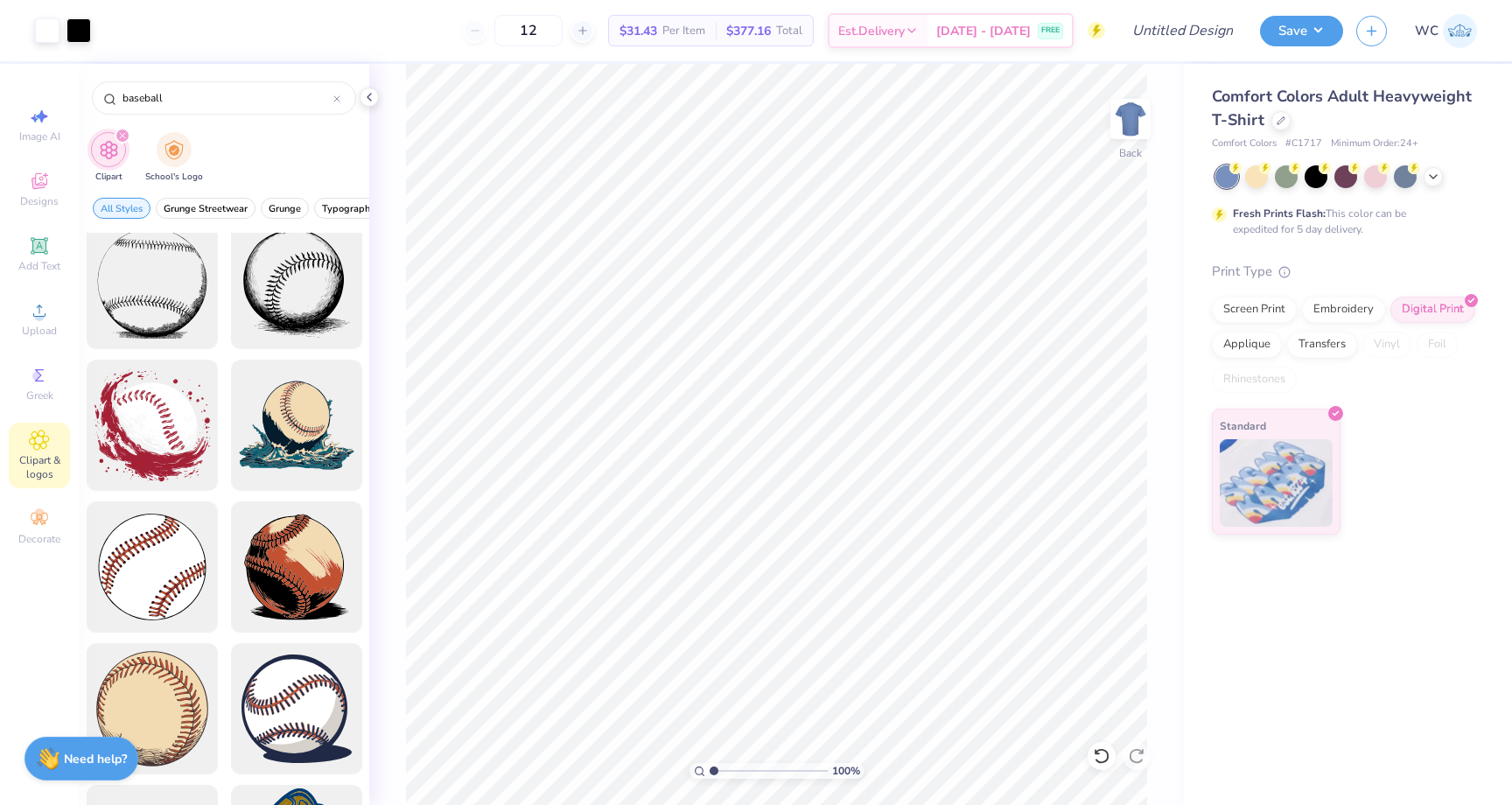
scroll to position [1286, 0]
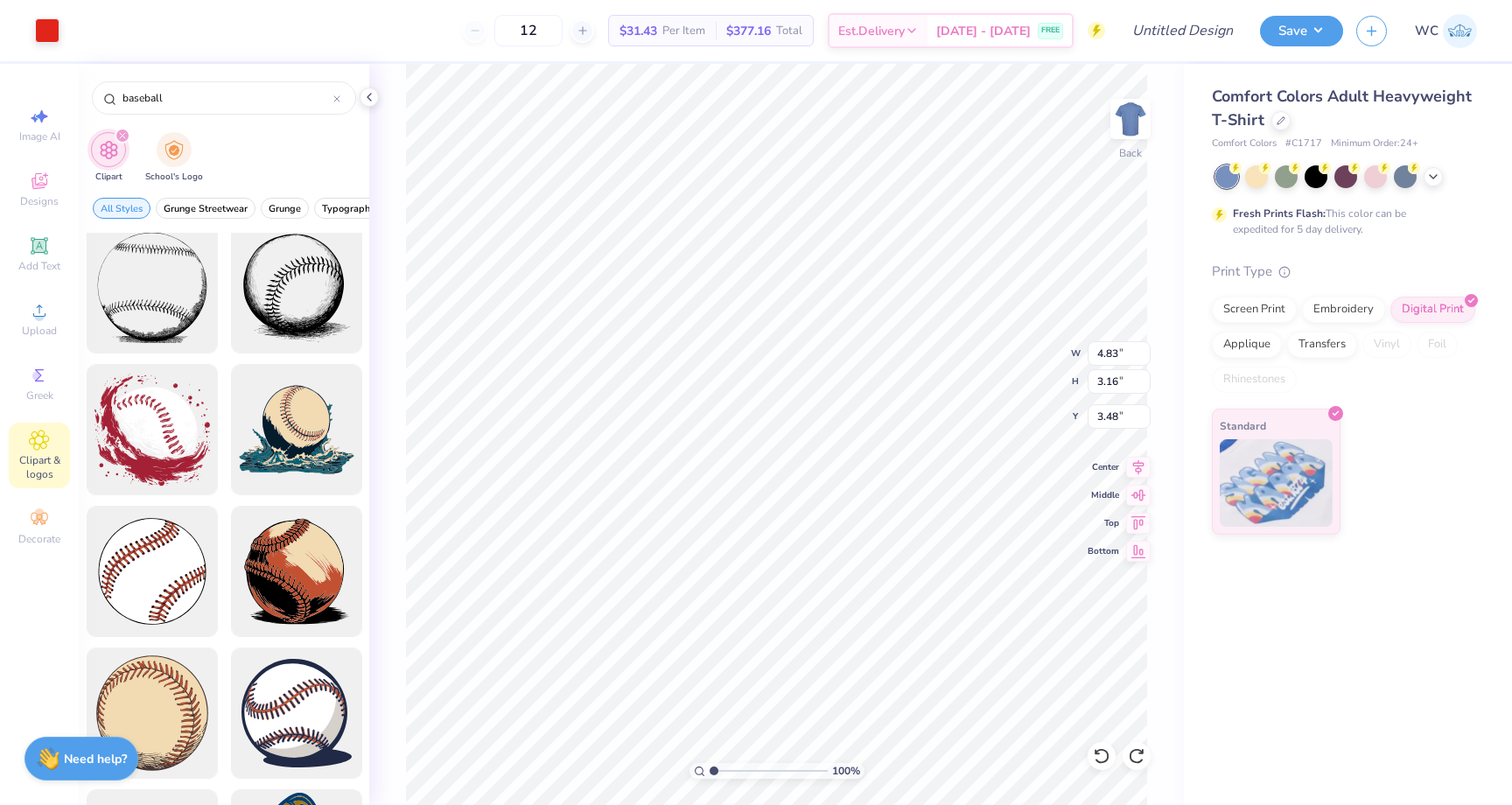
type input "3.63"
click at [335, 98] on icon at bounding box center [337, 99] width 7 height 7
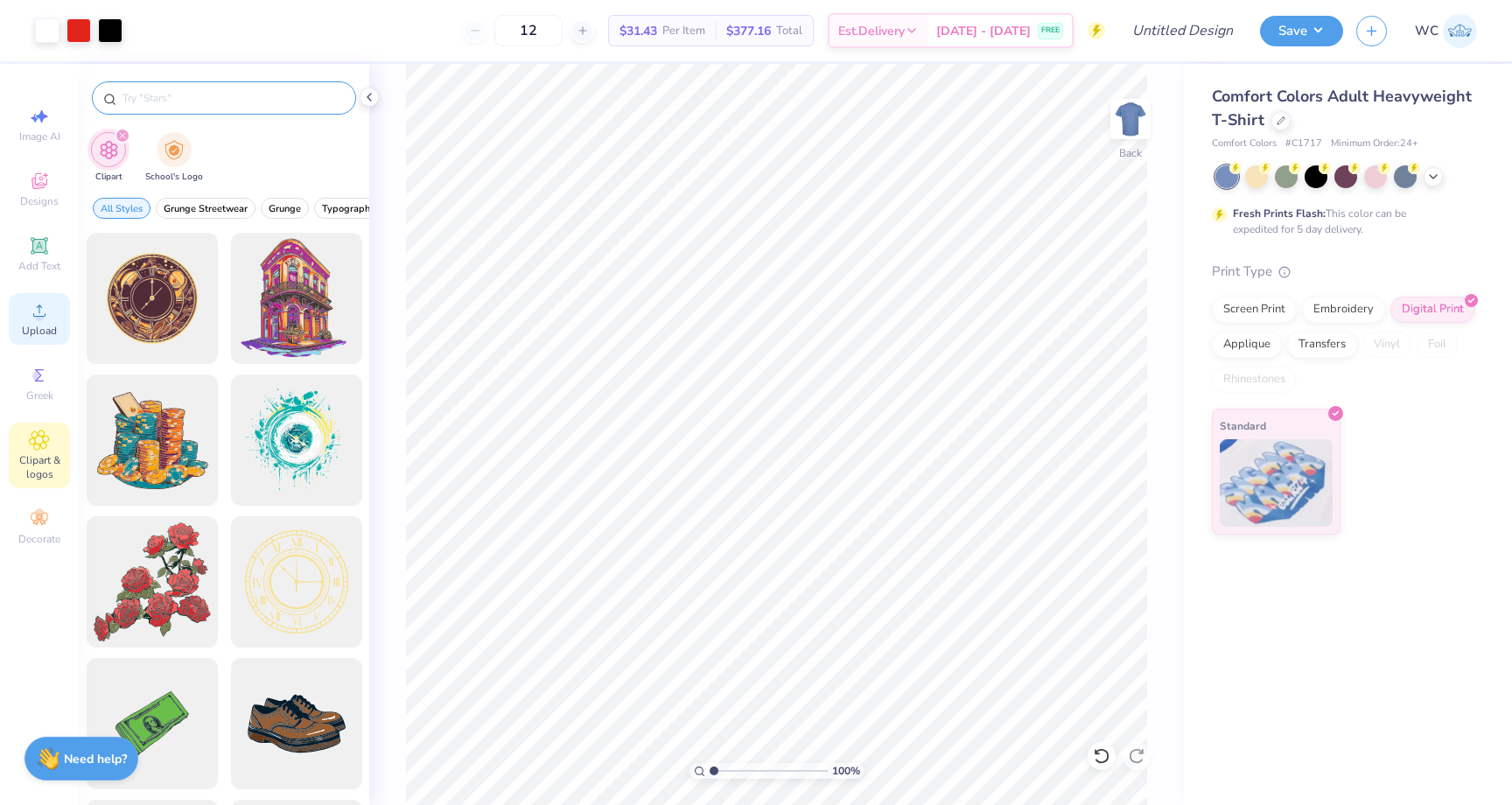
click at [52, 299] on div "Upload" at bounding box center [39, 319] width 61 height 52
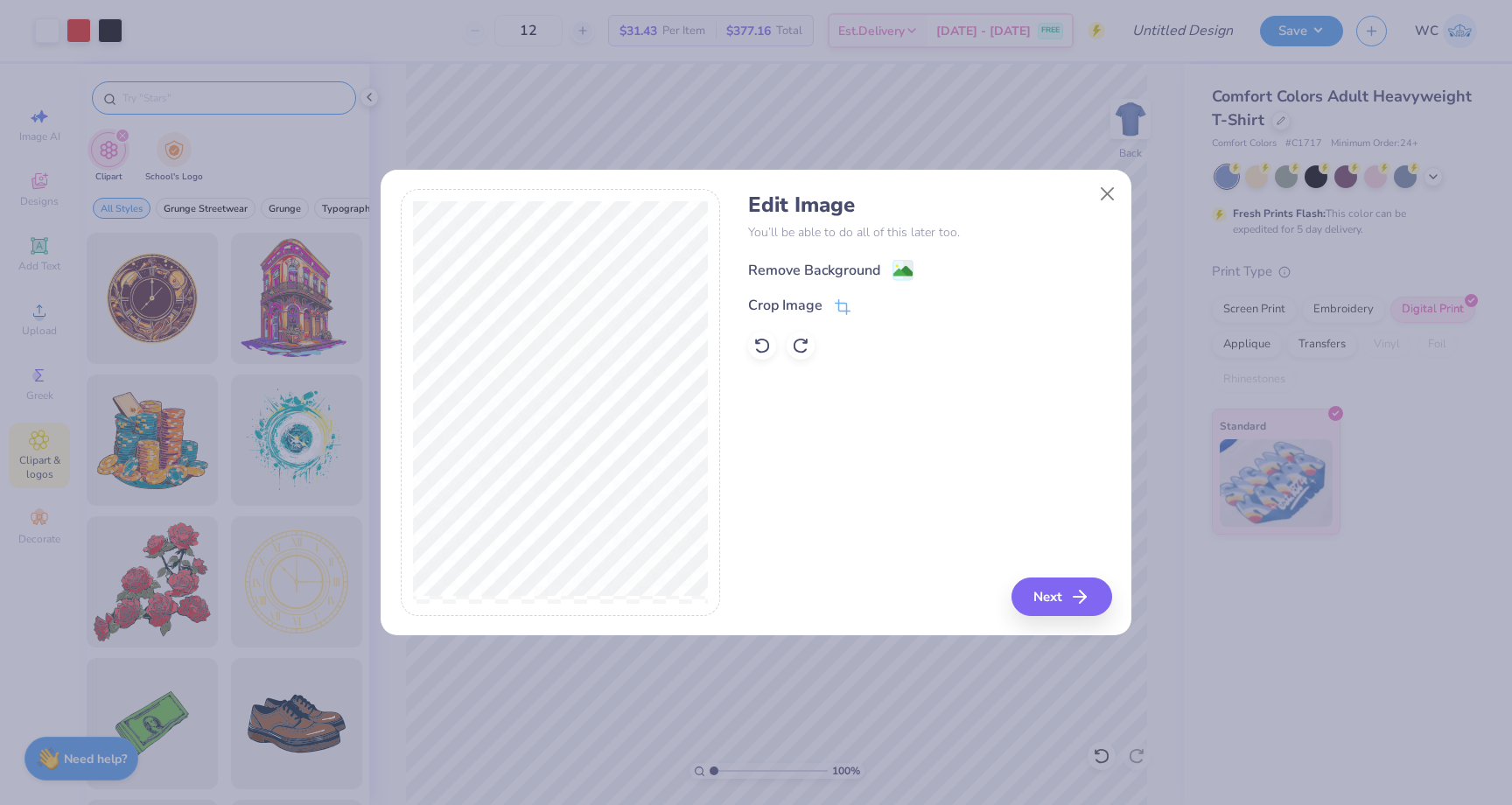
click at [902, 273] on image at bounding box center [903, 271] width 19 height 19
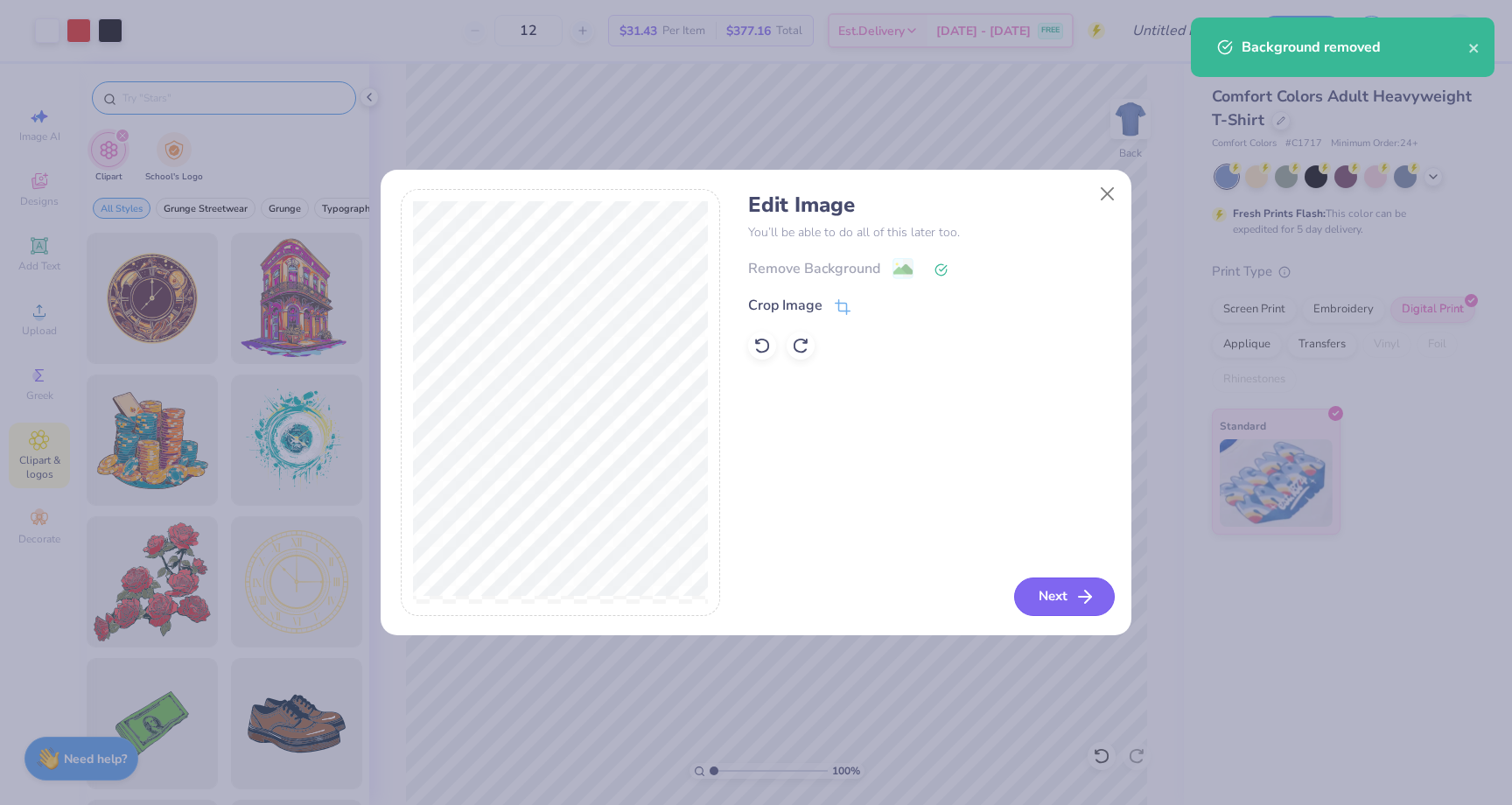
click at [1049, 581] on button "Next" at bounding box center [1064, 597] width 101 height 39
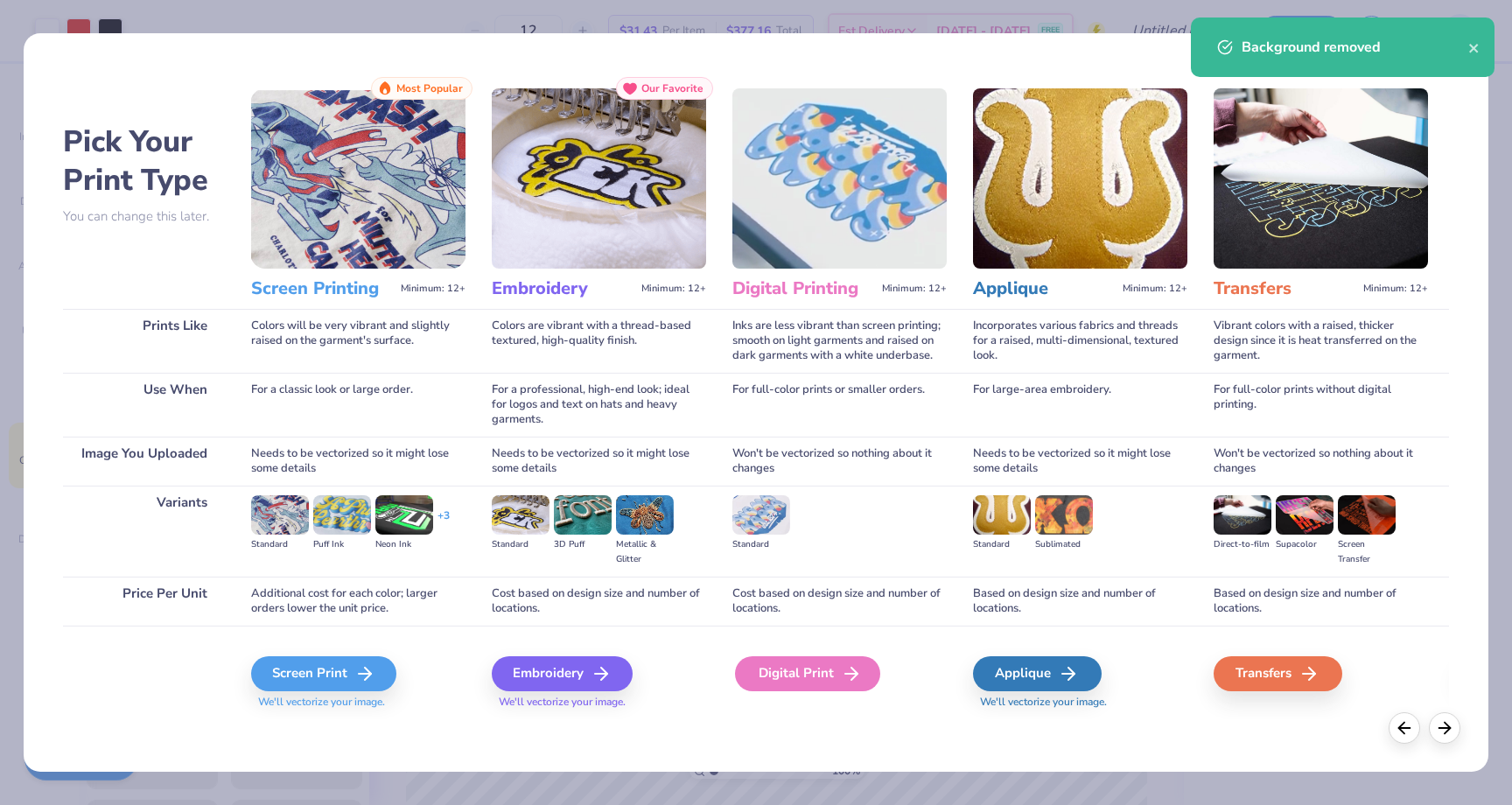
click at [846, 670] on icon at bounding box center [851, 673] width 21 height 21
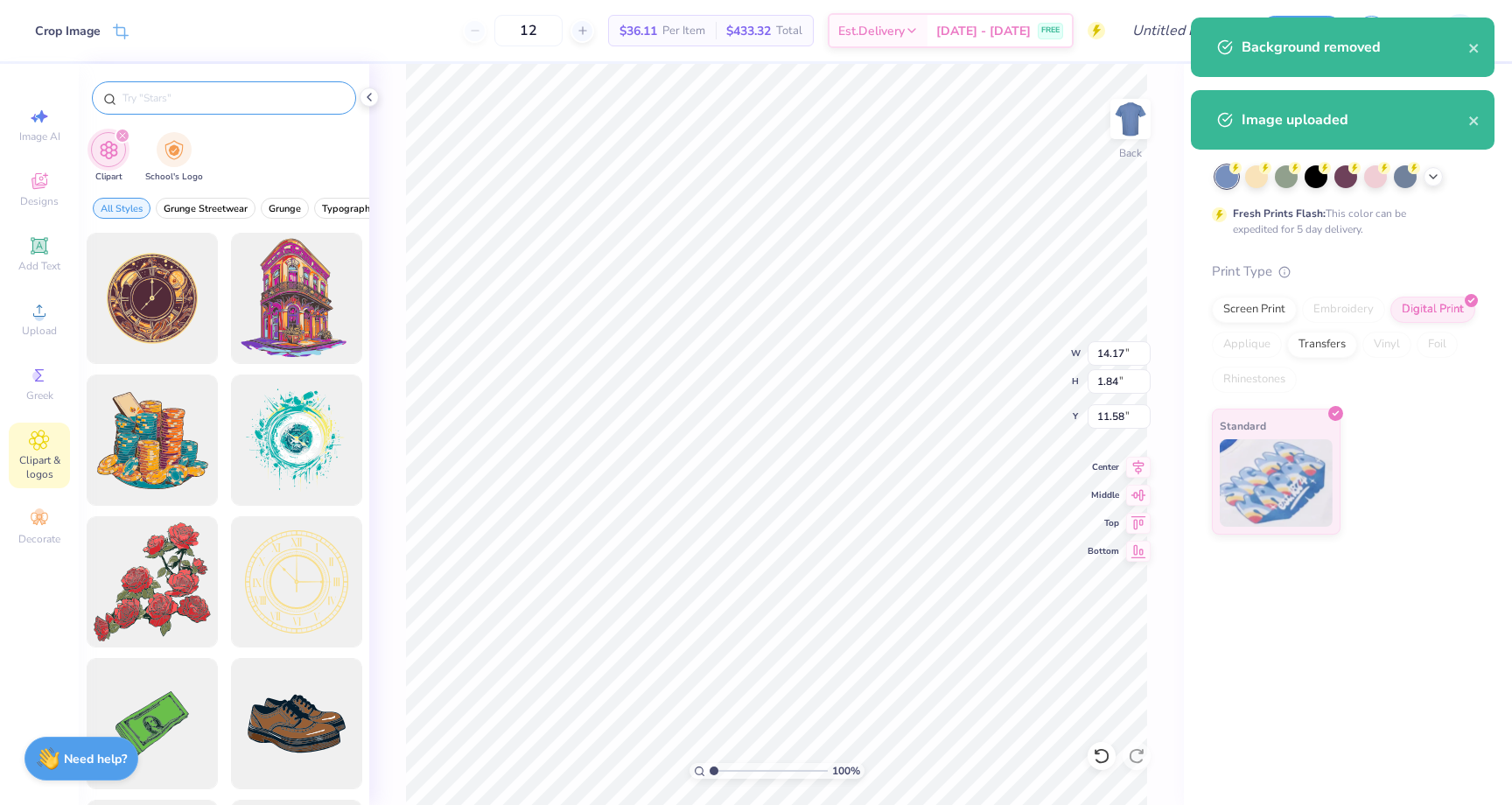
type input "5.12"
type input "0.66"
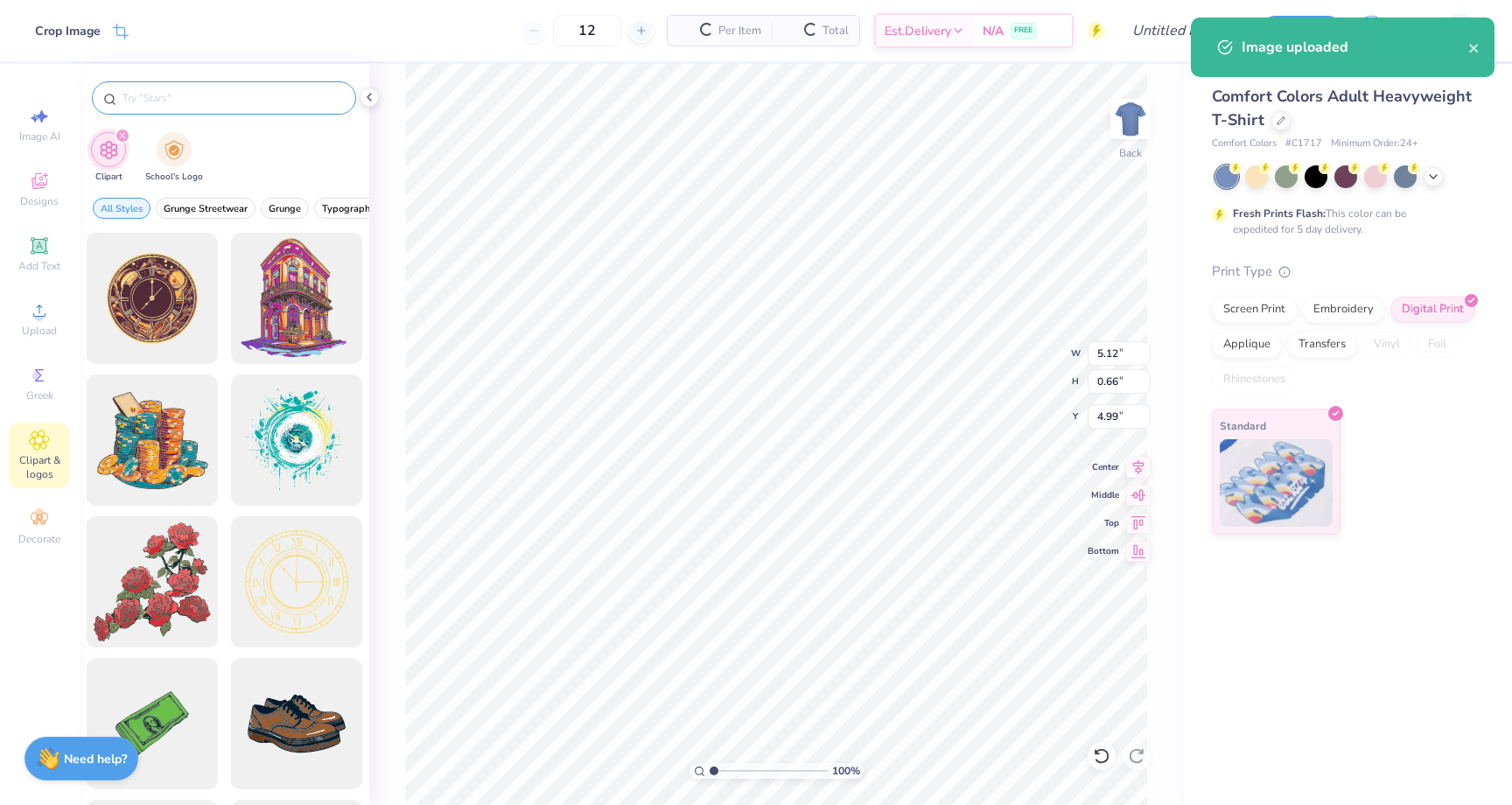
type input "4.99"
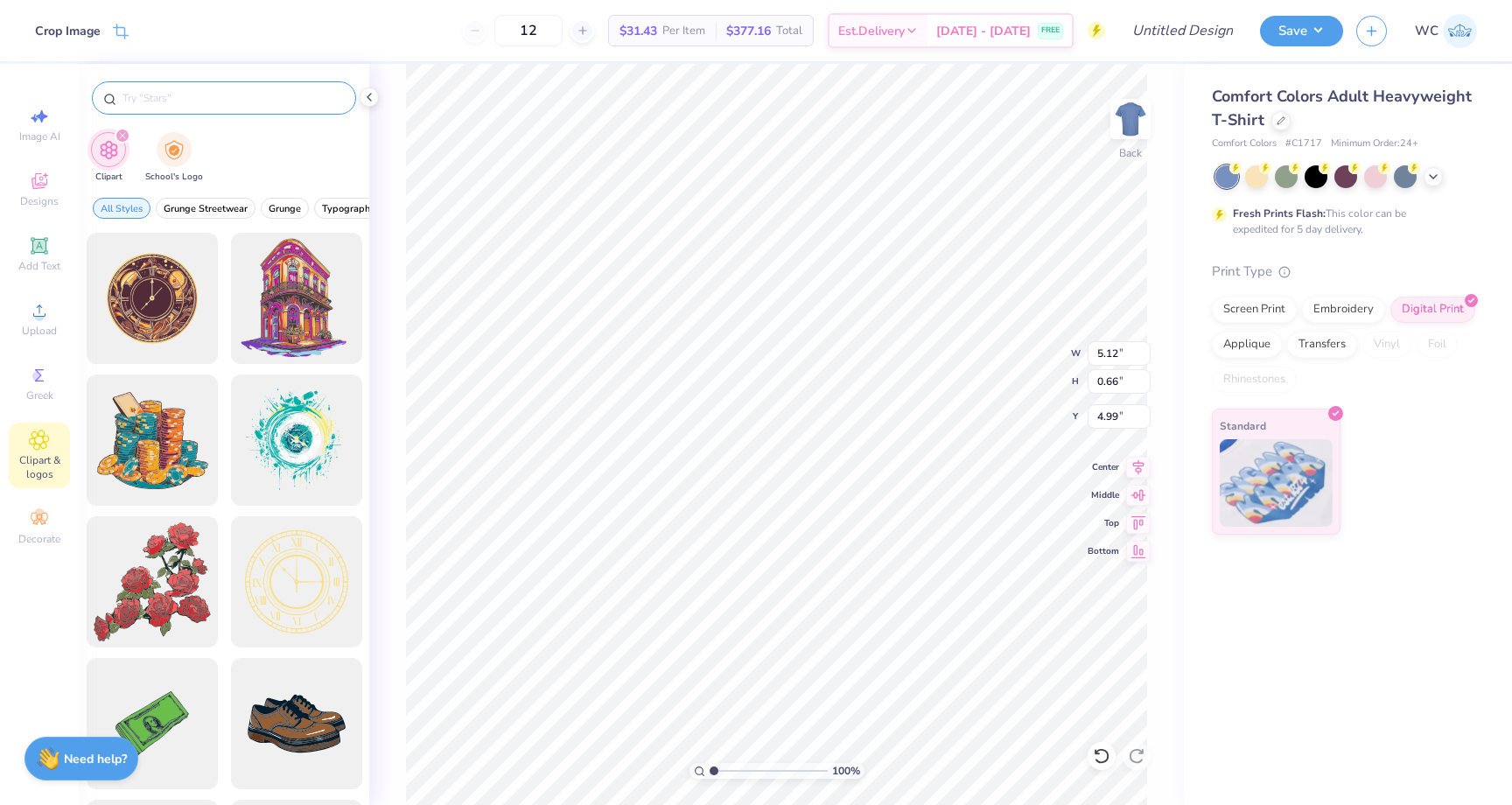
type input "3.70"
type input "0.48"
type input "4.75"
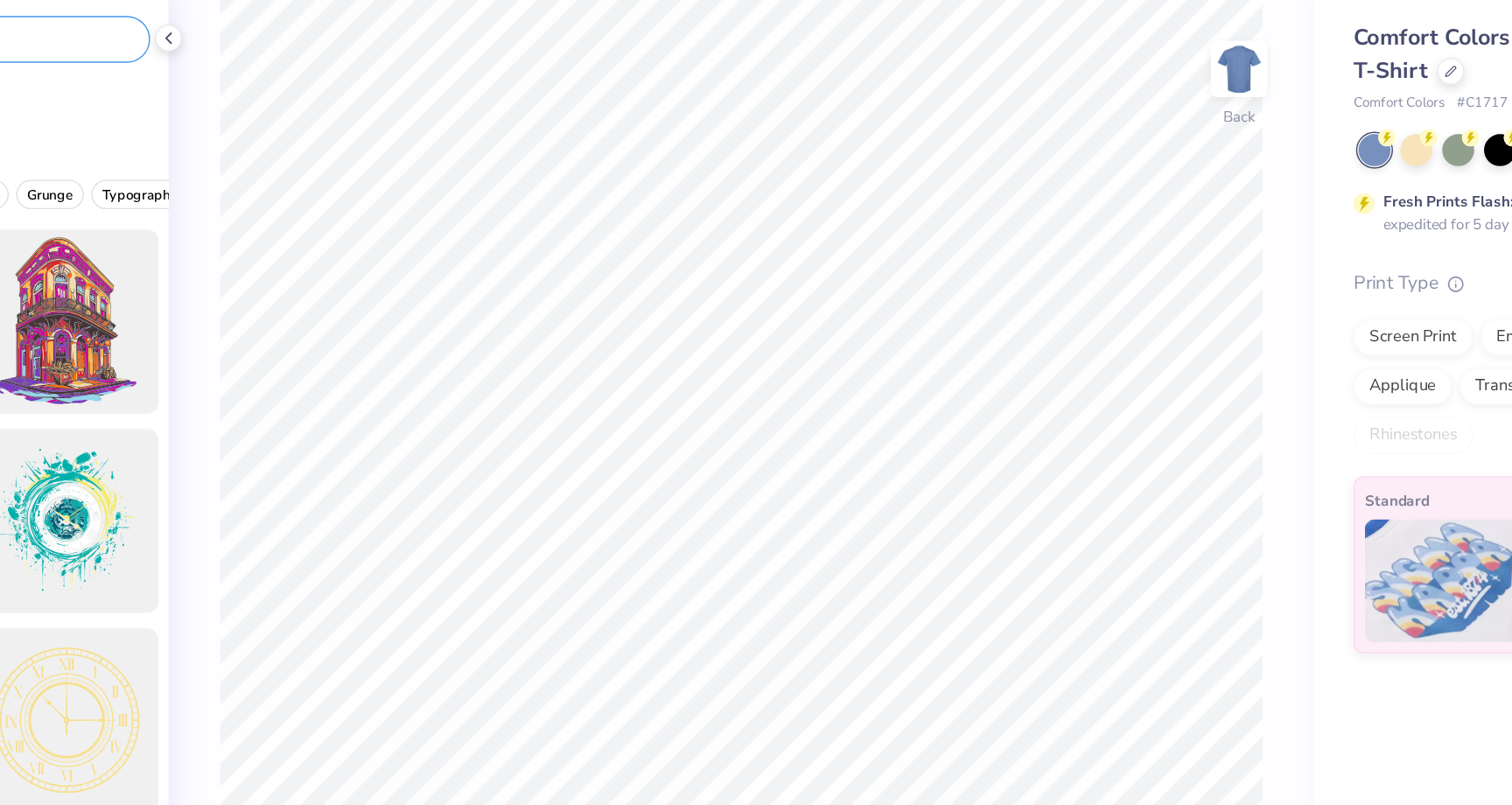
scroll to position [0, 0]
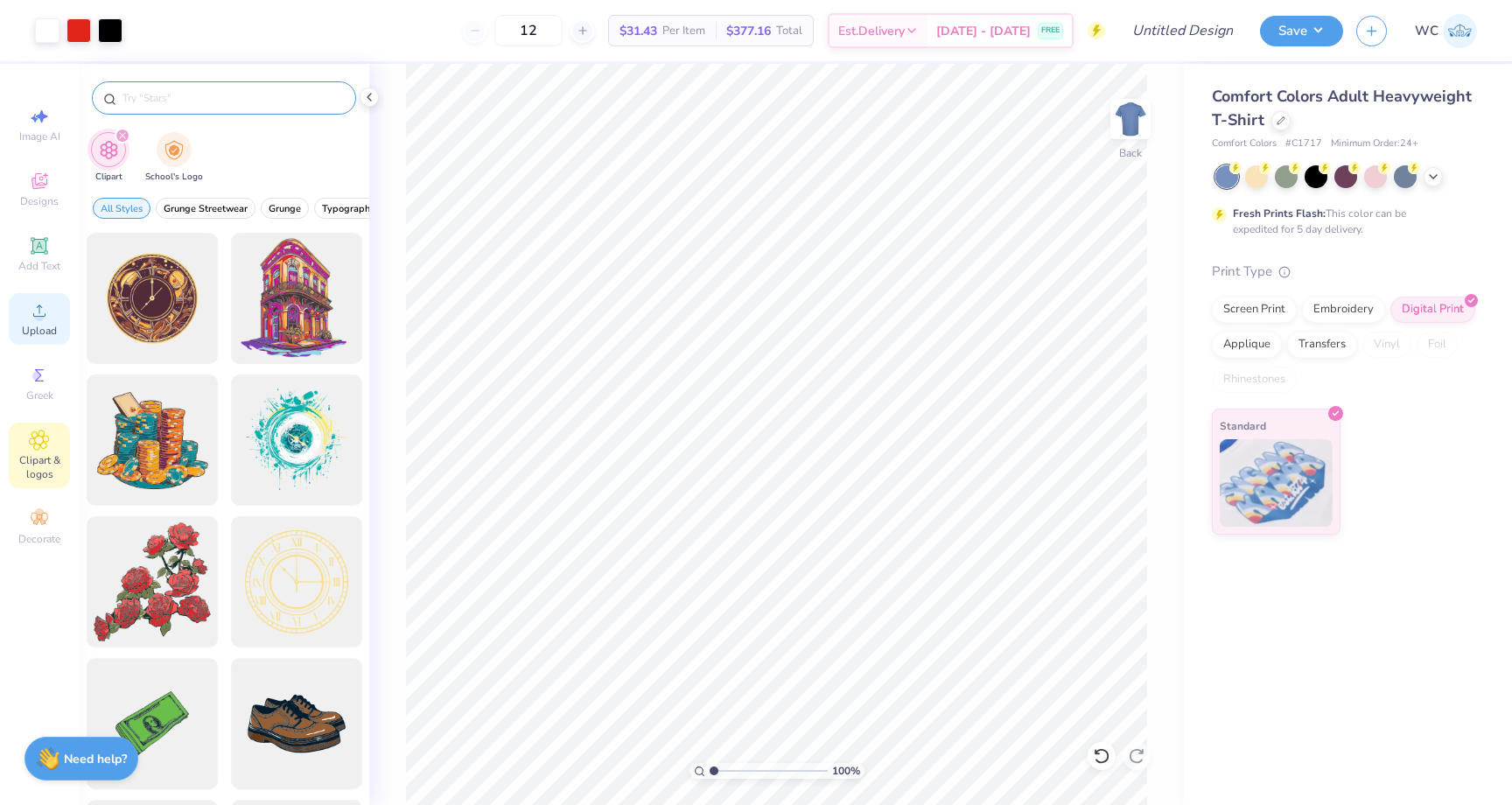
click at [42, 325] on span "Upload" at bounding box center [40, 330] width 35 height 14
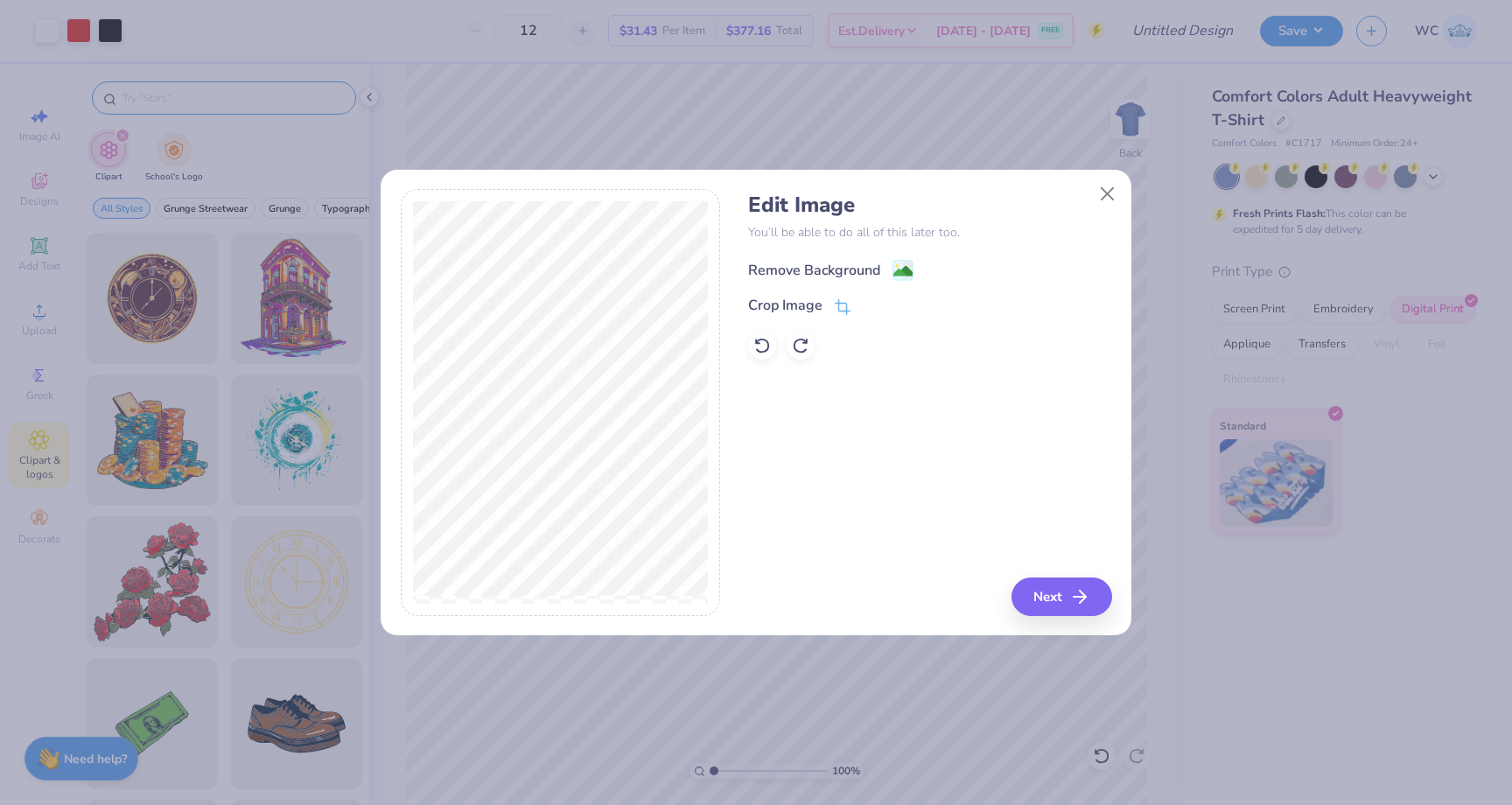
click at [900, 270] on image at bounding box center [903, 271] width 19 height 19
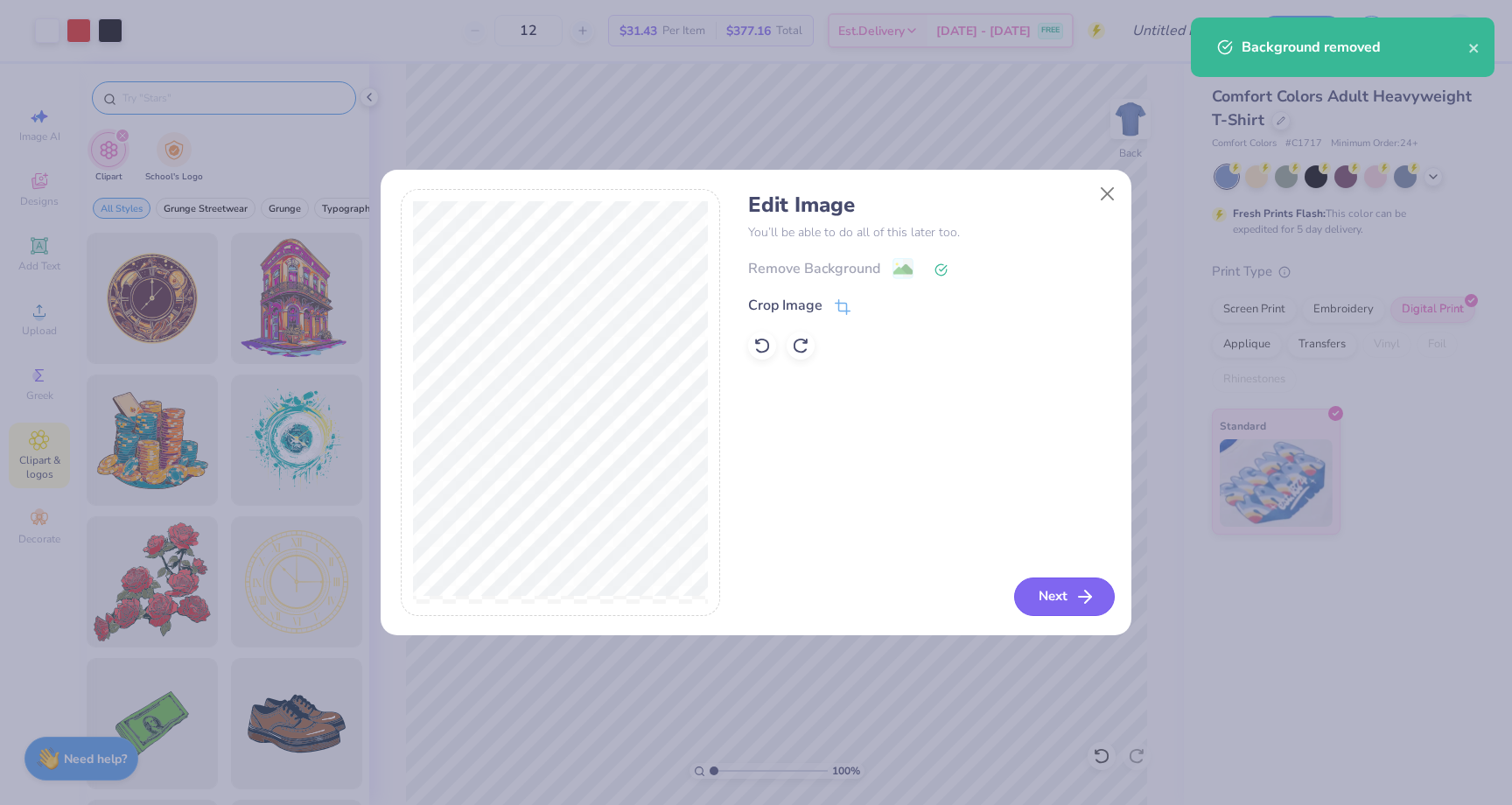
click at [1057, 601] on button "Next" at bounding box center [1064, 597] width 101 height 39
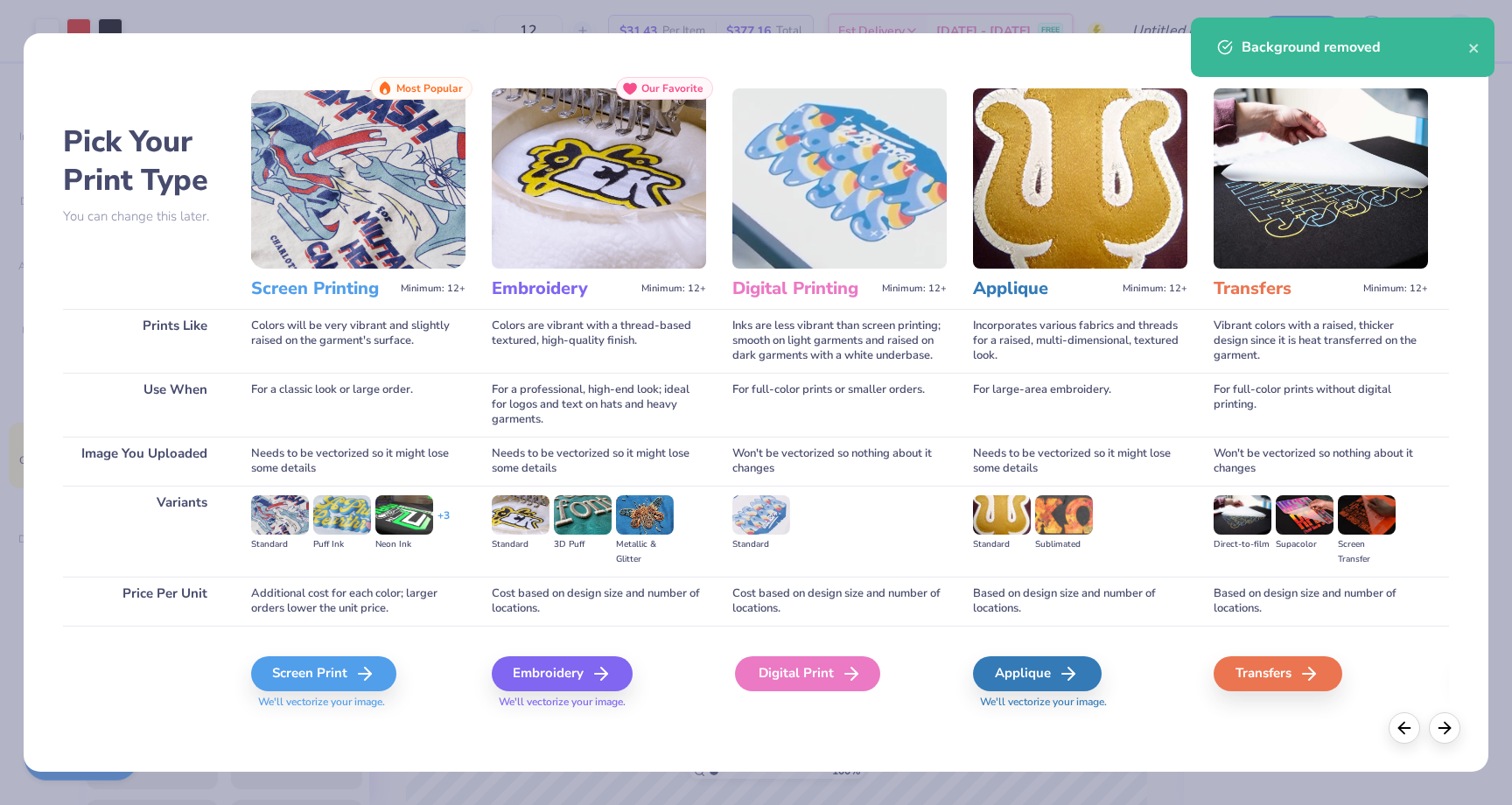
click at [826, 684] on div "Digital Print" at bounding box center [807, 674] width 146 height 35
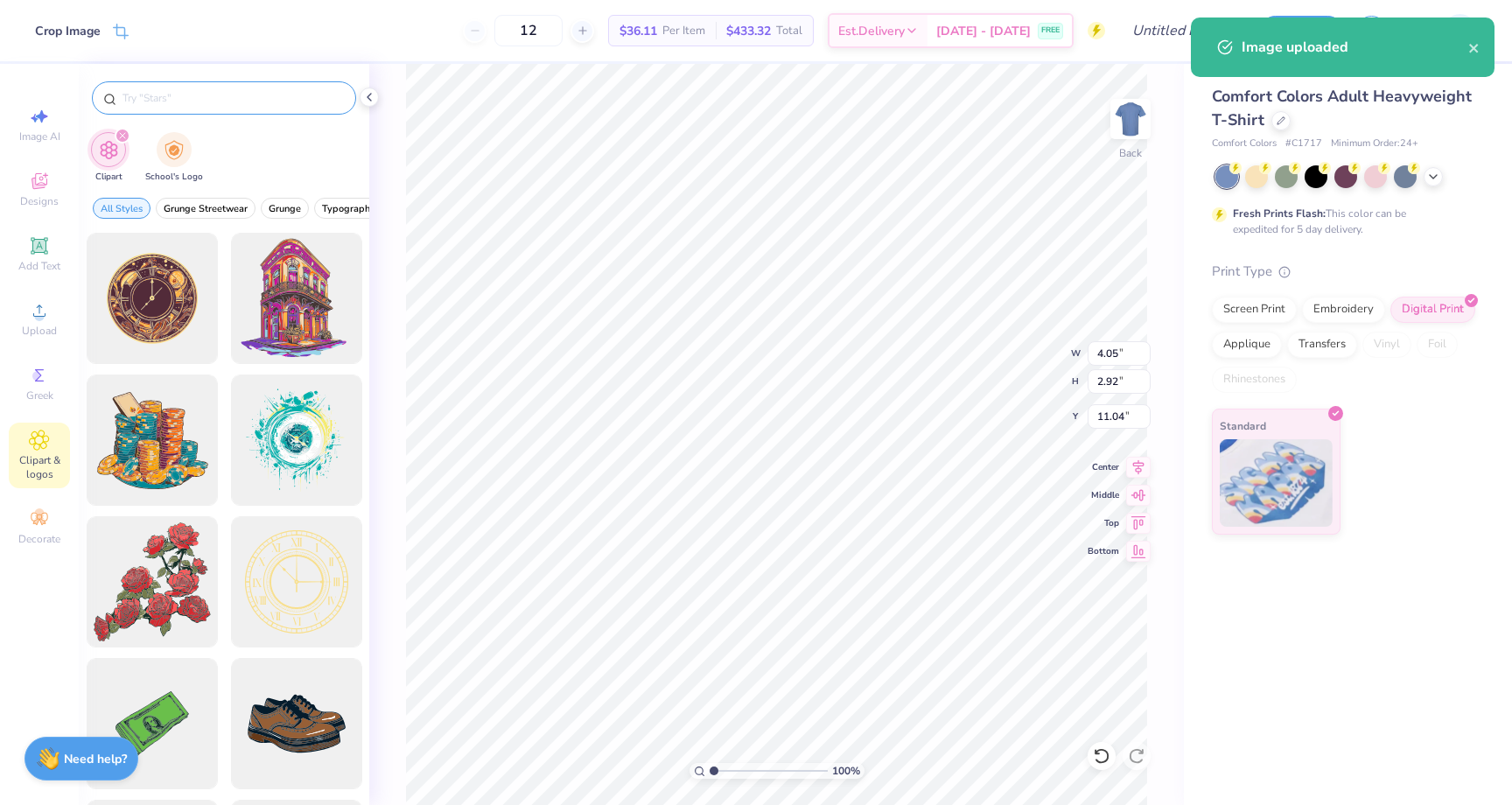
type input "1.27"
type input "0.92"
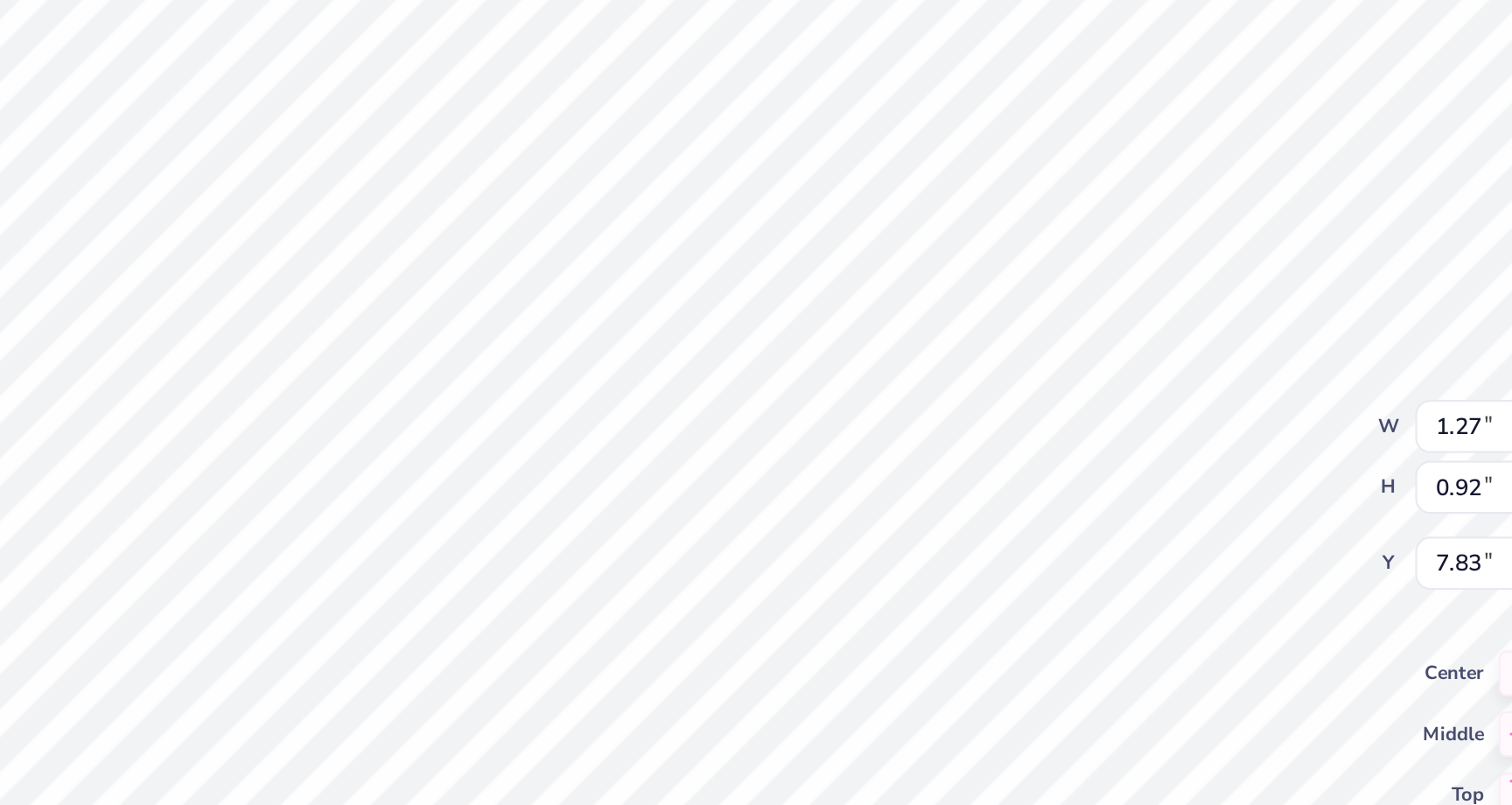
type input "6.79"
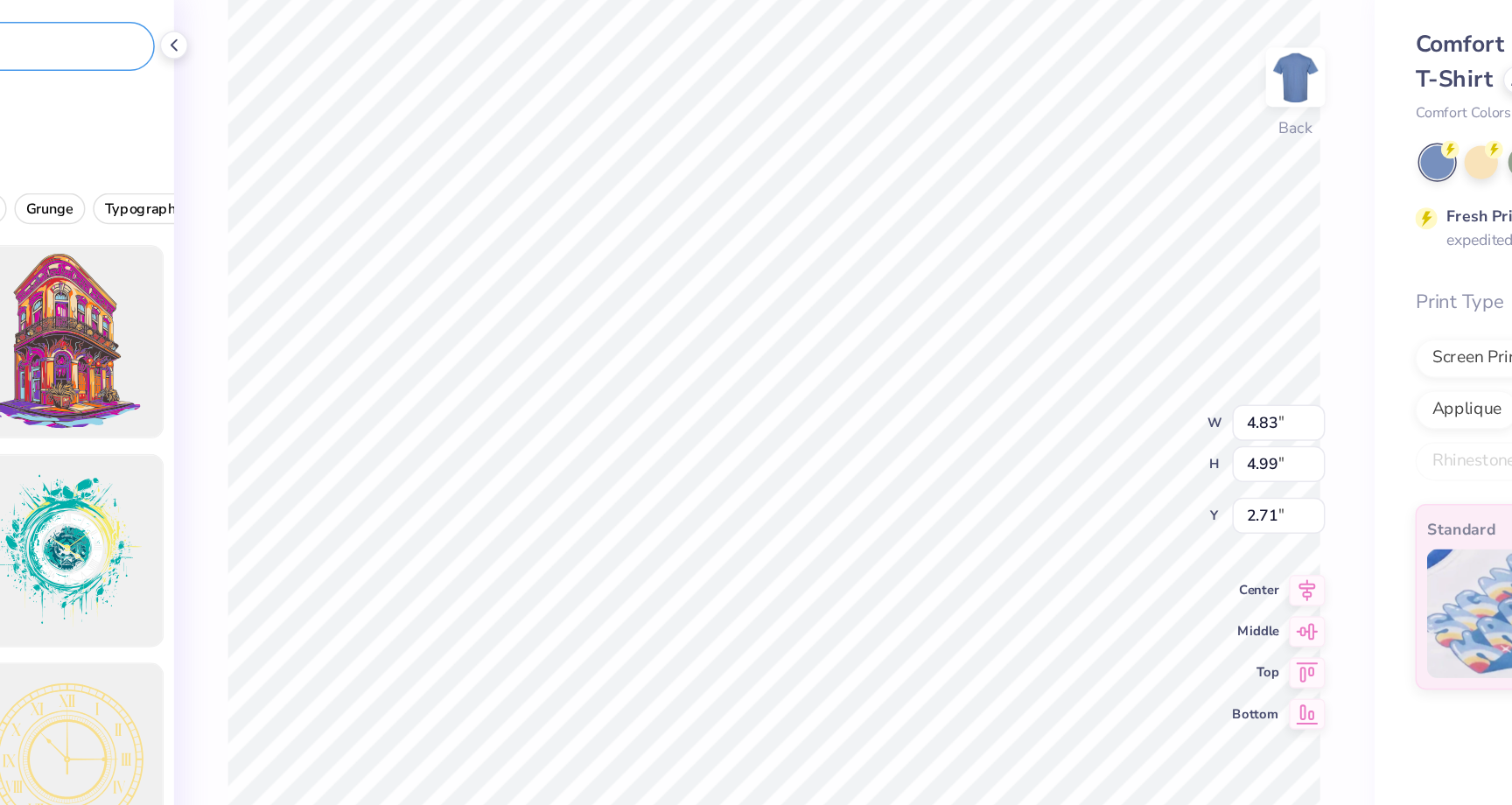
type input "3.00"
type input "6.62"
type input "3.96"
type input "3.70"
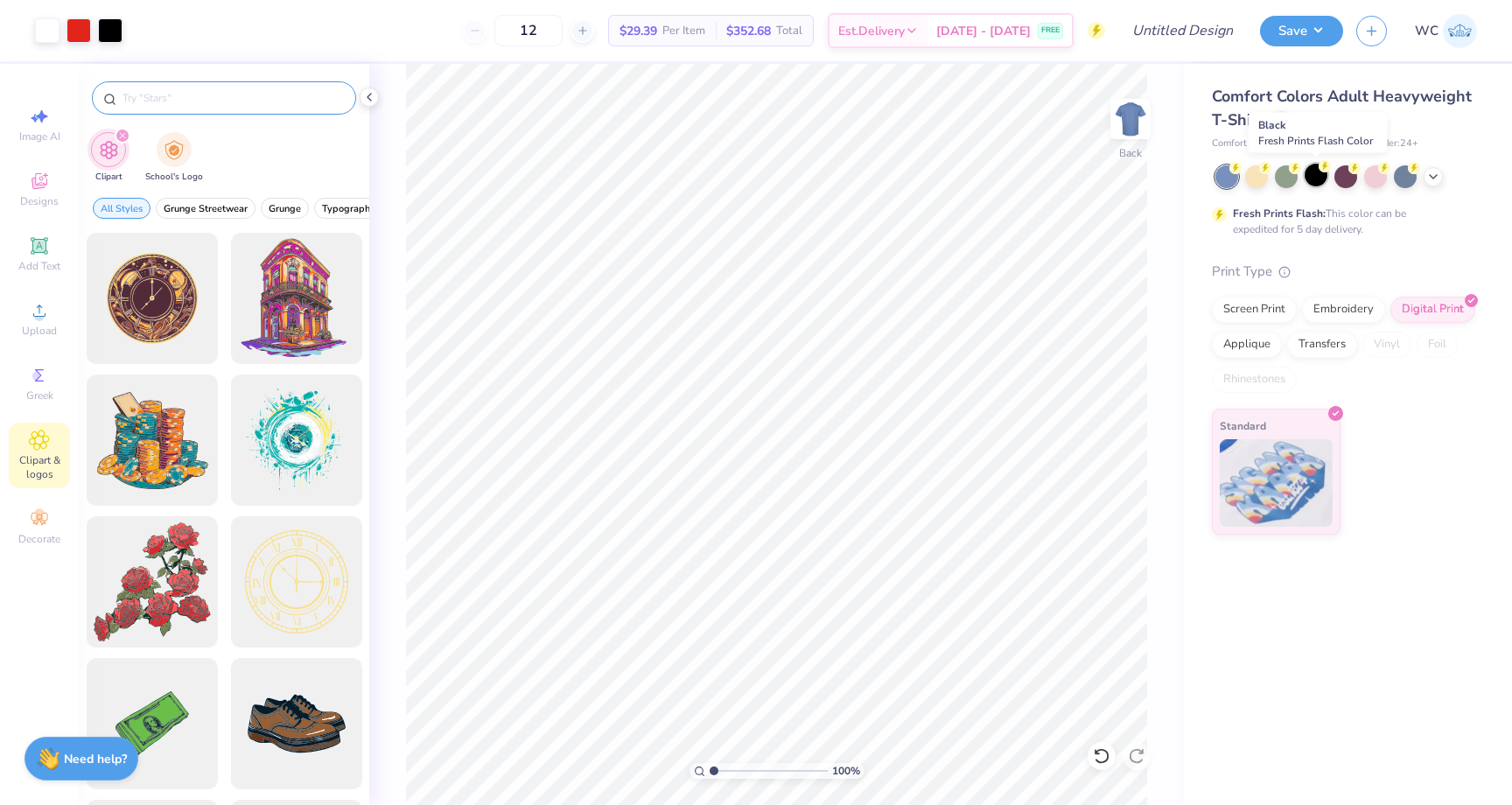
click at [1324, 176] on div at bounding box center [1315, 174] width 23 height 23
click at [1405, 182] on div at bounding box center [1404, 174] width 23 height 23
click at [1436, 178] on icon at bounding box center [1432, 174] width 14 height 14
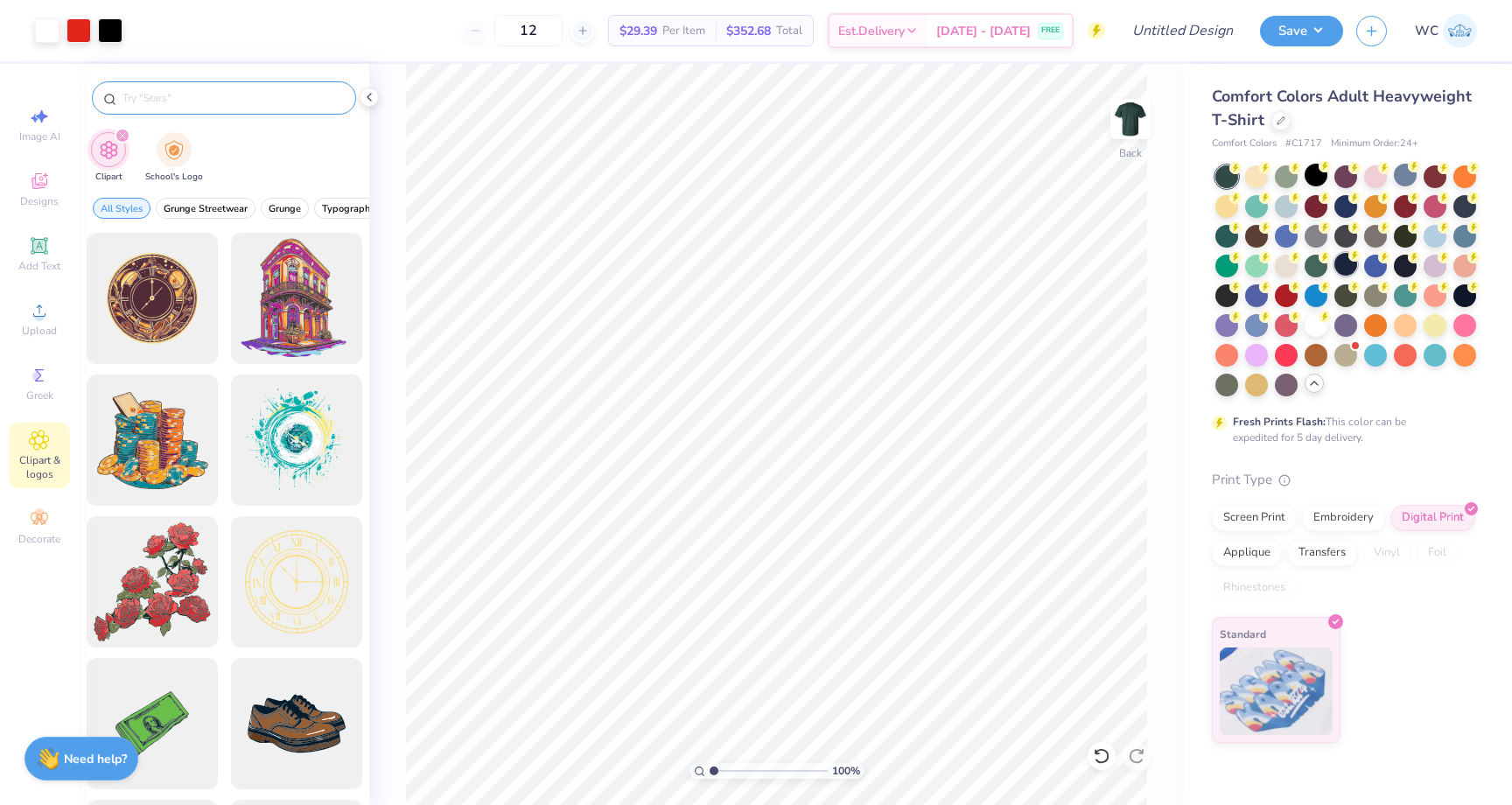
click at [1344, 272] on div at bounding box center [1345, 264] width 23 height 23
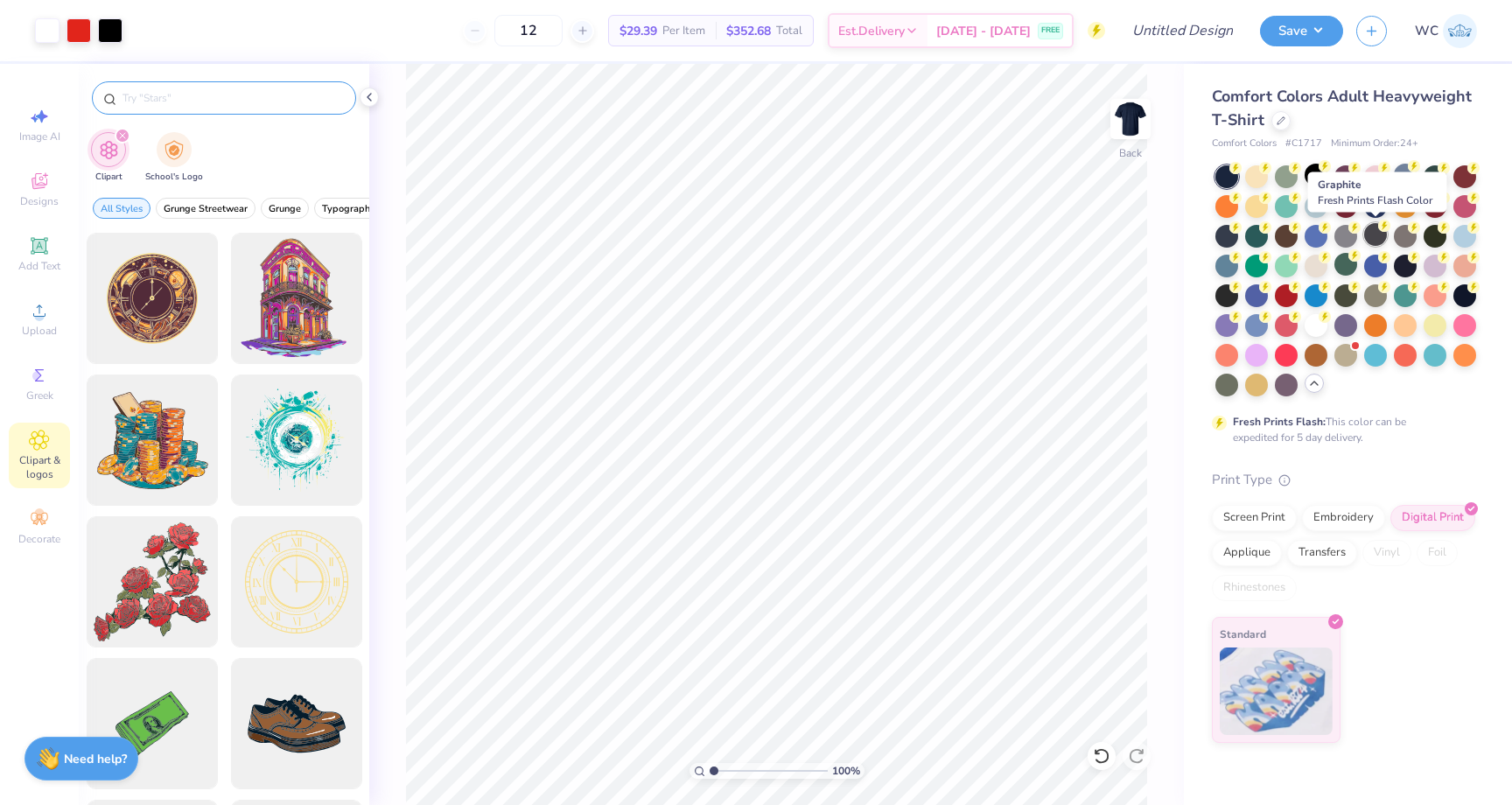
click at [1376, 236] on div at bounding box center [1375, 235] width 23 height 23
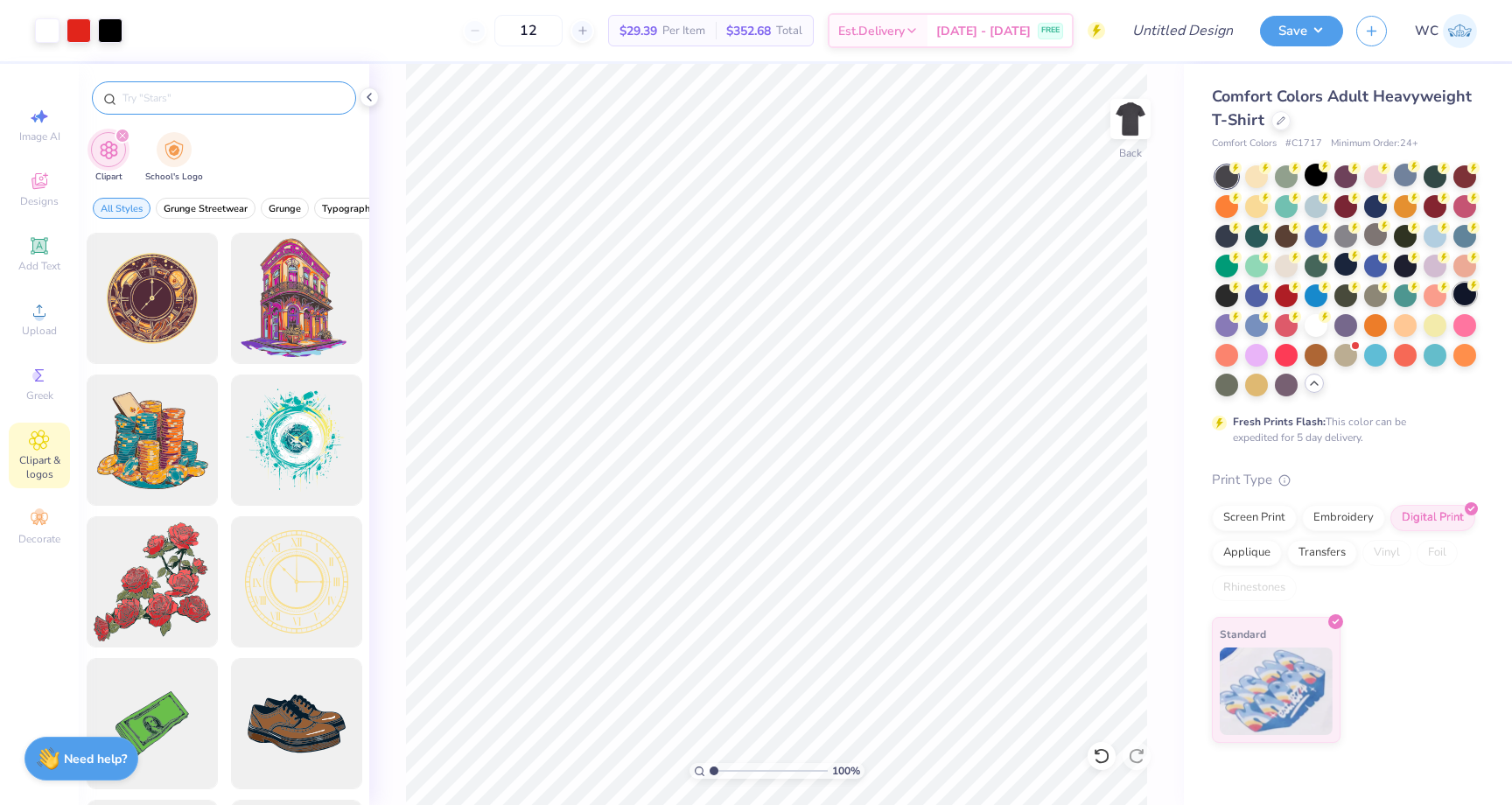
click at [1467, 284] on div at bounding box center [1465, 294] width 23 height 23
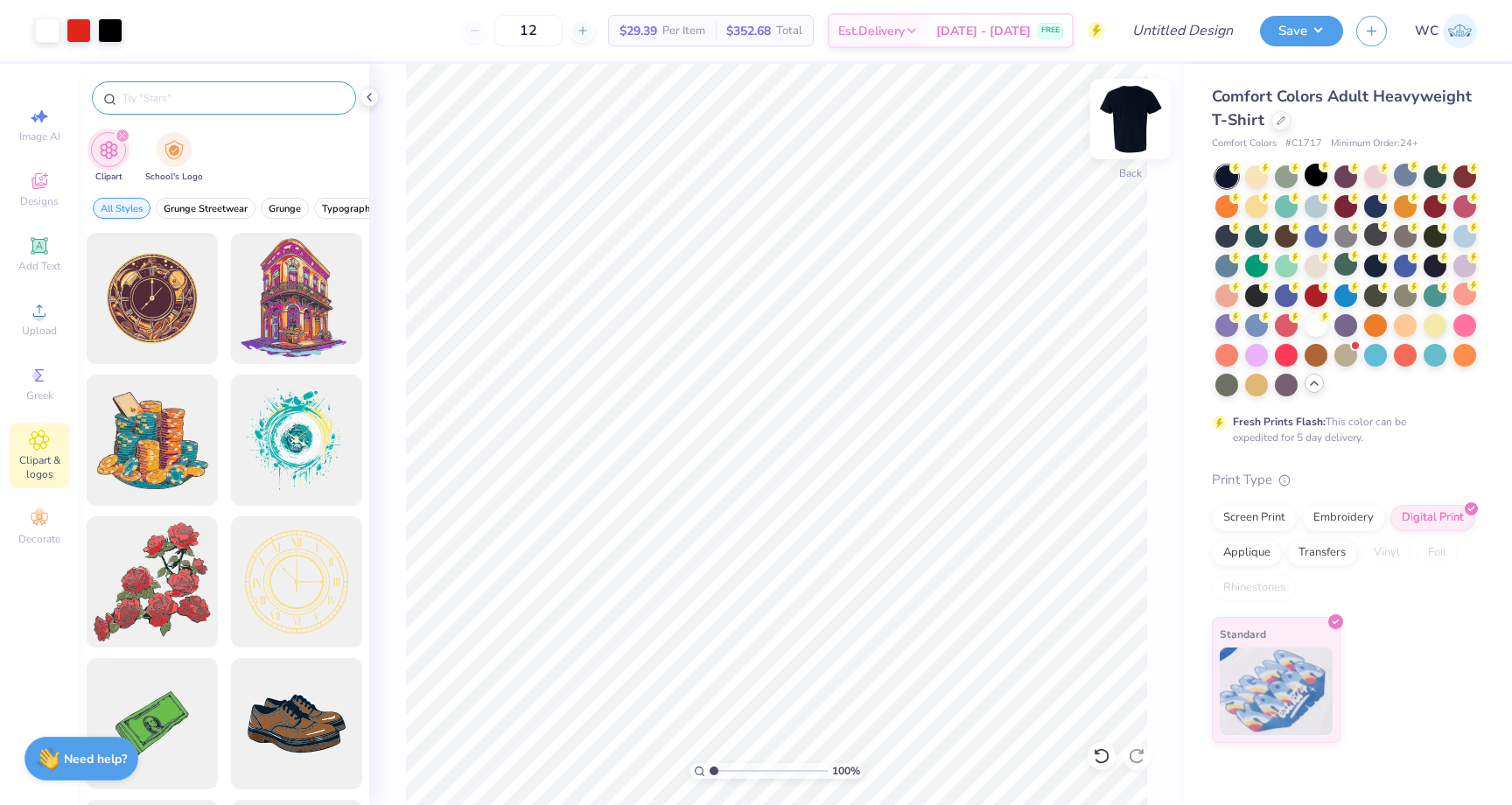
click at [1136, 126] on img at bounding box center [1130, 119] width 70 height 70
click at [40, 303] on icon at bounding box center [39, 311] width 21 height 21
click at [76, 308] on div "Image AI Designs Add Text Upload Greek Clipart & logos Decorate" at bounding box center [39, 434] width 79 height 741
click at [55, 311] on div "Upload" at bounding box center [39, 319] width 61 height 52
click at [32, 306] on icon at bounding box center [39, 311] width 21 height 21
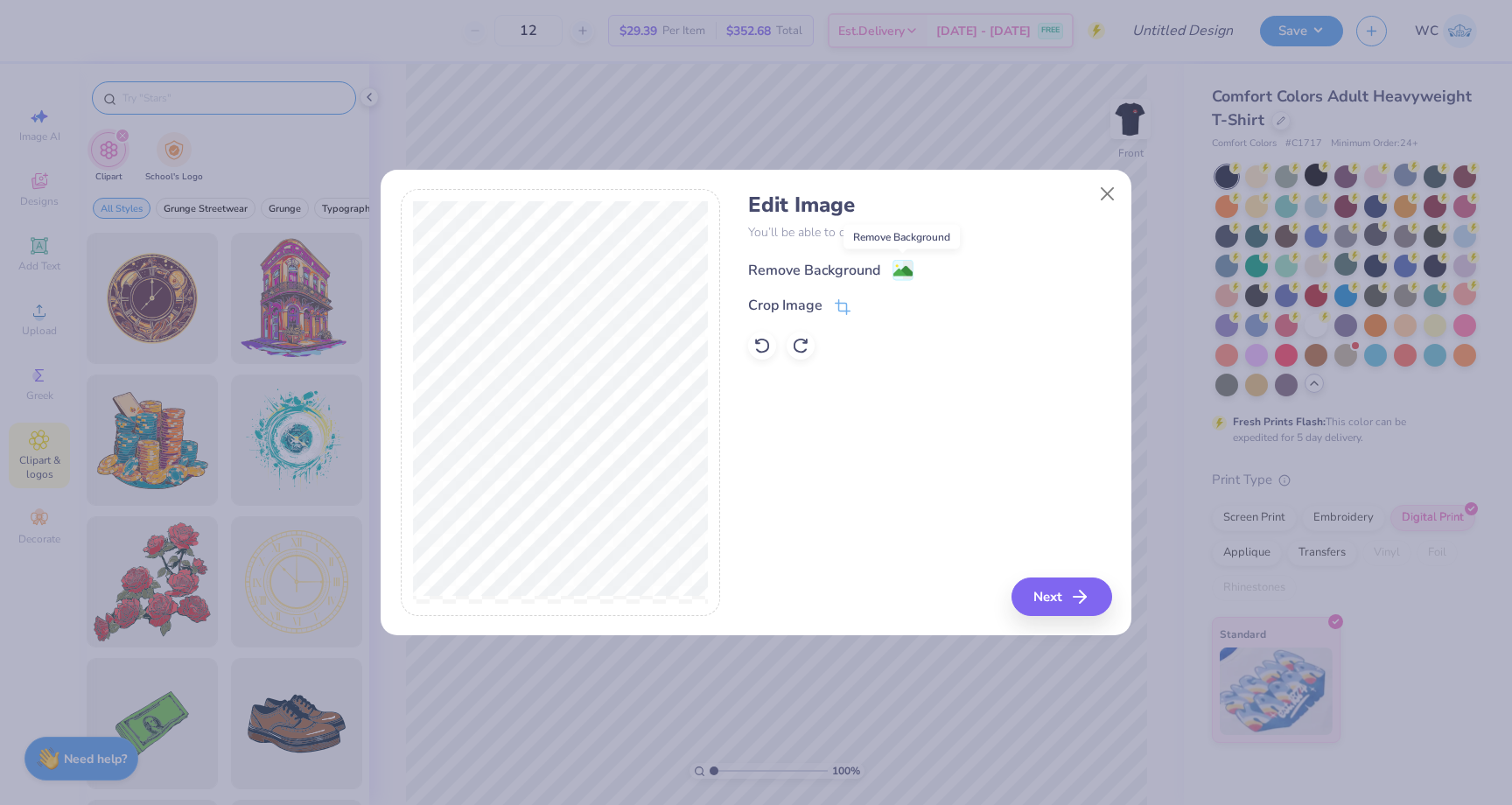
click at [898, 270] on image at bounding box center [903, 271] width 19 height 19
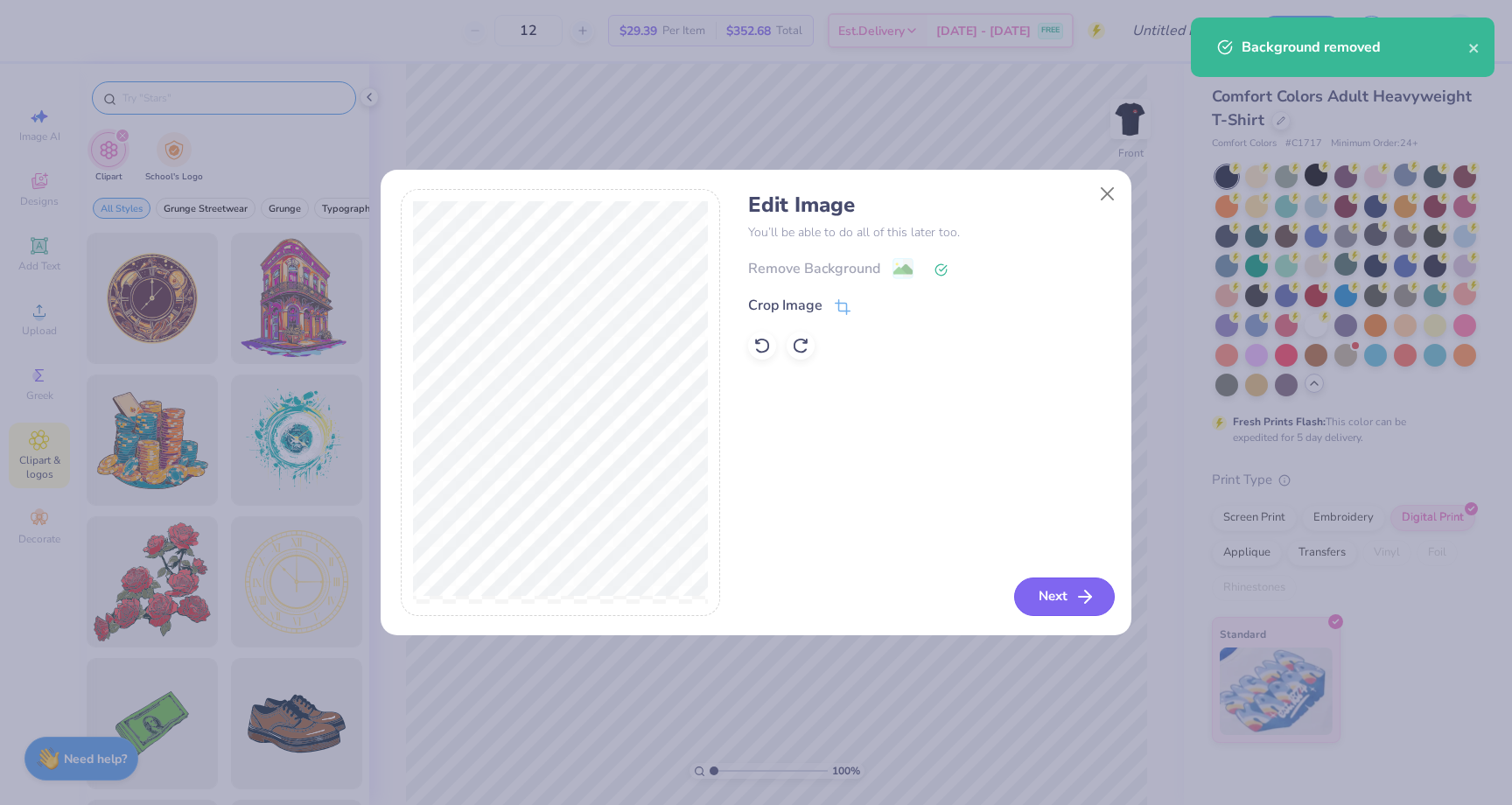
click at [1057, 593] on button "Next" at bounding box center [1064, 597] width 101 height 39
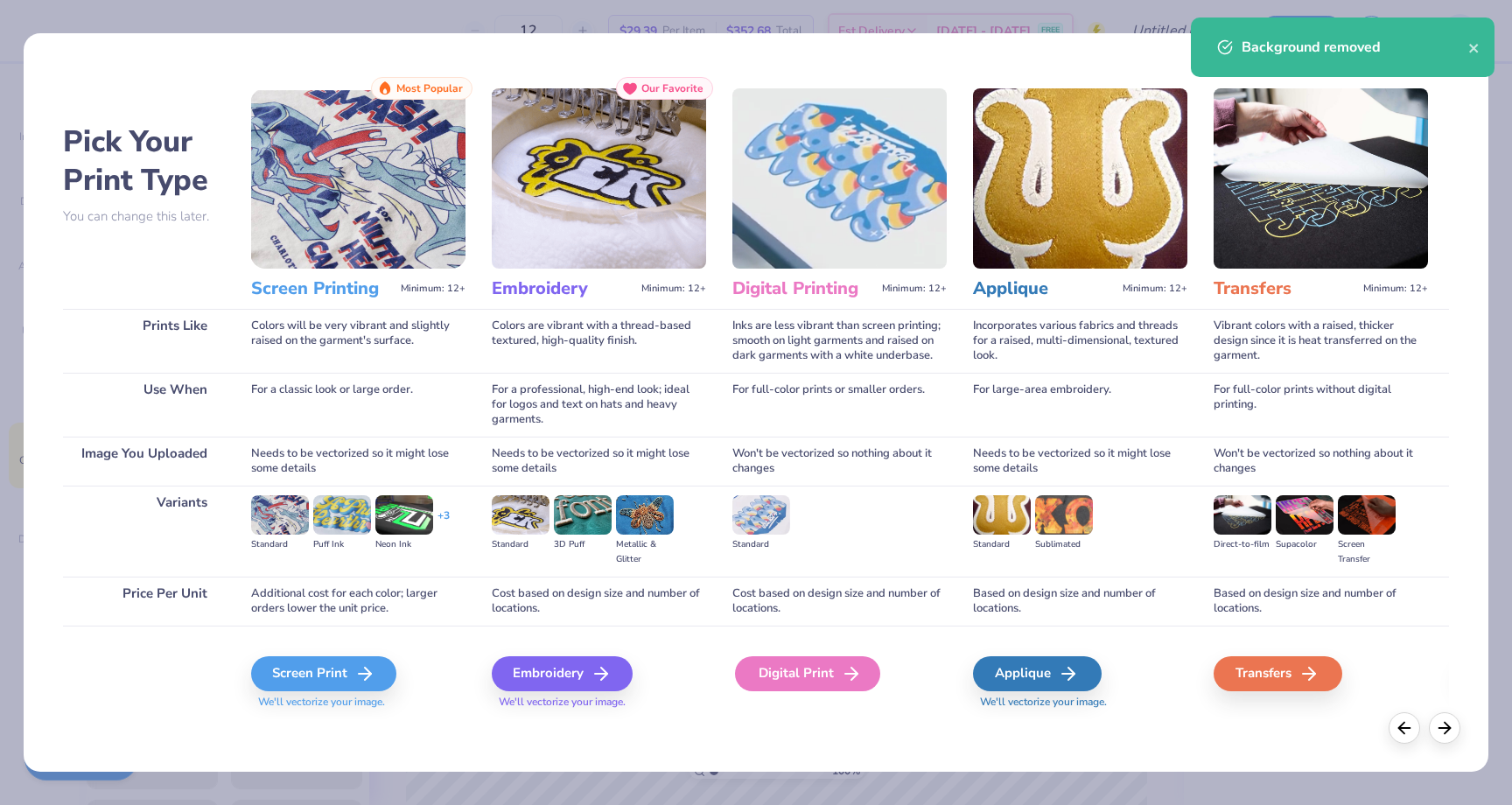
click at [810, 661] on div "Digital Print" at bounding box center [807, 674] width 146 height 35
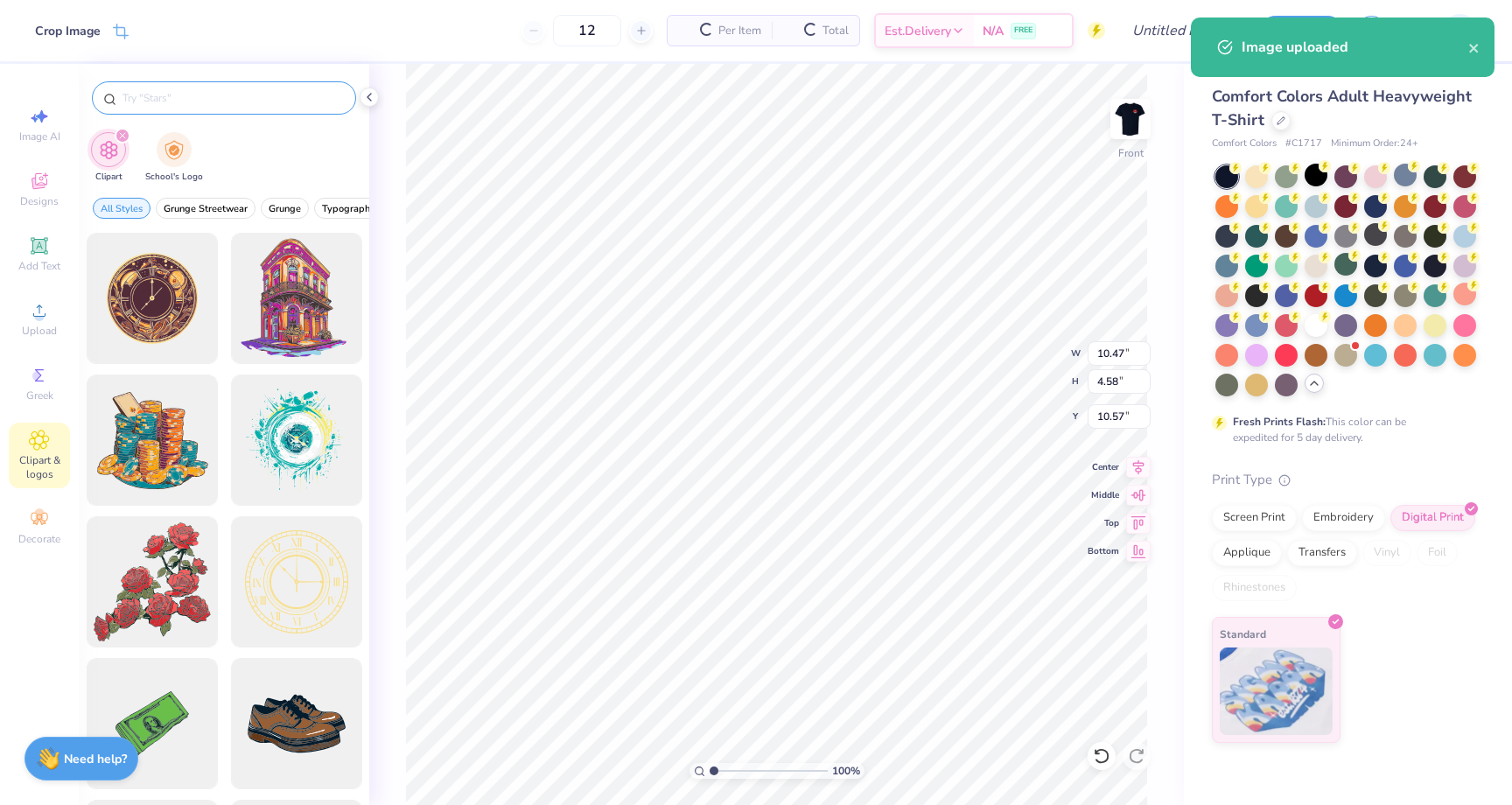
type input "10.47"
type input "4.58"
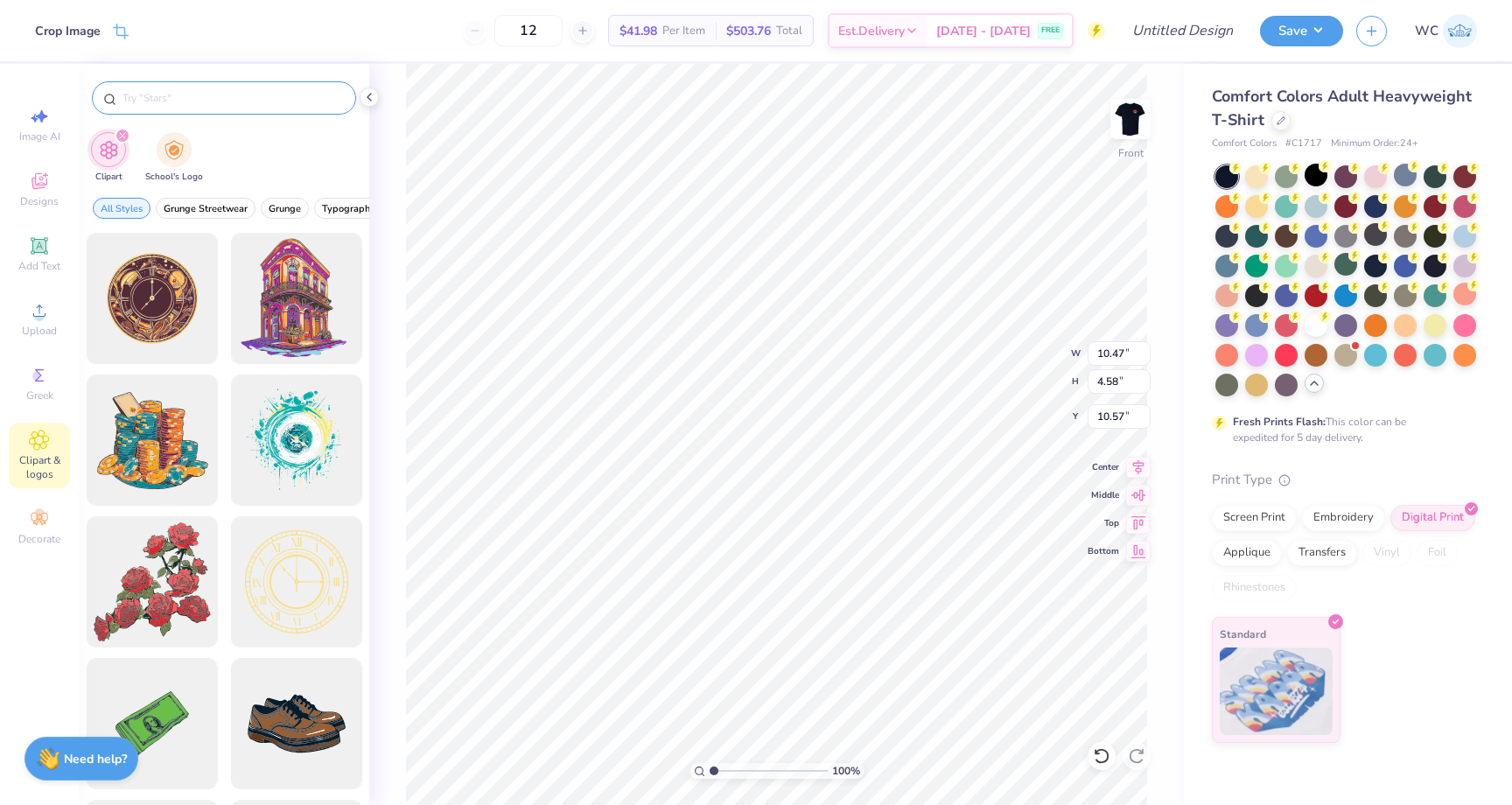
type input "3.00"
type input "11.49"
type input "5.02"
click at [1143, 121] on img at bounding box center [1130, 119] width 70 height 70
click at [1143, 121] on img at bounding box center [1130, 119] width 35 height 35
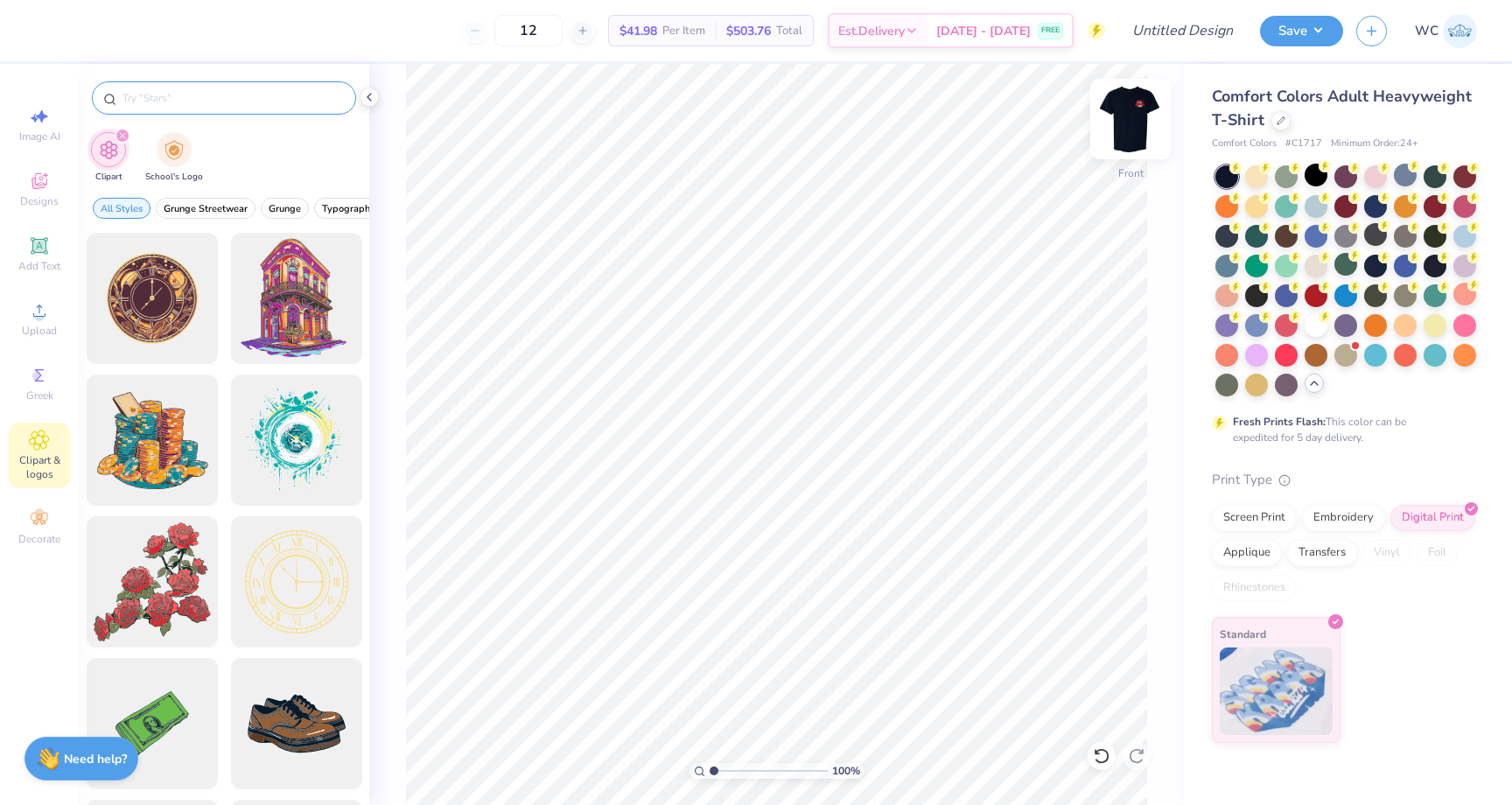
click at [1124, 128] on img at bounding box center [1130, 119] width 70 height 70
click at [1124, 128] on img at bounding box center [1130, 119] width 35 height 35
click at [34, 321] on div "Upload" at bounding box center [39, 319] width 61 height 52
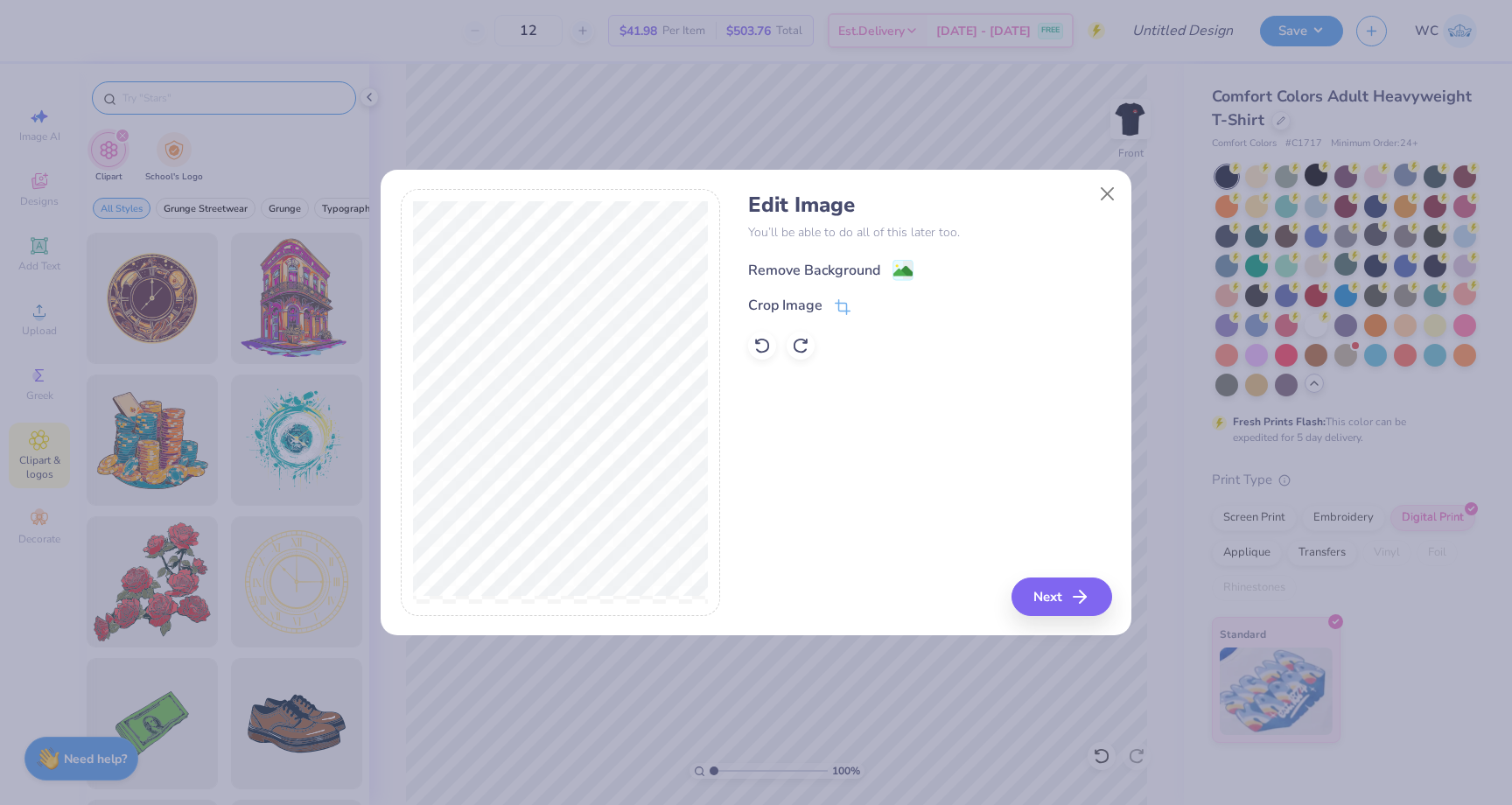
click at [899, 272] on image at bounding box center [903, 271] width 19 height 19
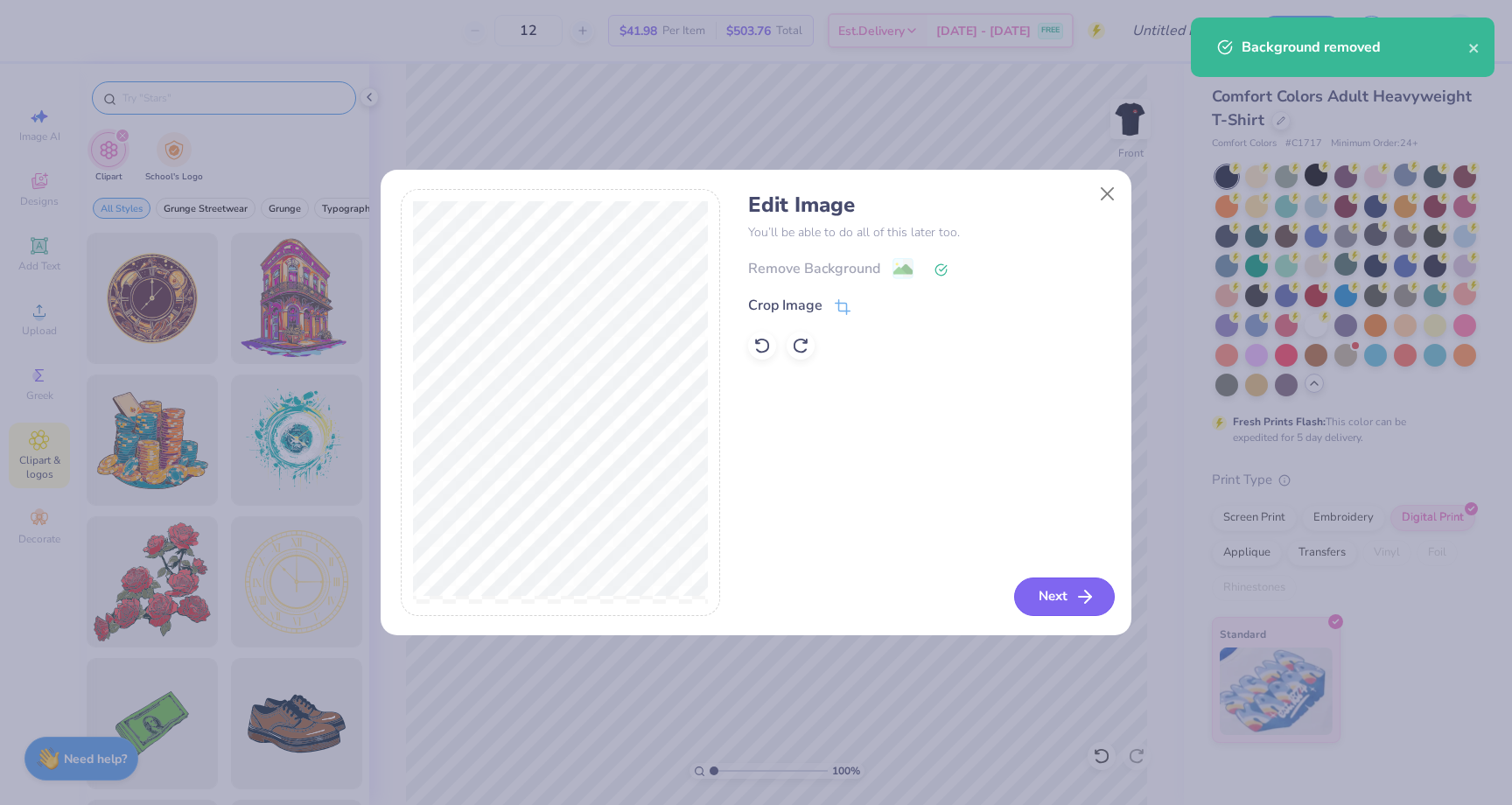
click at [1090, 602] on icon "button" at bounding box center [1085, 596] width 21 height 21
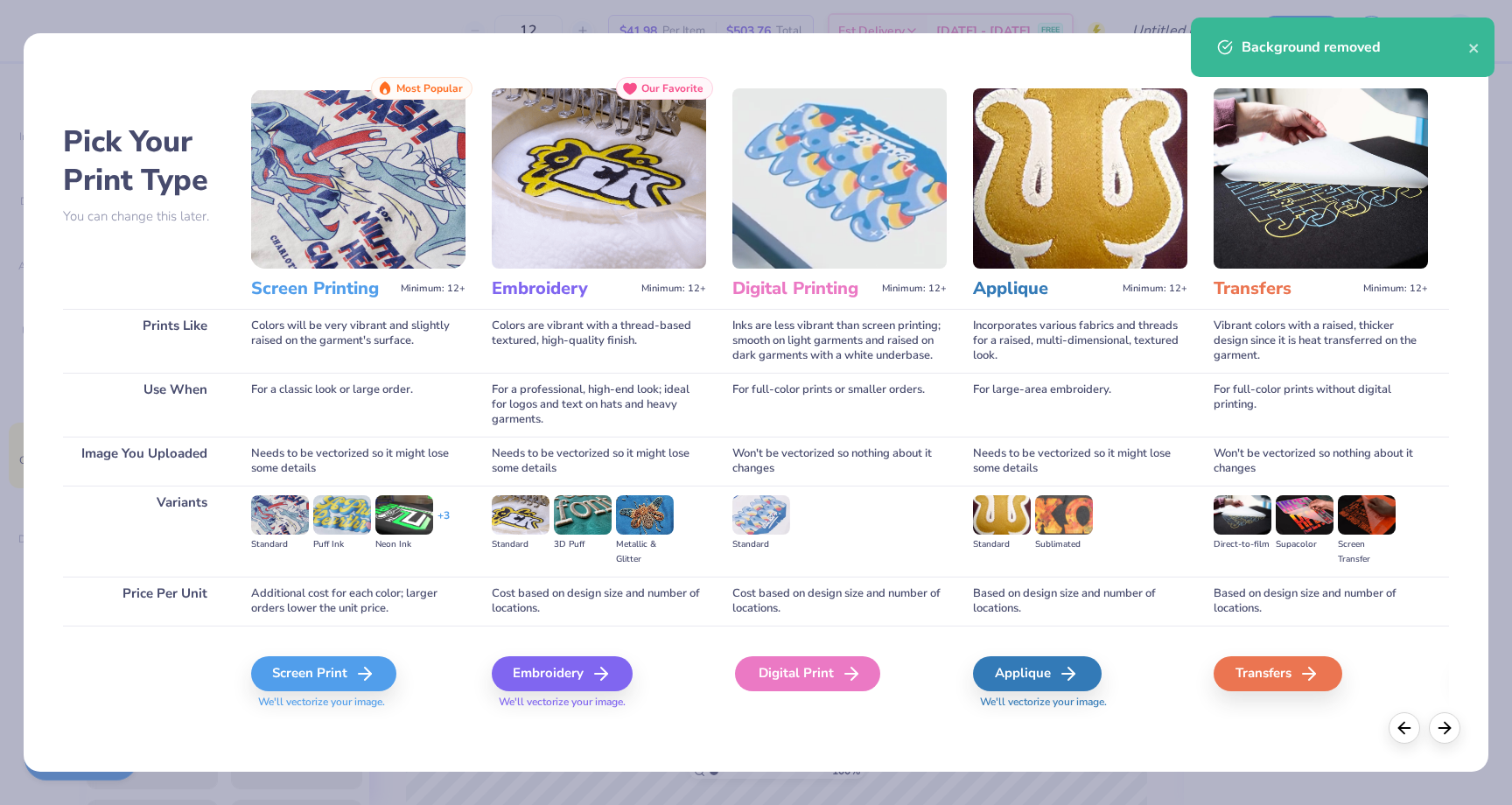
click at [816, 685] on div "Digital Print" at bounding box center [807, 674] width 146 height 35
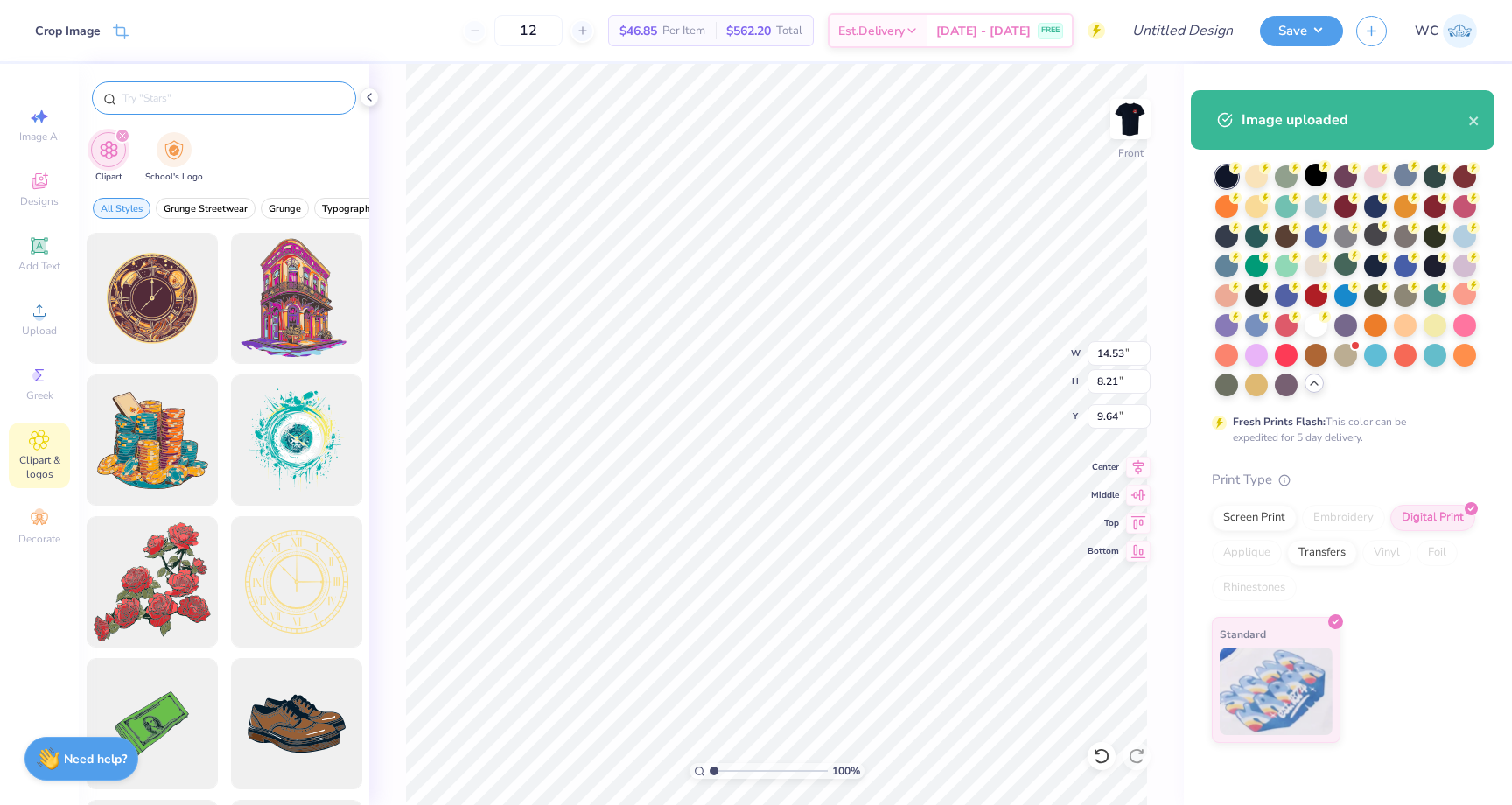
type input "5.59"
type input "3.16"
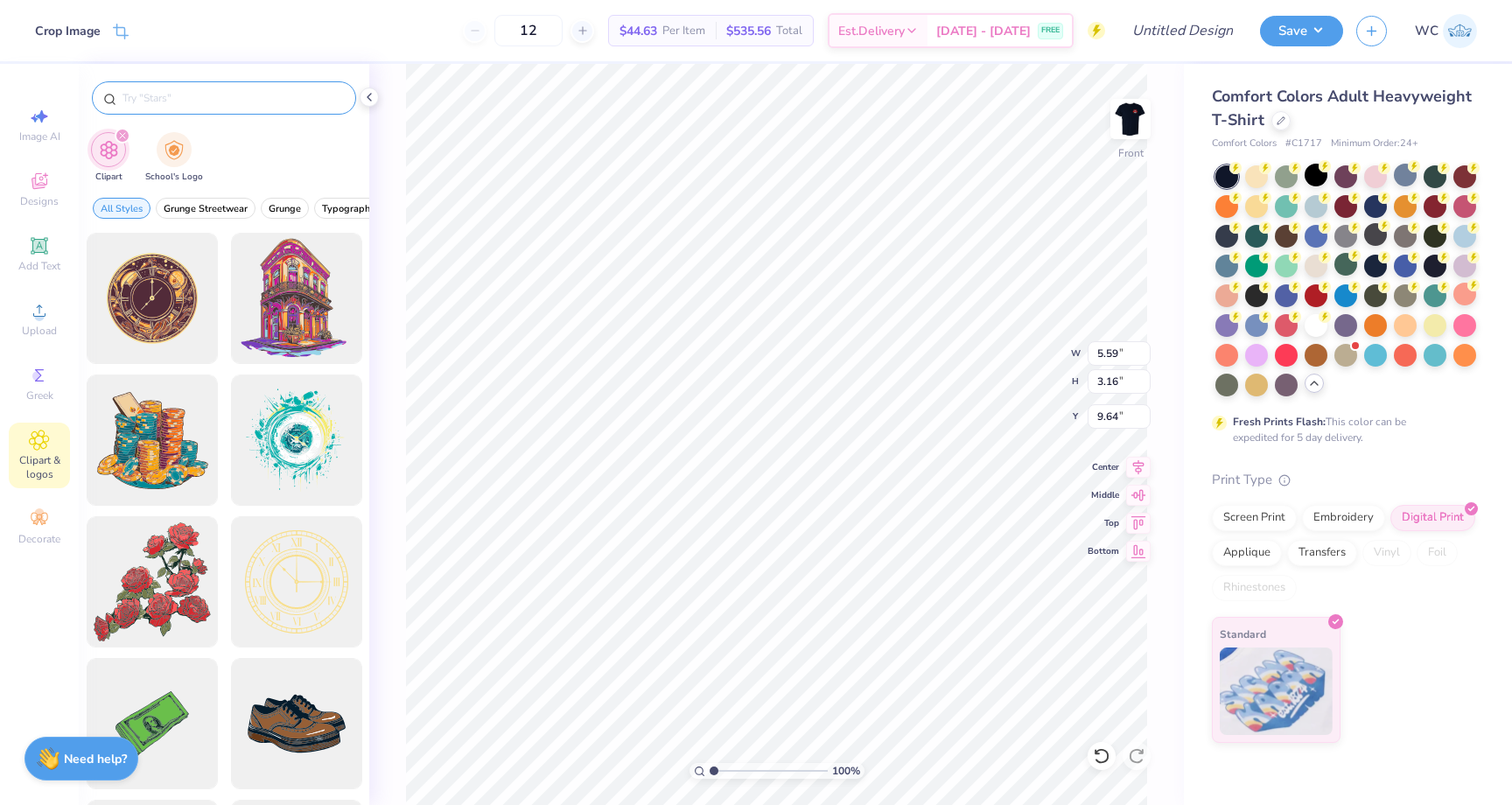
type input "3.93"
click at [1145, 106] on img at bounding box center [1130, 119] width 70 height 70
click at [1112, 134] on img at bounding box center [1130, 119] width 70 height 70
click at [1144, 106] on img at bounding box center [1130, 119] width 70 height 70
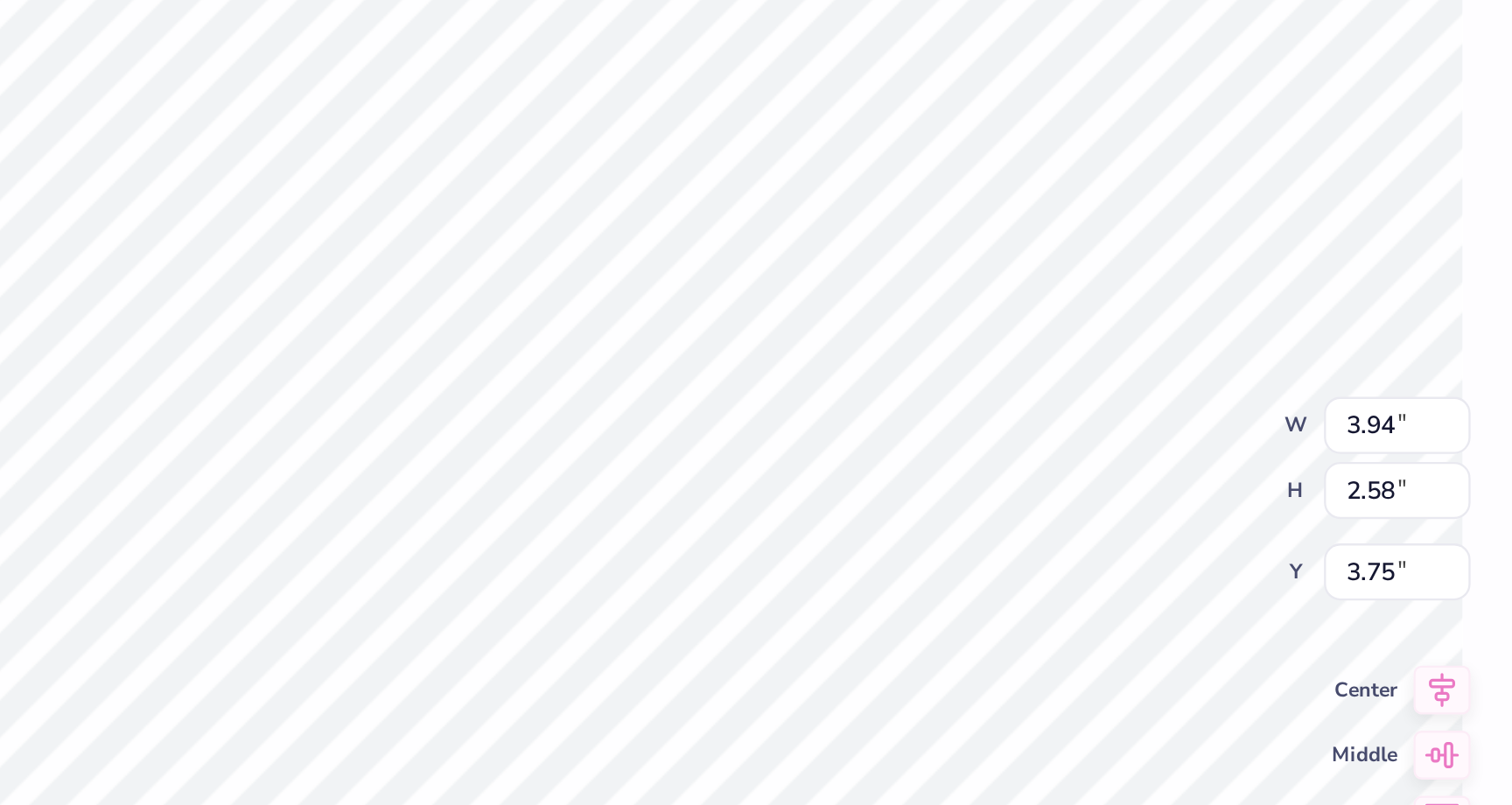
type input "2.85"
type input "1.25"
type input "3.00"
type input "1.04"
type input "0.75"
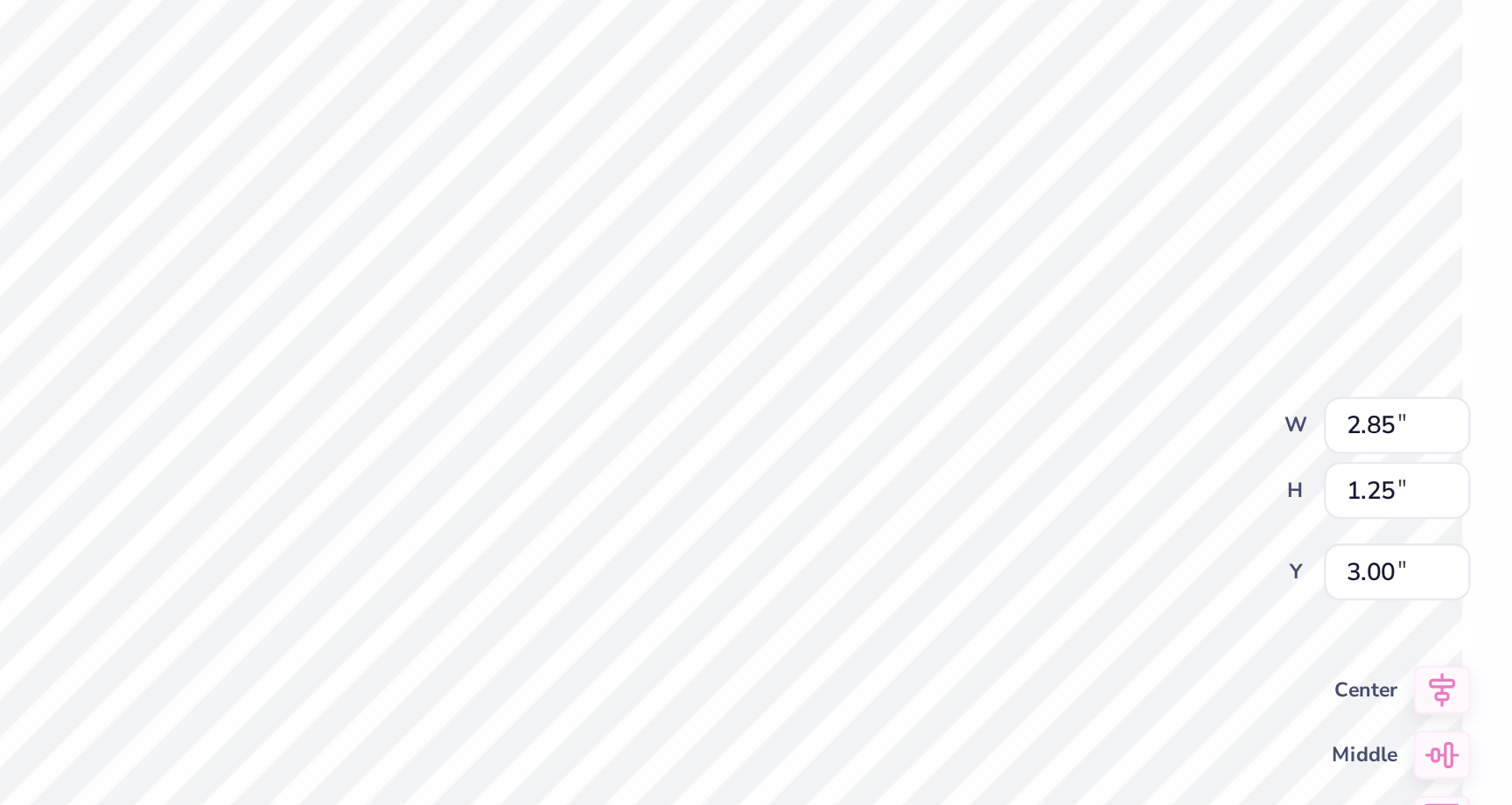
type input "5.95"
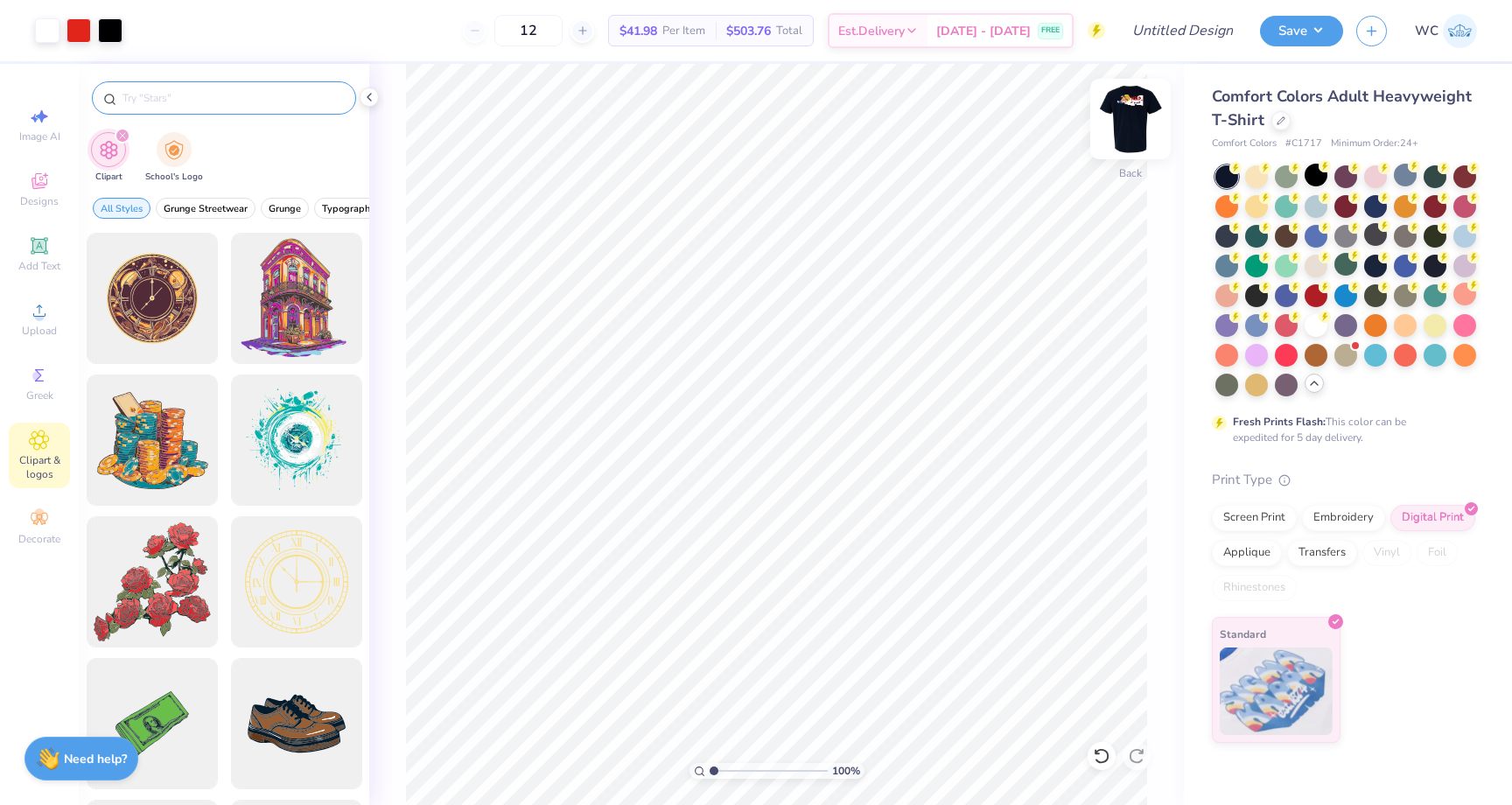
click at [1144, 122] on img at bounding box center [1130, 119] width 70 height 70
click at [1367, 359] on div at bounding box center [1375, 353] width 23 height 23
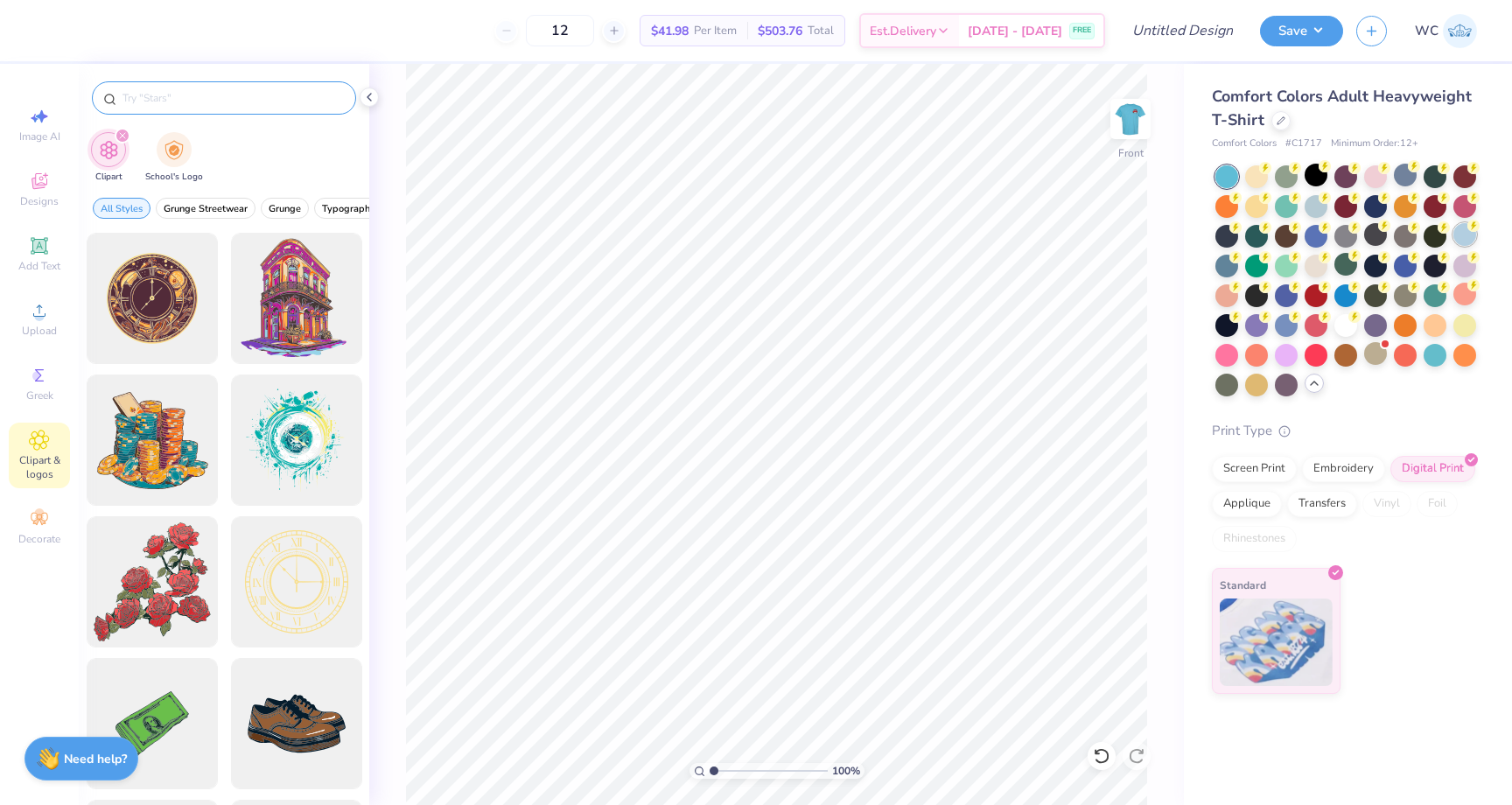
click at [1464, 231] on div at bounding box center [1465, 235] width 23 height 23
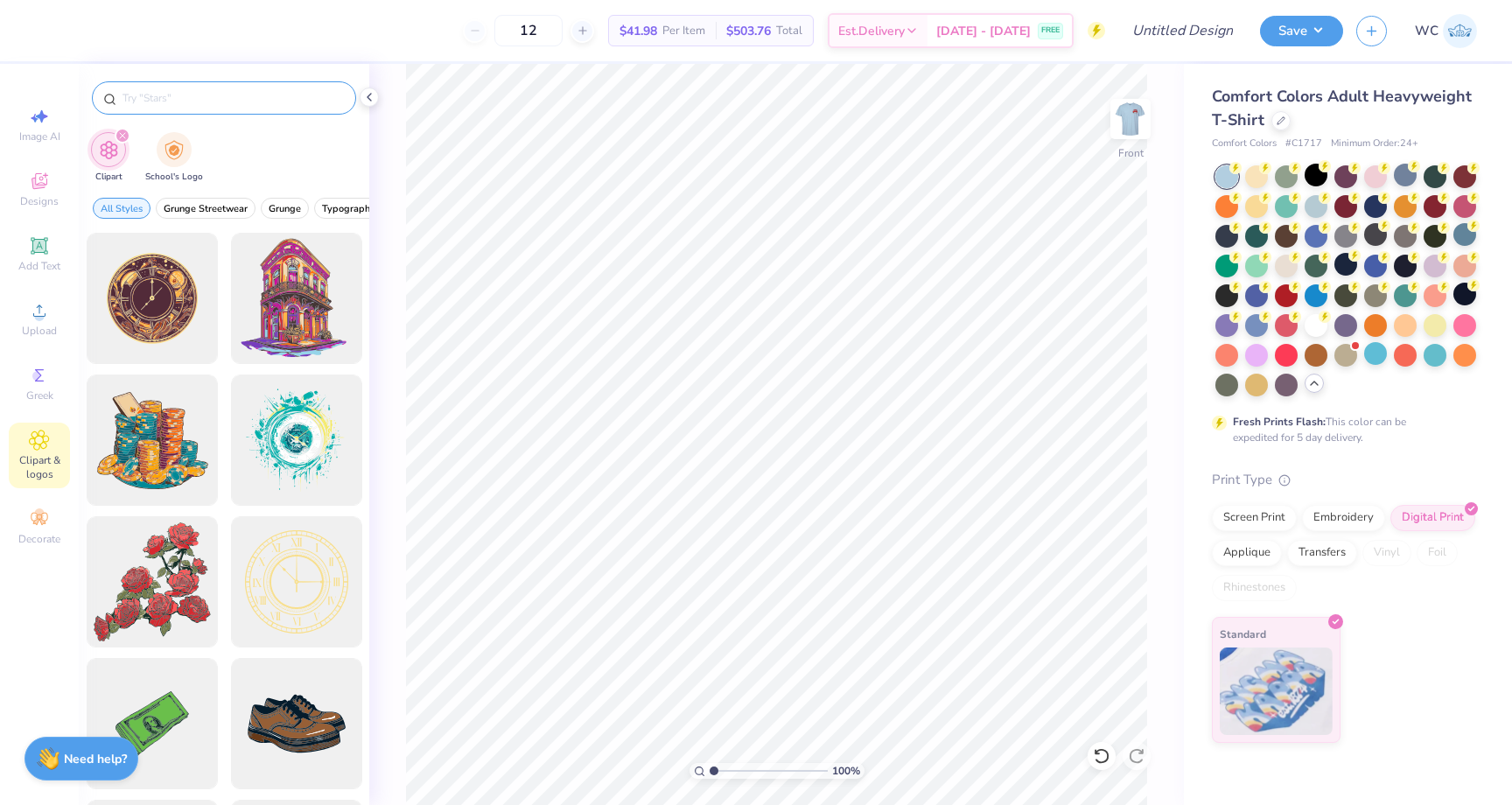
click at [1230, 172] on circle at bounding box center [1235, 168] width 12 height 12
click at [1262, 177] on div at bounding box center [1256, 174] width 23 height 23
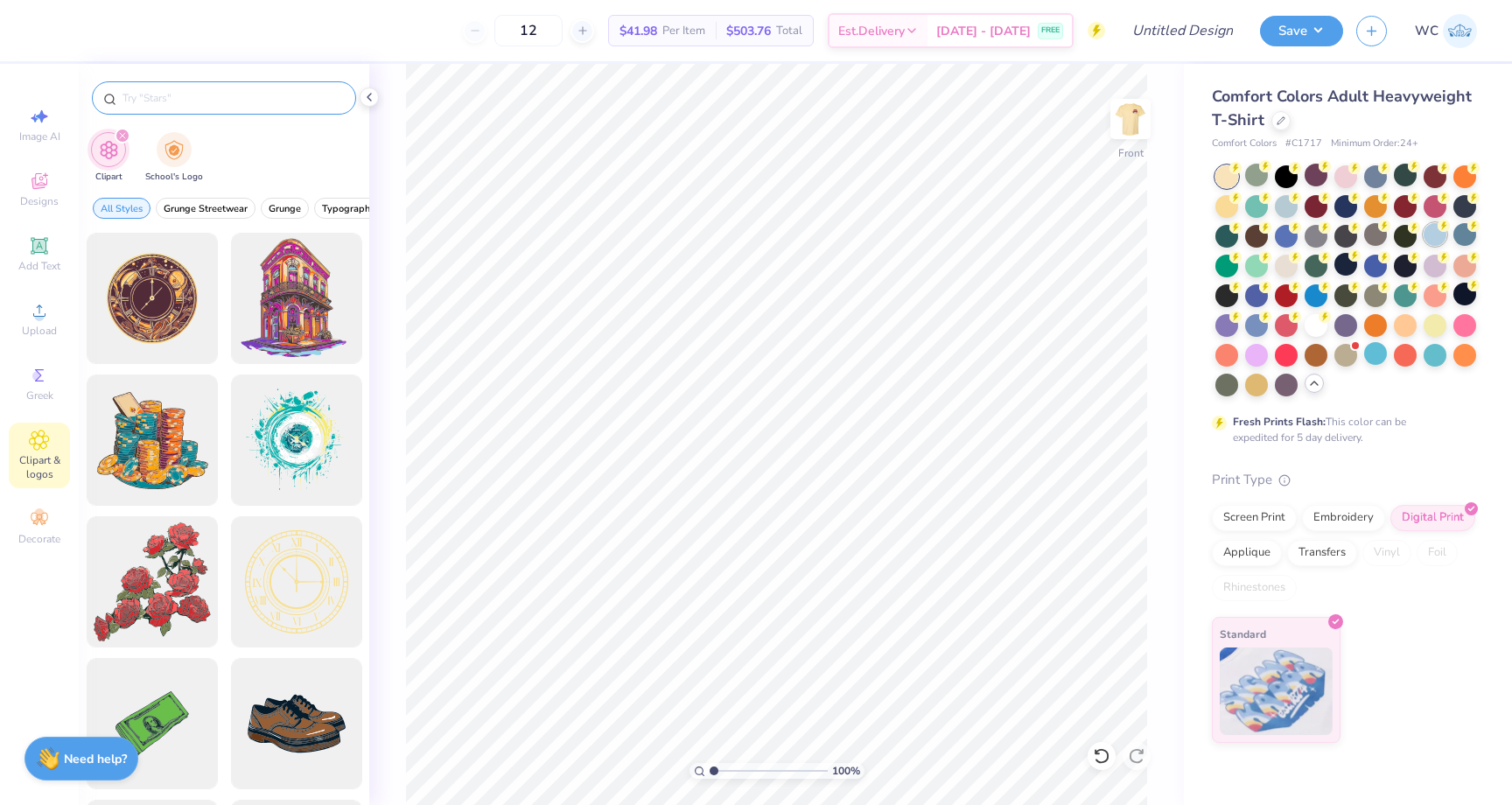
click at [1435, 235] on div at bounding box center [1434, 235] width 23 height 23
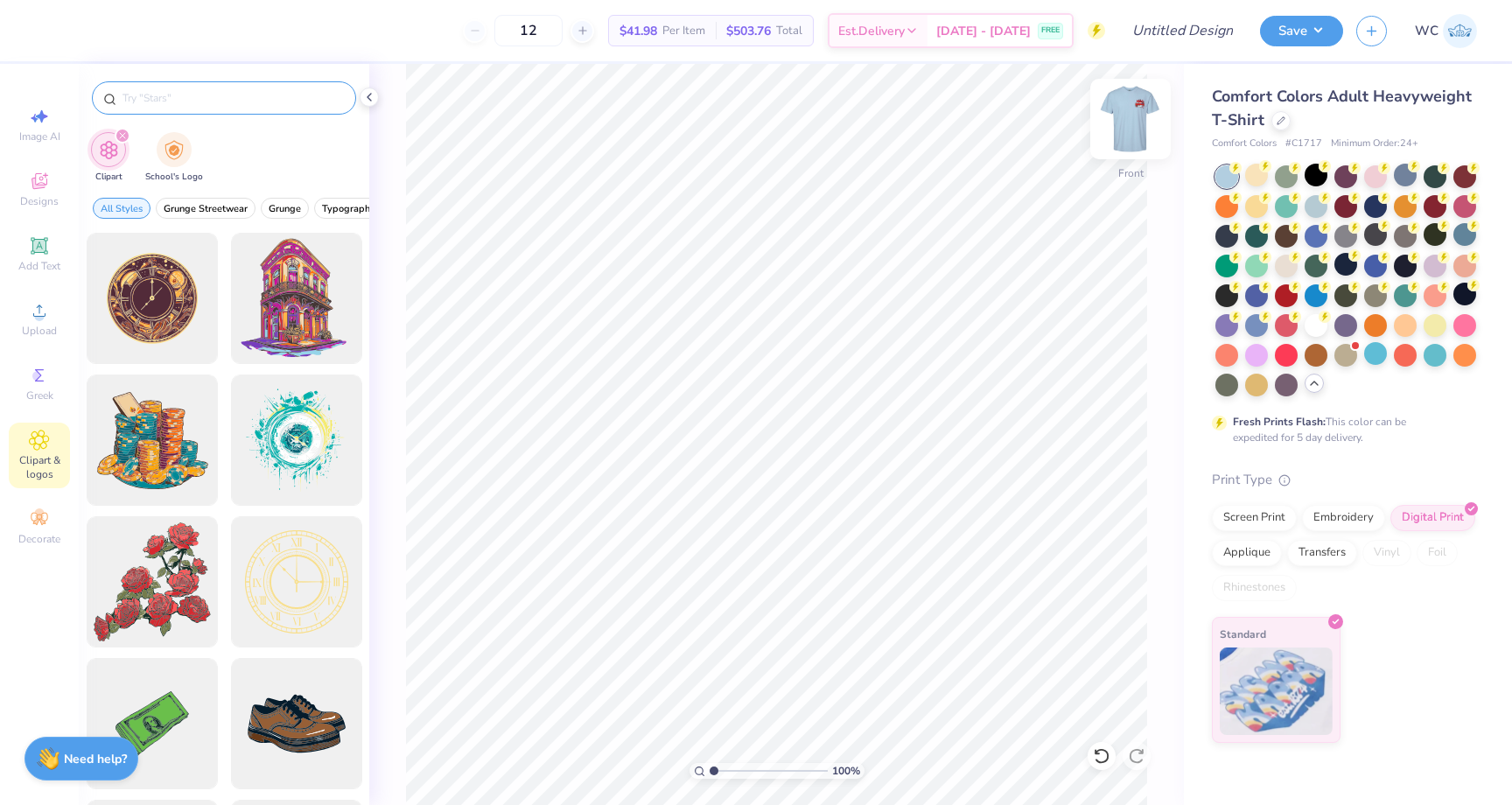
click at [1127, 131] on img at bounding box center [1130, 119] width 70 height 70
click at [1138, 121] on img at bounding box center [1130, 119] width 70 height 70
type input "11.49"
type input "5.02"
type input "3.00"
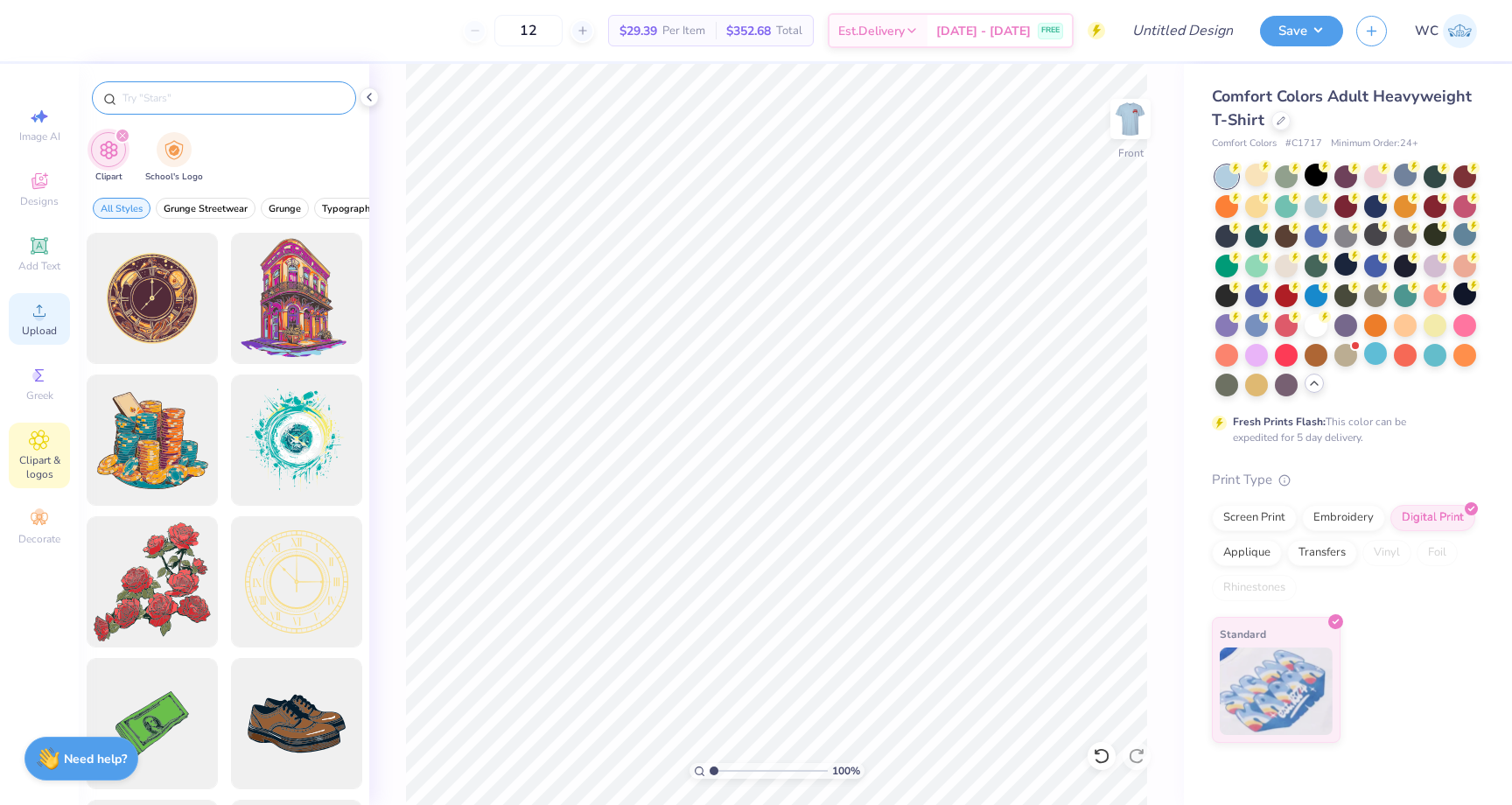
click at [38, 322] on div "Upload" at bounding box center [39, 319] width 61 height 52
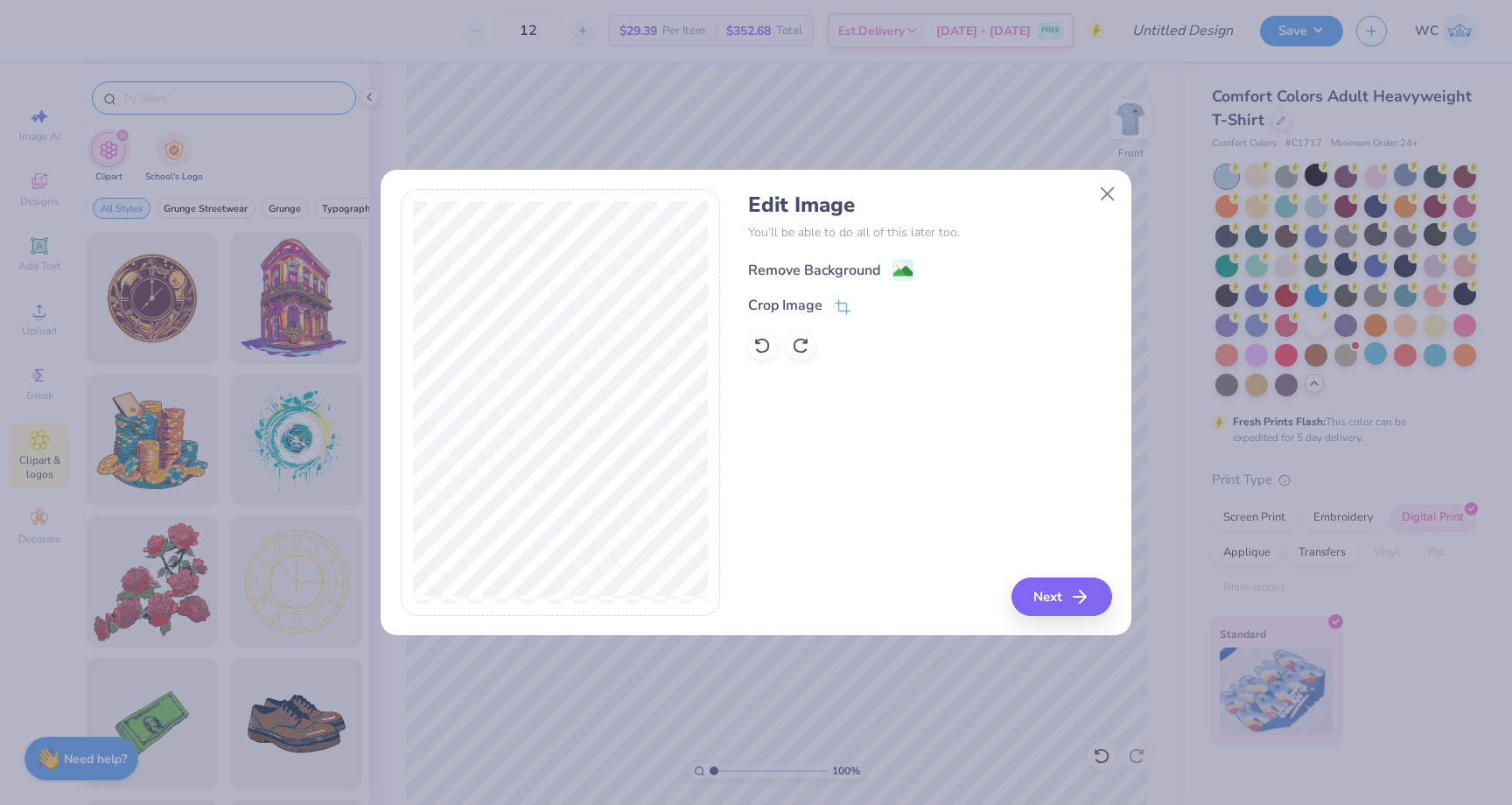
click at [896, 265] on circle at bounding box center [896, 266] width 3 height 3
